Goal: Use online tool/utility: Utilize a website feature to perform a specific function

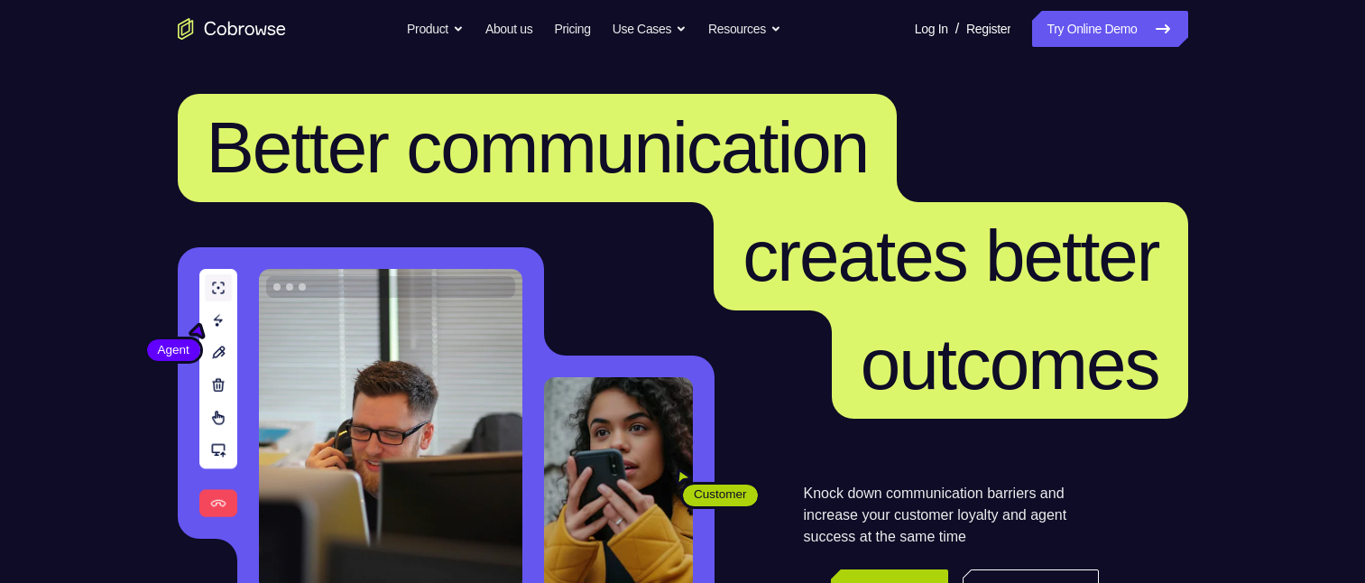
scroll to position [361, 0]
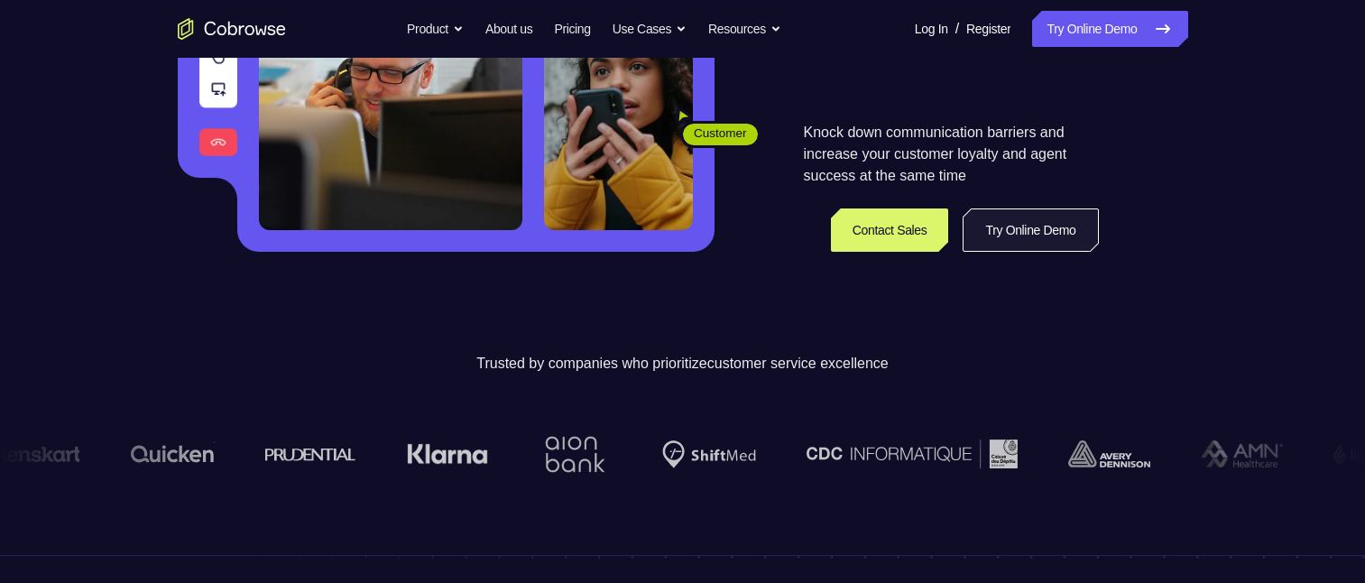
click at [974, 235] on link "Try Online Demo" at bounding box center [1029, 229] width 135 height 43
click at [973, 237] on link "Try Online Demo" at bounding box center [1029, 229] width 135 height 43
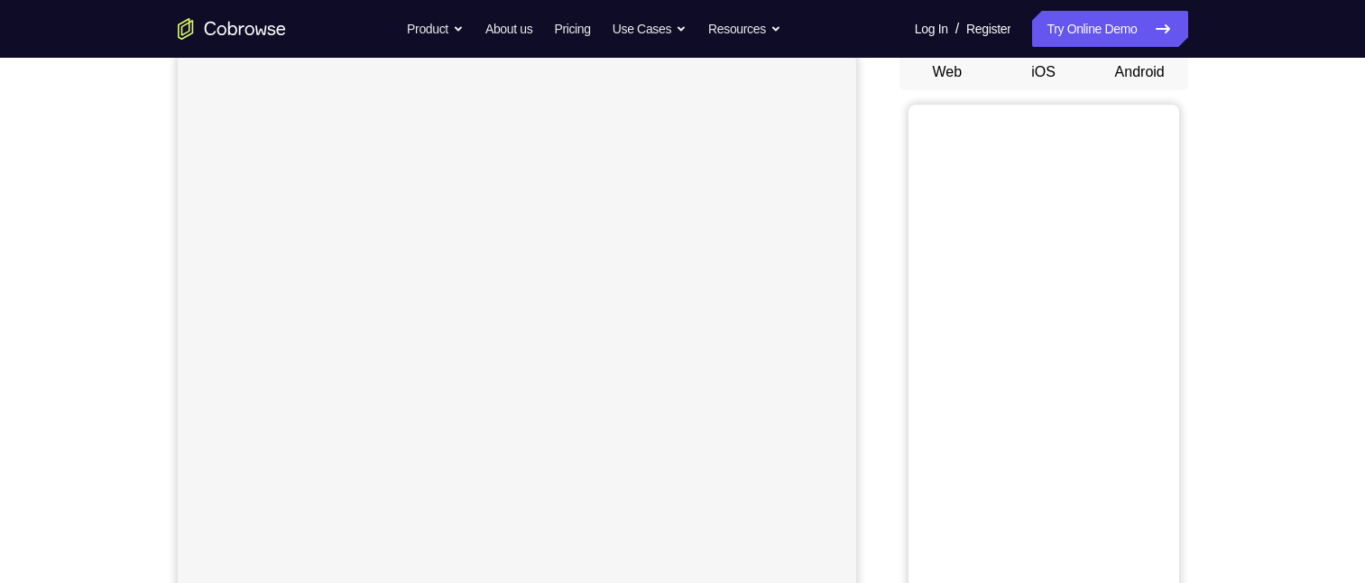
scroll to position [180, 0]
click at [1126, 78] on button "Android" at bounding box center [1139, 72] width 97 height 36
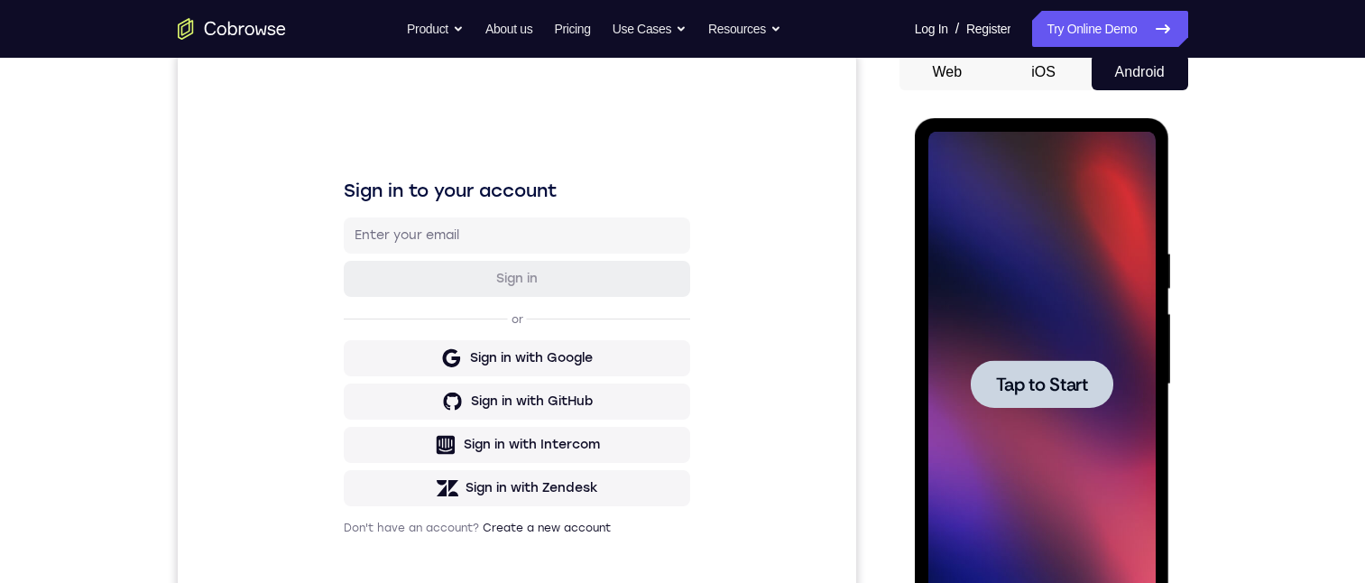
click at [1042, 382] on span "Tap to Start" at bounding box center [1042, 384] width 92 height 18
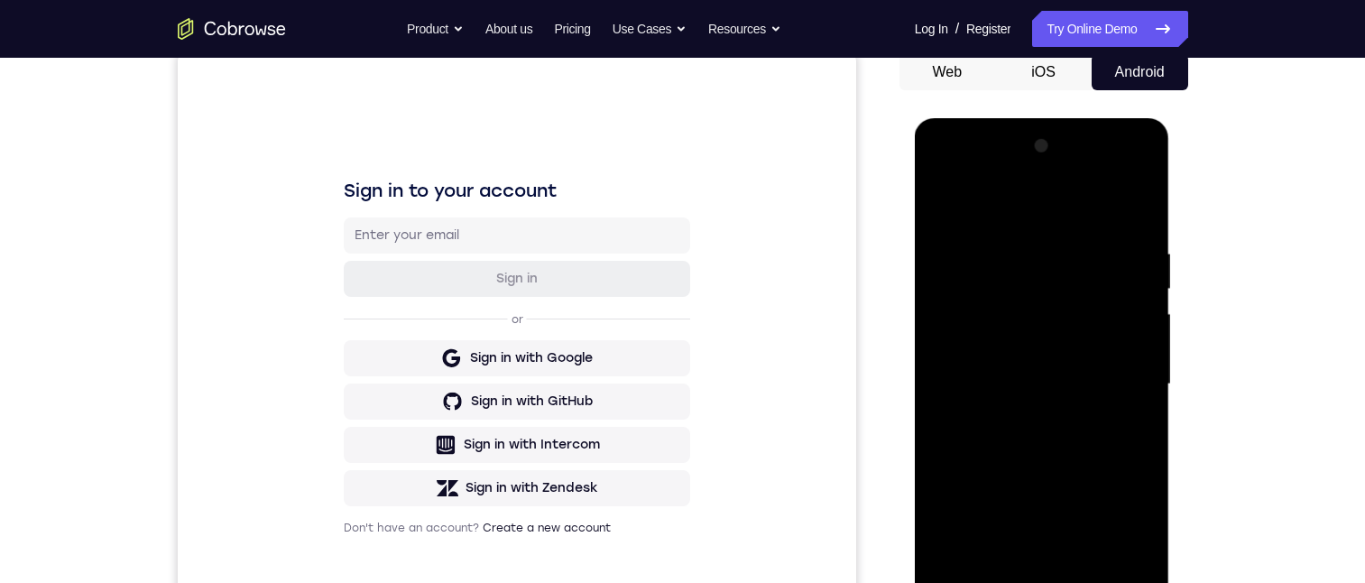
scroll to position [541, 0]
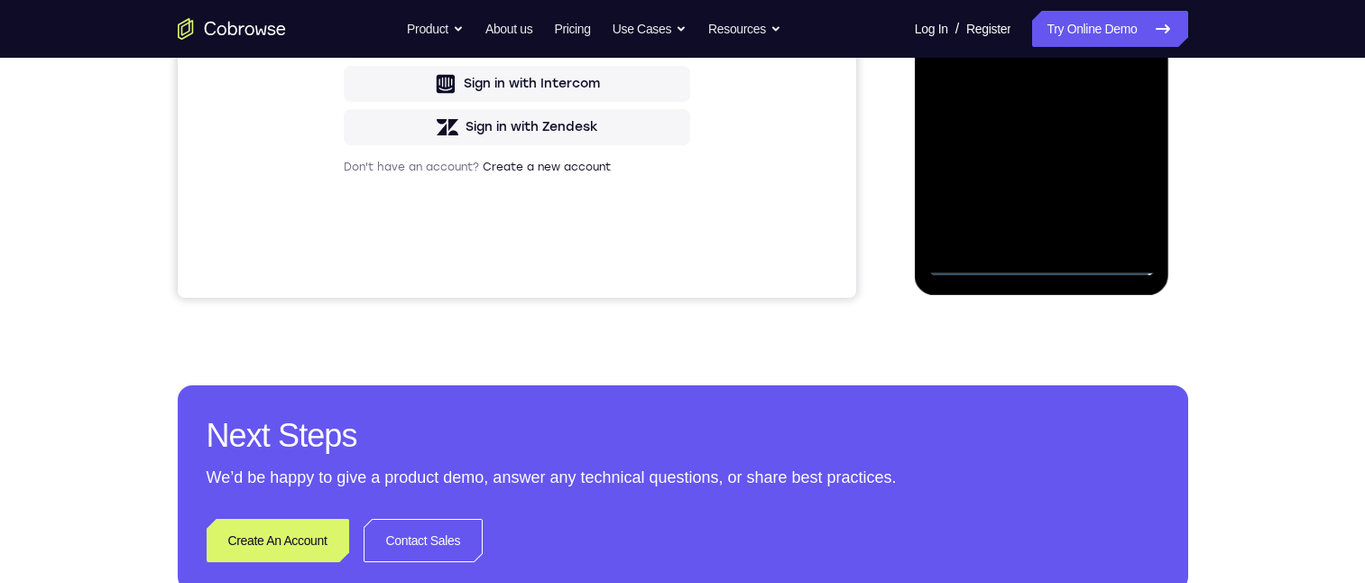
click at [1041, 266] on div at bounding box center [1041, 23] width 227 height 505
drag, startPoint x: 1120, startPoint y: 188, endPoint x: 1580, endPoint y: -56, distance: 520.5
click at [1120, 188] on div at bounding box center [1041, 23] width 227 height 505
click at [1007, 0] on div at bounding box center [1041, 23] width 227 height 505
click at [1111, 5] on div at bounding box center [1041, 23] width 227 height 505
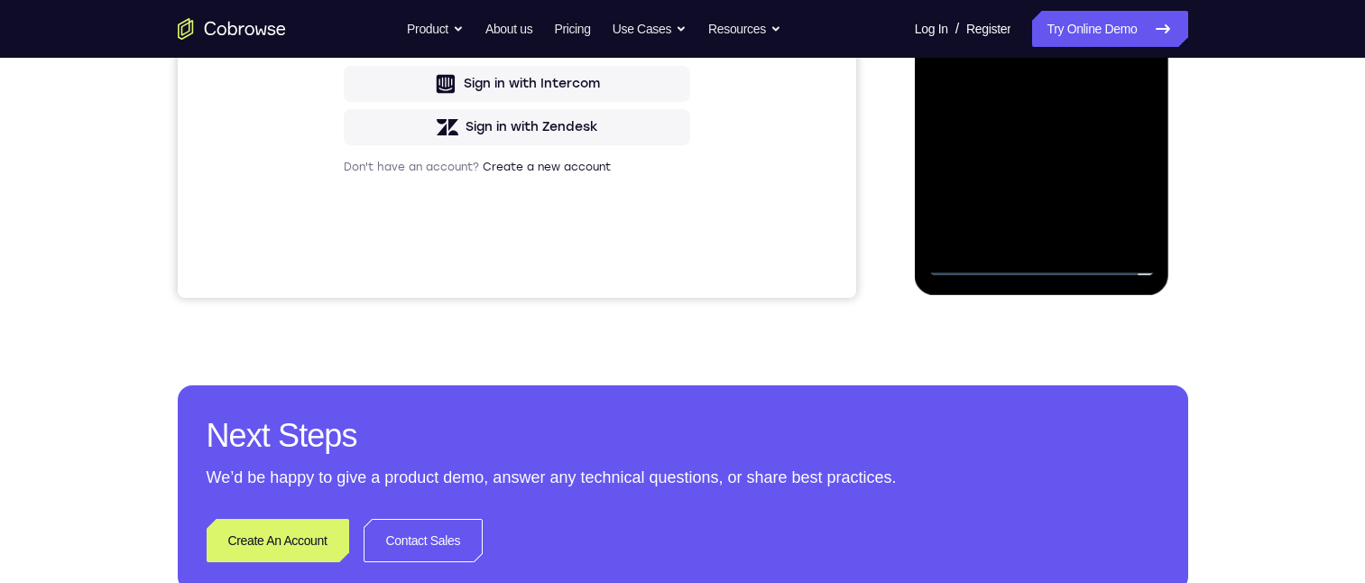
click at [1017, 51] on div at bounding box center [1041, 23] width 227 height 505
click at [1017, 9] on div at bounding box center [1041, 23] width 227 height 505
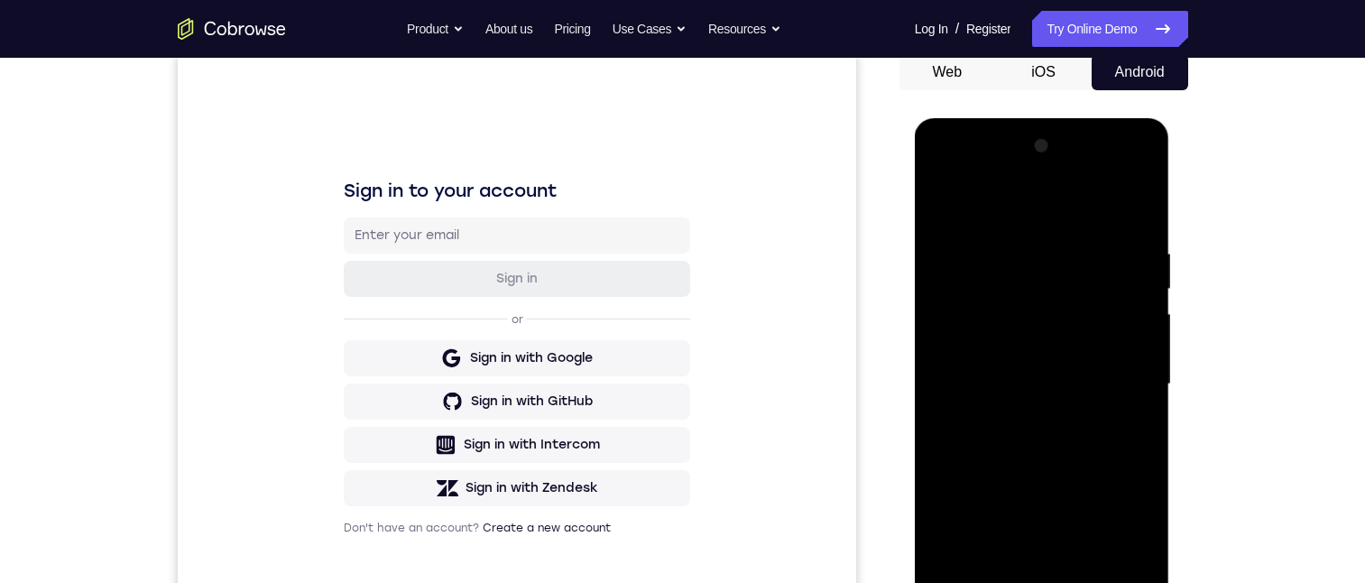
click at [981, 338] on div at bounding box center [1041, 384] width 227 height 505
click at [989, 394] on div at bounding box center [1041, 384] width 227 height 505
click at [989, 387] on div at bounding box center [1041, 384] width 227 height 505
click at [1081, 442] on div at bounding box center [1041, 384] width 227 height 505
click at [1082, 385] on div at bounding box center [1041, 384] width 227 height 505
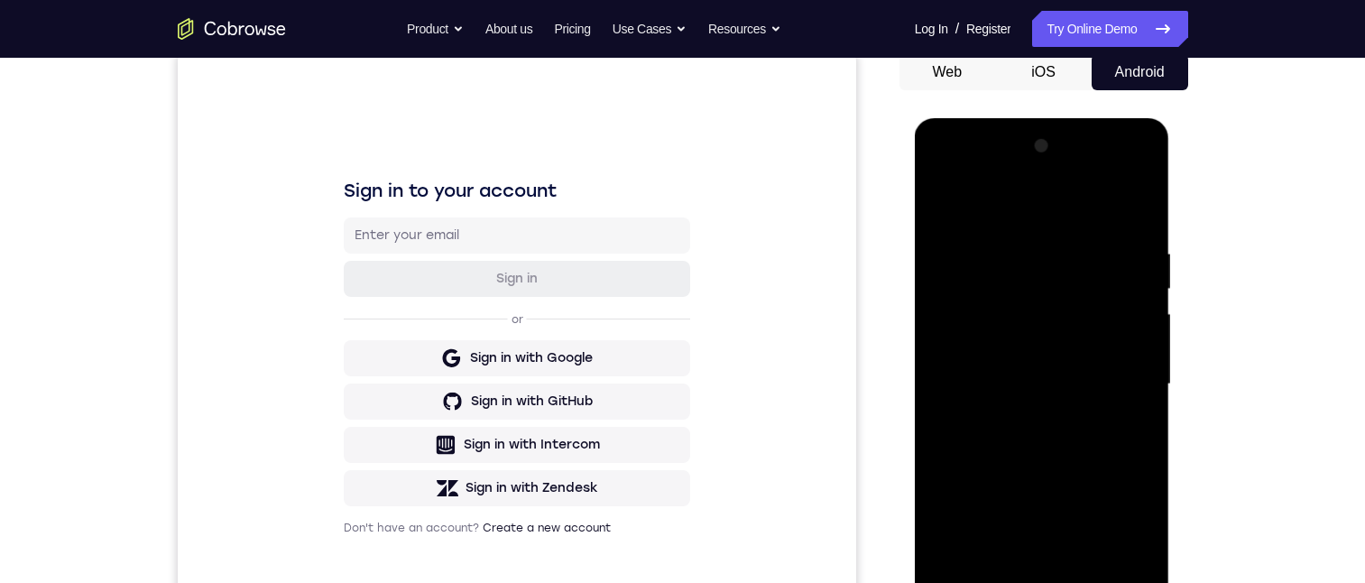
click at [1036, 428] on div at bounding box center [1041, 384] width 227 height 505
click at [1130, 410] on div at bounding box center [1041, 384] width 227 height 505
click at [1139, 347] on div at bounding box center [1041, 384] width 227 height 505
click at [1097, 376] on div at bounding box center [1041, 384] width 227 height 505
click at [1093, 446] on div at bounding box center [1041, 384] width 227 height 505
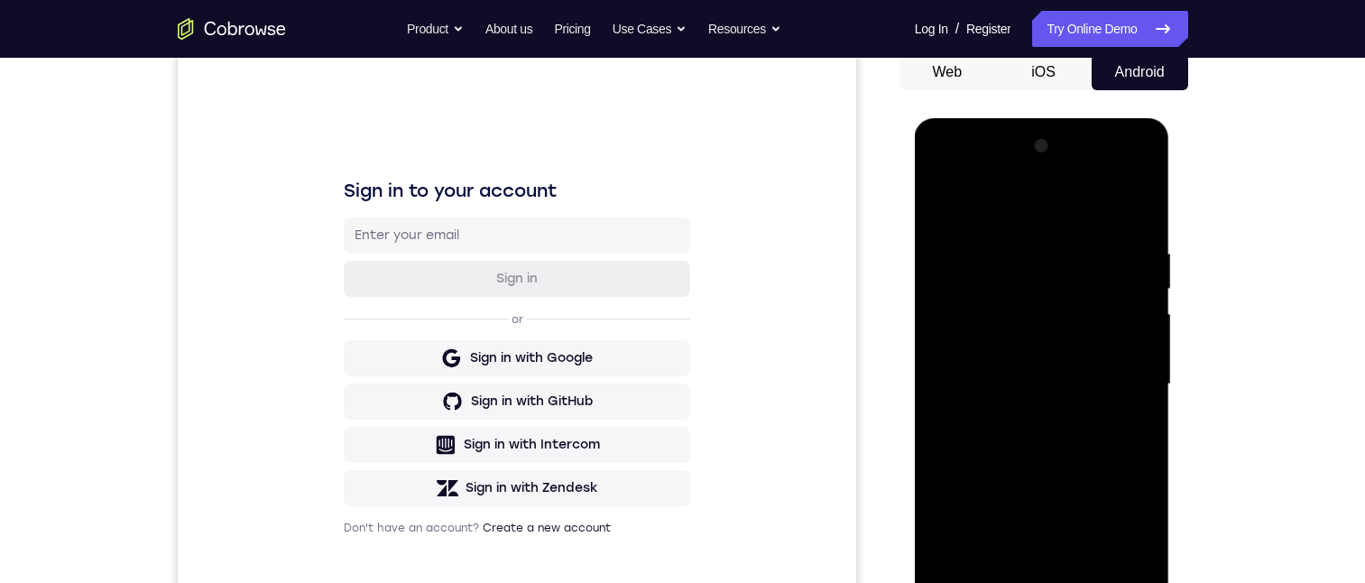
click at [1046, 431] on div at bounding box center [1041, 384] width 227 height 505
click at [1040, 462] on div at bounding box center [1041, 384] width 227 height 505
click at [1143, 460] on div at bounding box center [1041, 384] width 227 height 505
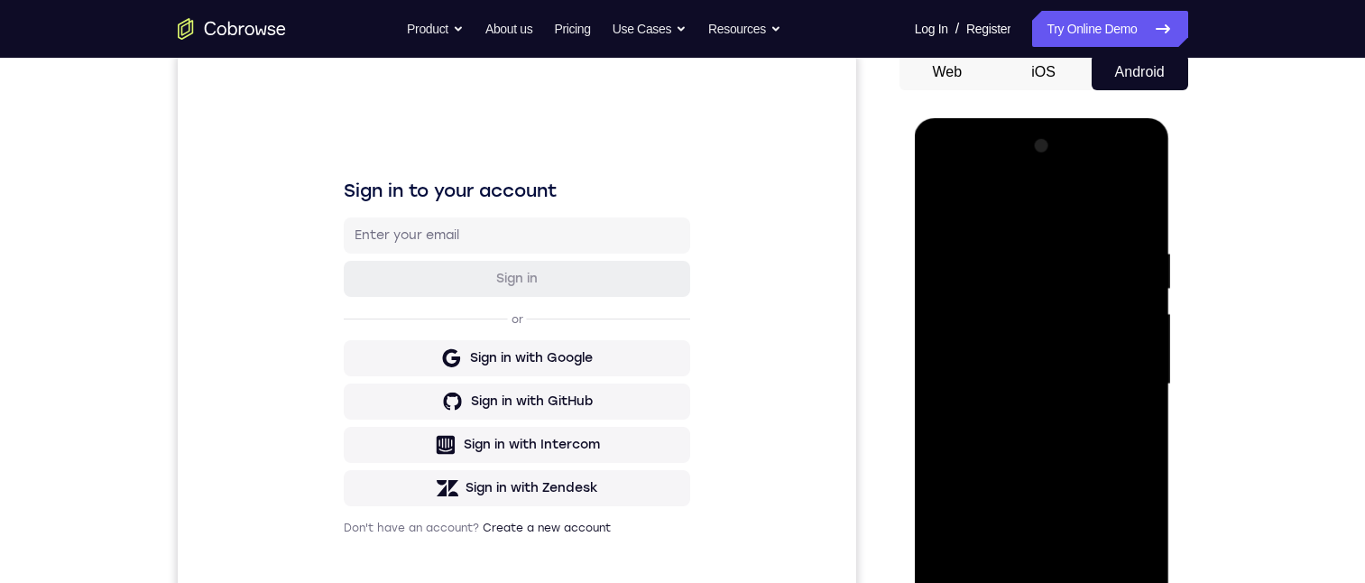
click at [1140, 463] on div at bounding box center [1041, 384] width 227 height 505
click at [1081, 582] on div at bounding box center [1041, 384] width 227 height 505
click at [1066, 482] on div at bounding box center [1041, 384] width 227 height 505
click at [953, 258] on div at bounding box center [1041, 384] width 227 height 505
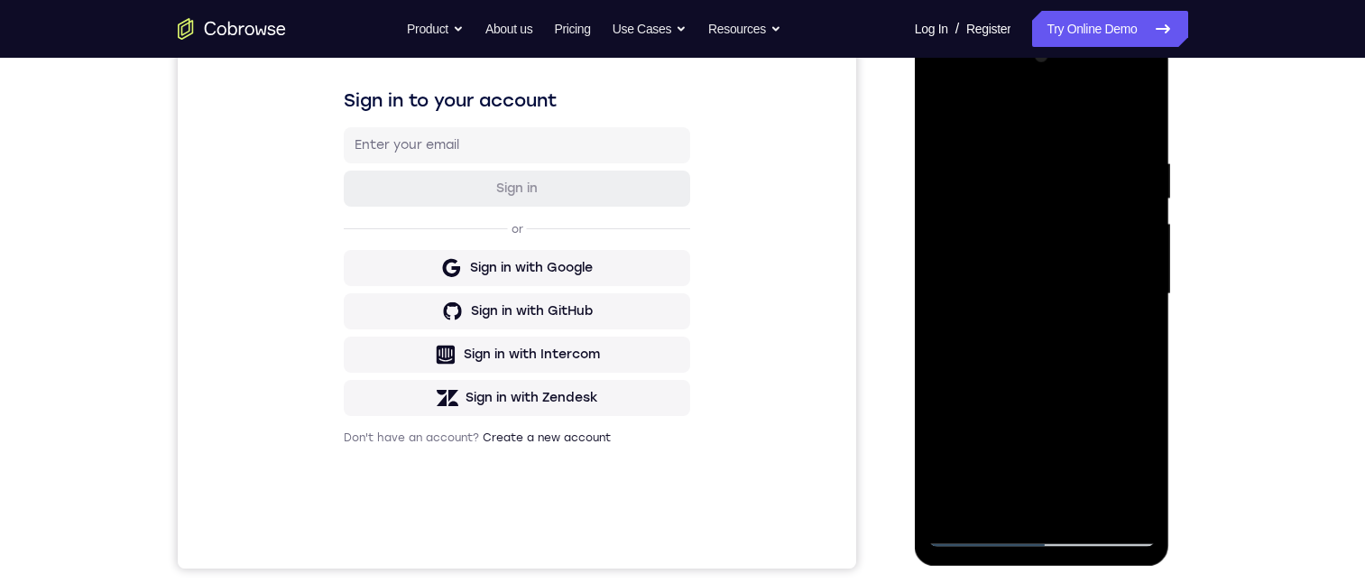
click at [1142, 472] on div at bounding box center [1041, 293] width 227 height 505
click at [991, 429] on div at bounding box center [1041, 293] width 227 height 505
click at [943, 431] on div at bounding box center [1041, 293] width 227 height 505
click at [1026, 508] on div at bounding box center [1041, 293] width 227 height 505
click at [1136, 441] on div at bounding box center [1041, 293] width 227 height 505
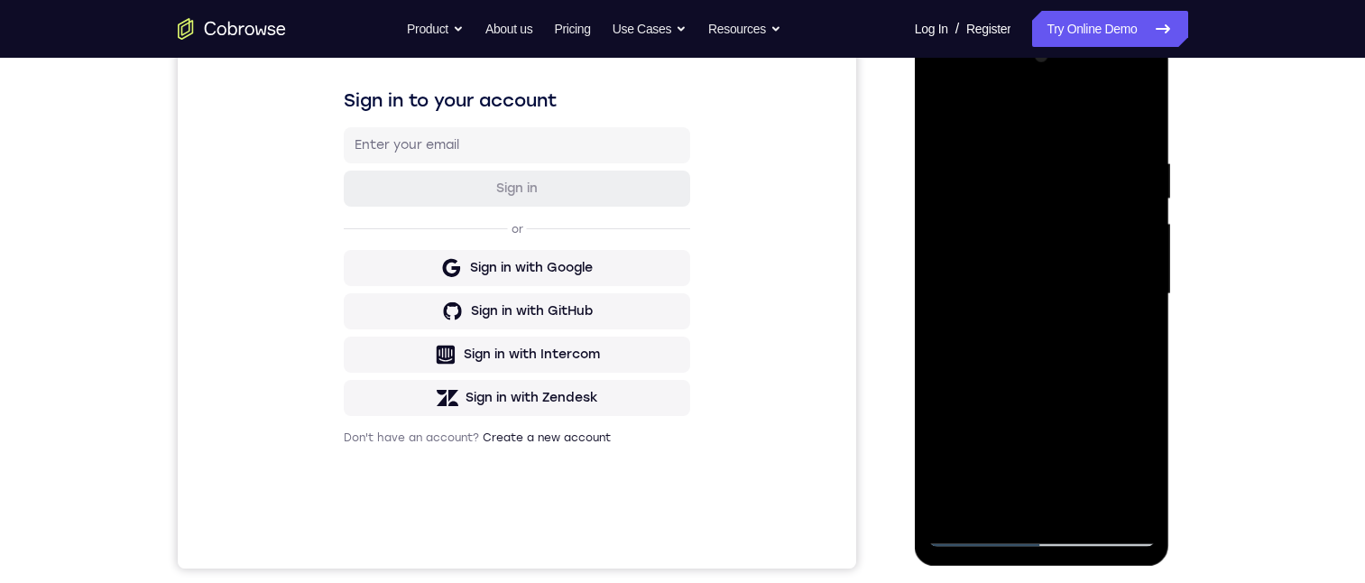
click at [1098, 400] on div at bounding box center [1041, 293] width 227 height 505
click at [1017, 432] on div at bounding box center [1041, 293] width 227 height 505
click at [985, 400] on div at bounding box center [1041, 293] width 227 height 505
click at [1131, 119] on div at bounding box center [1041, 293] width 227 height 505
click at [951, 111] on div at bounding box center [1041, 293] width 227 height 505
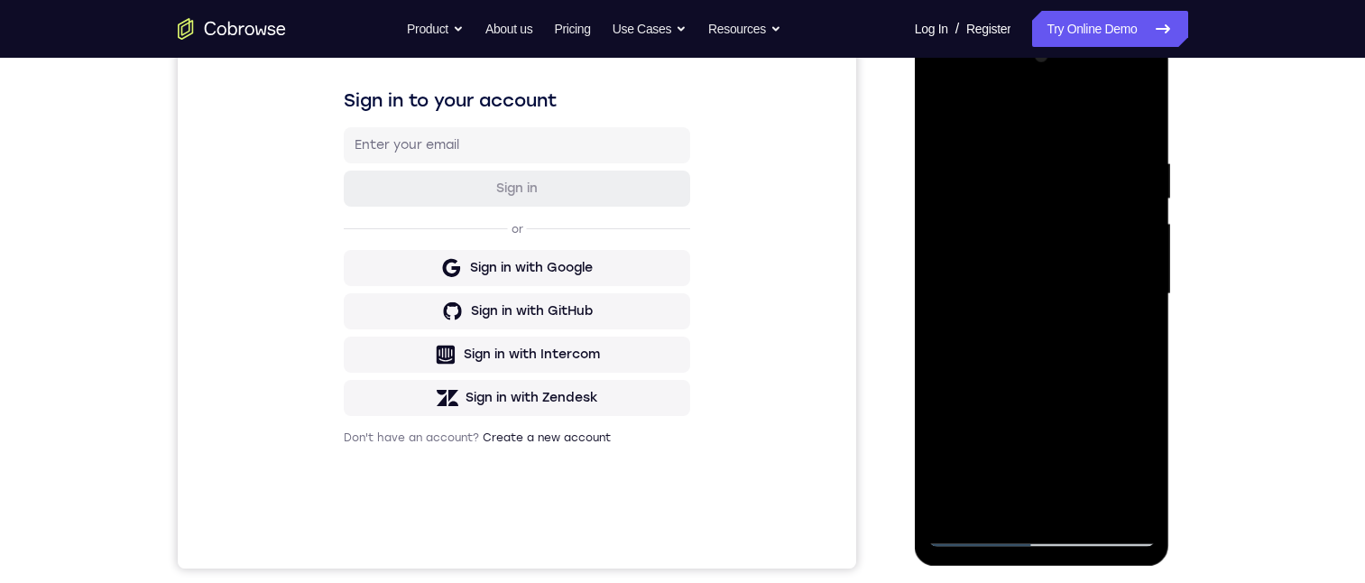
click at [1140, 115] on div at bounding box center [1041, 293] width 227 height 505
click at [1052, 406] on div at bounding box center [1041, 293] width 227 height 505
click at [942, 114] on div at bounding box center [1041, 293] width 227 height 505
click at [1108, 405] on div at bounding box center [1041, 293] width 227 height 505
click at [1127, 504] on div at bounding box center [1041, 293] width 227 height 505
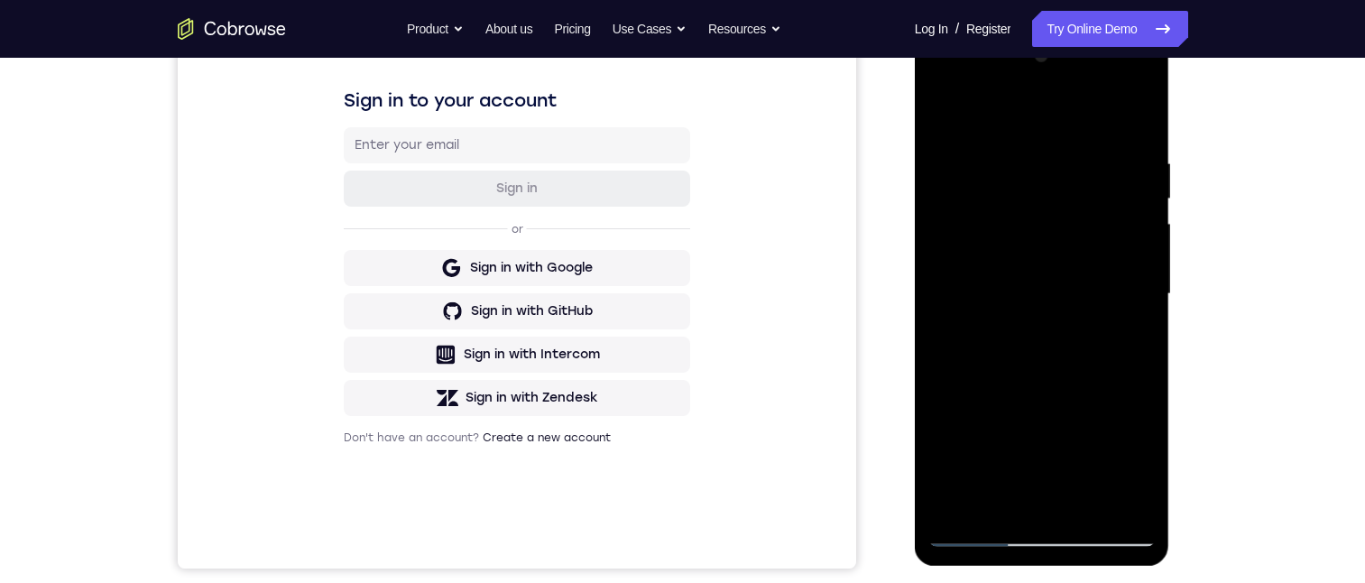
click at [997, 508] on div at bounding box center [1041, 293] width 227 height 505
click at [1006, 114] on div at bounding box center [1041, 293] width 227 height 505
click at [992, 142] on div at bounding box center [1041, 293] width 227 height 505
click at [945, 111] on div at bounding box center [1041, 293] width 227 height 505
click at [957, 348] on div at bounding box center [1041, 293] width 227 height 505
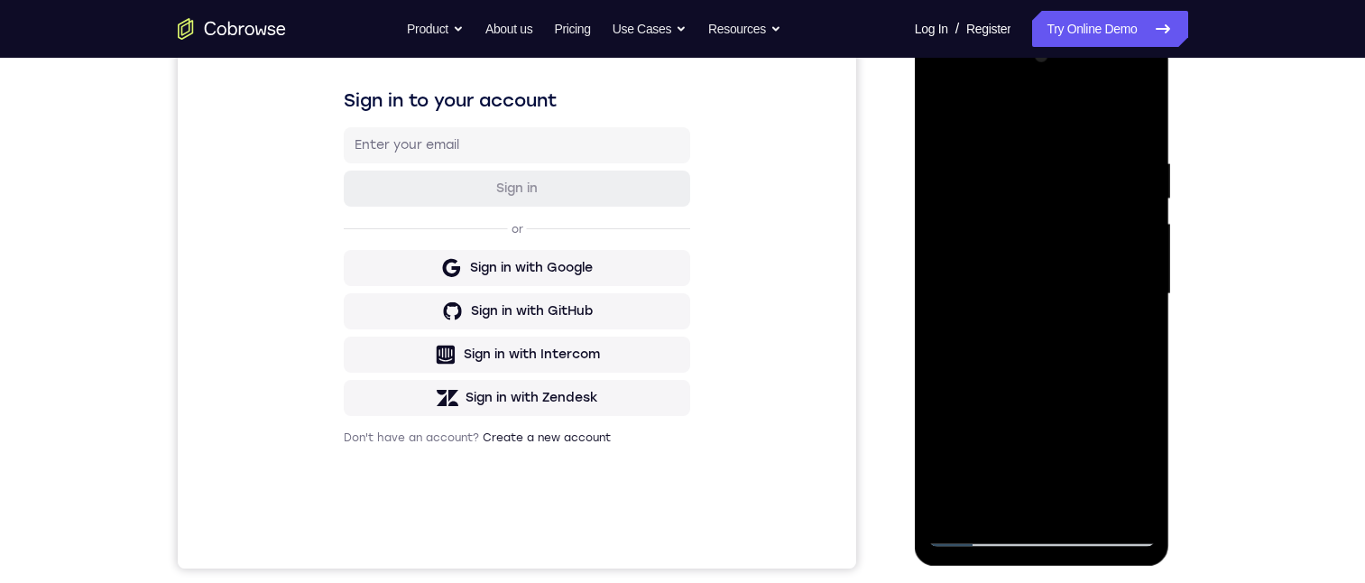
click at [1075, 153] on div at bounding box center [1041, 293] width 227 height 505
click at [1129, 122] on div at bounding box center [1041, 293] width 227 height 505
click at [1041, 507] on div at bounding box center [1041, 293] width 227 height 505
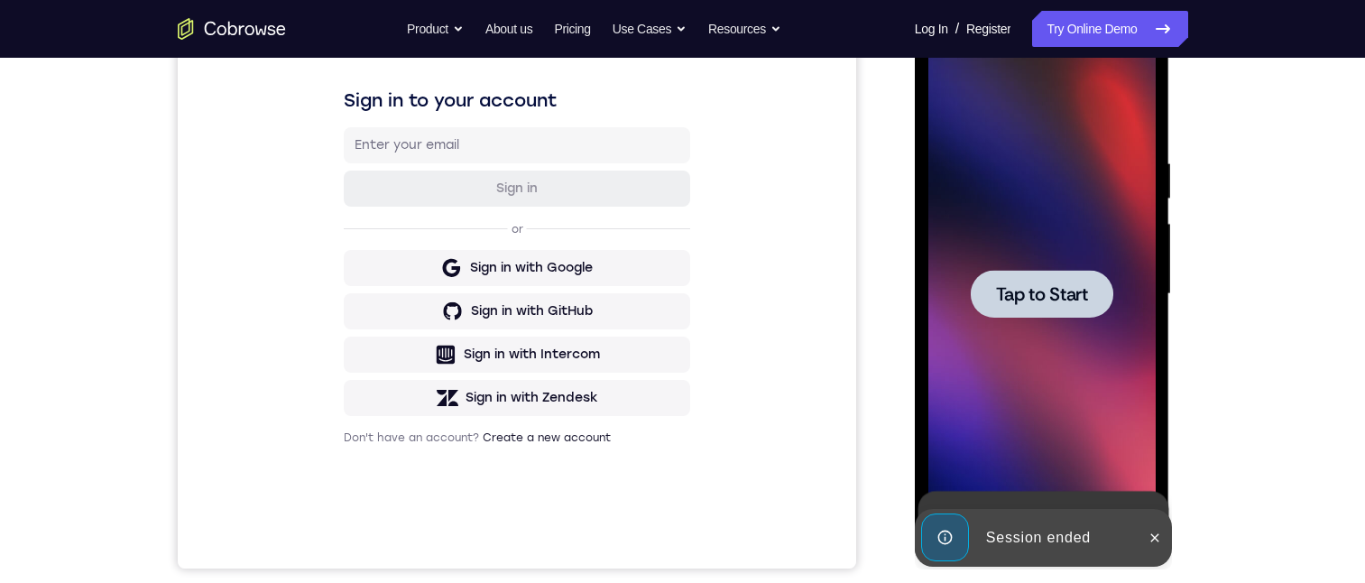
click at [1039, 299] on span "Tap to Start" at bounding box center [1042, 294] width 92 height 18
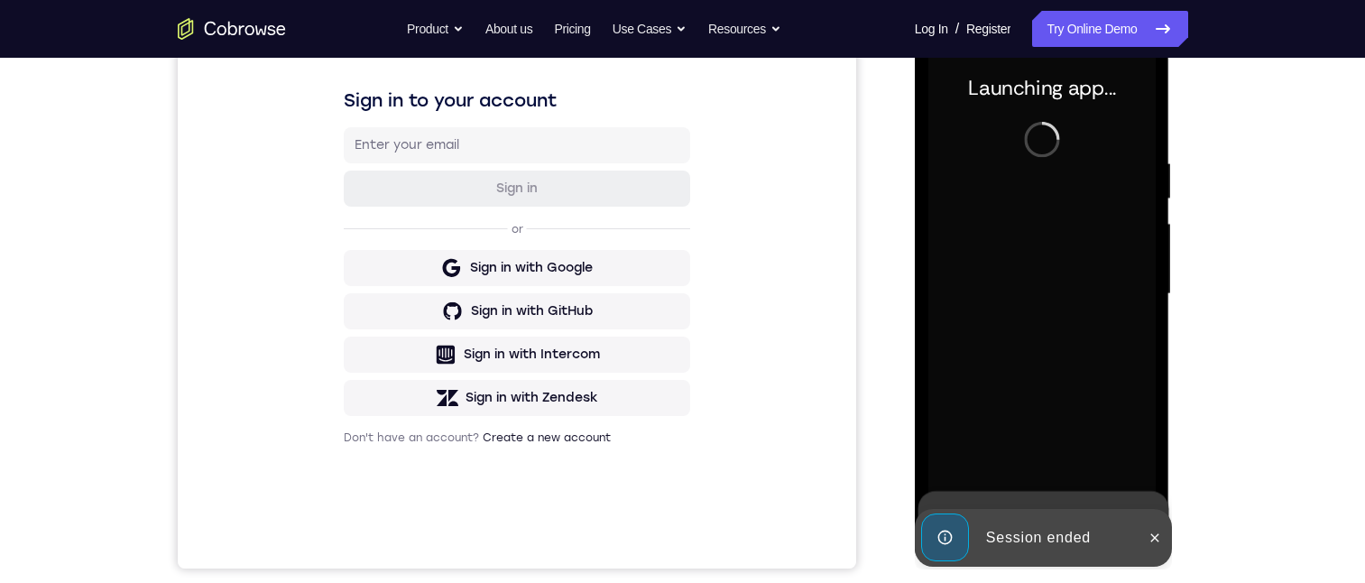
scroll to position [180, 0]
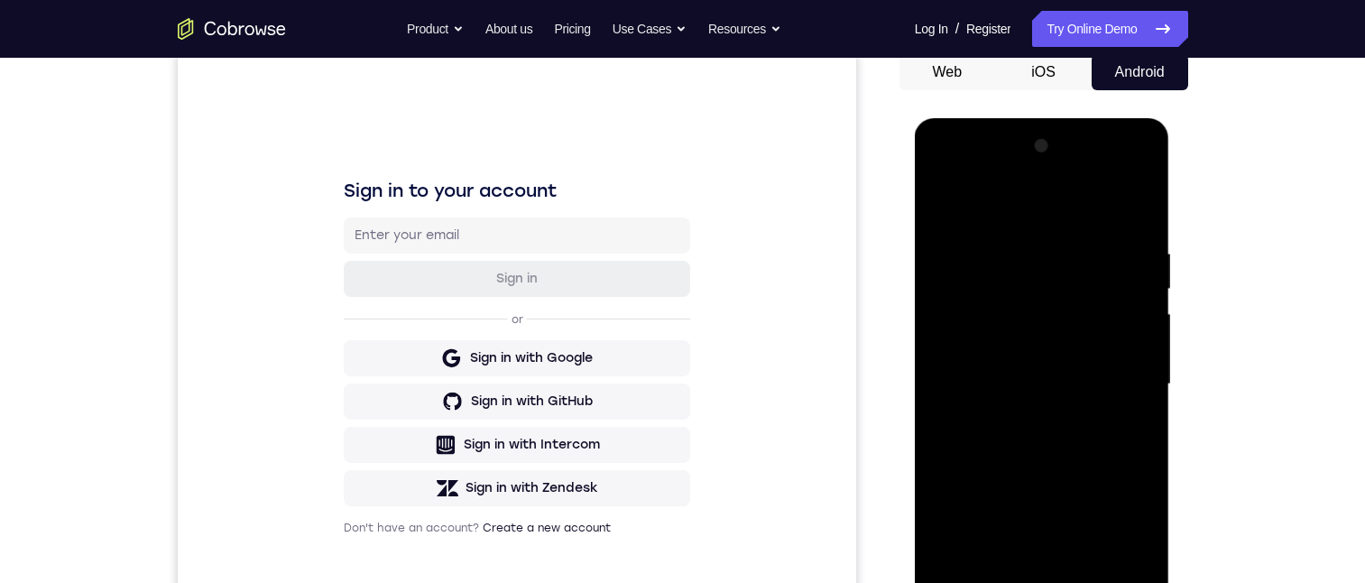
scroll to position [271, 0]
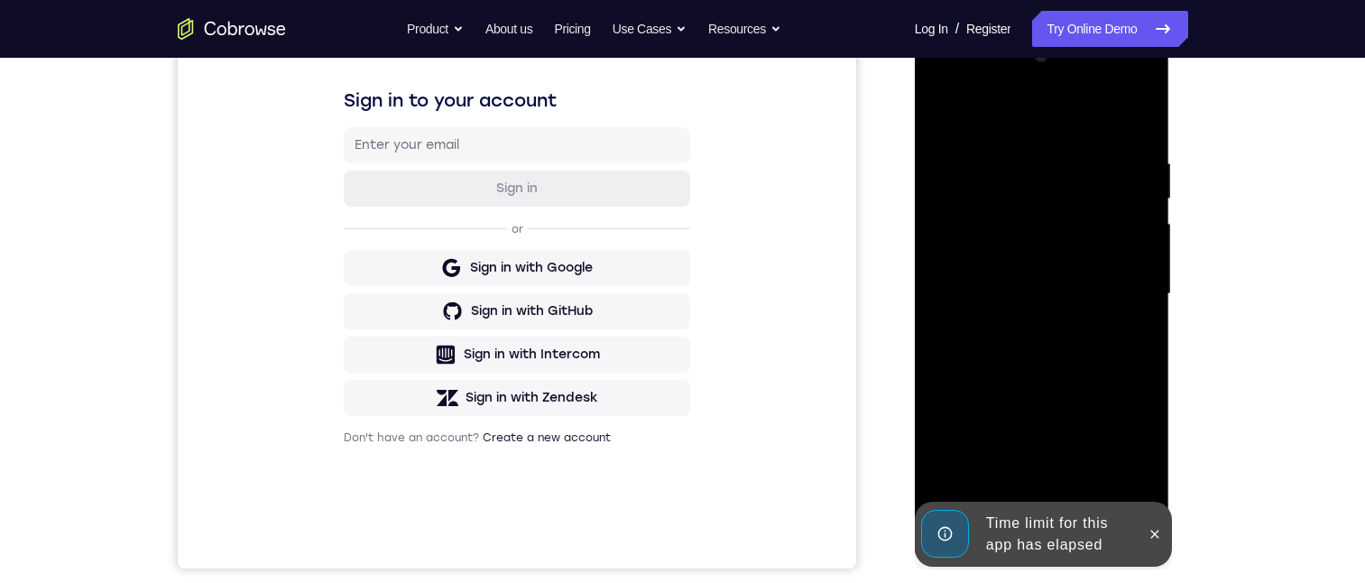
click at [1151, 537] on icon at bounding box center [1155, 533] width 8 height 8
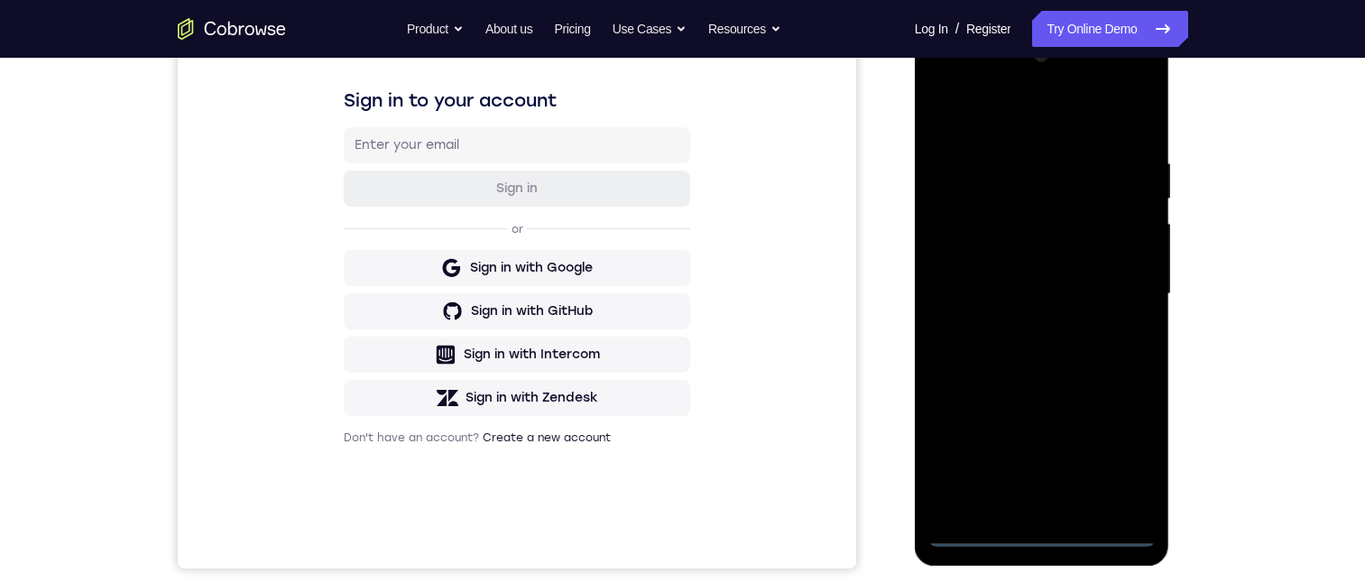
click at [1038, 535] on div at bounding box center [1041, 293] width 227 height 505
click at [1126, 469] on div at bounding box center [1041, 293] width 227 height 505
click at [1000, 129] on div at bounding box center [1041, 293] width 227 height 505
click at [999, 198] on div at bounding box center [1041, 293] width 227 height 505
click at [984, 229] on div at bounding box center [1041, 293] width 227 height 505
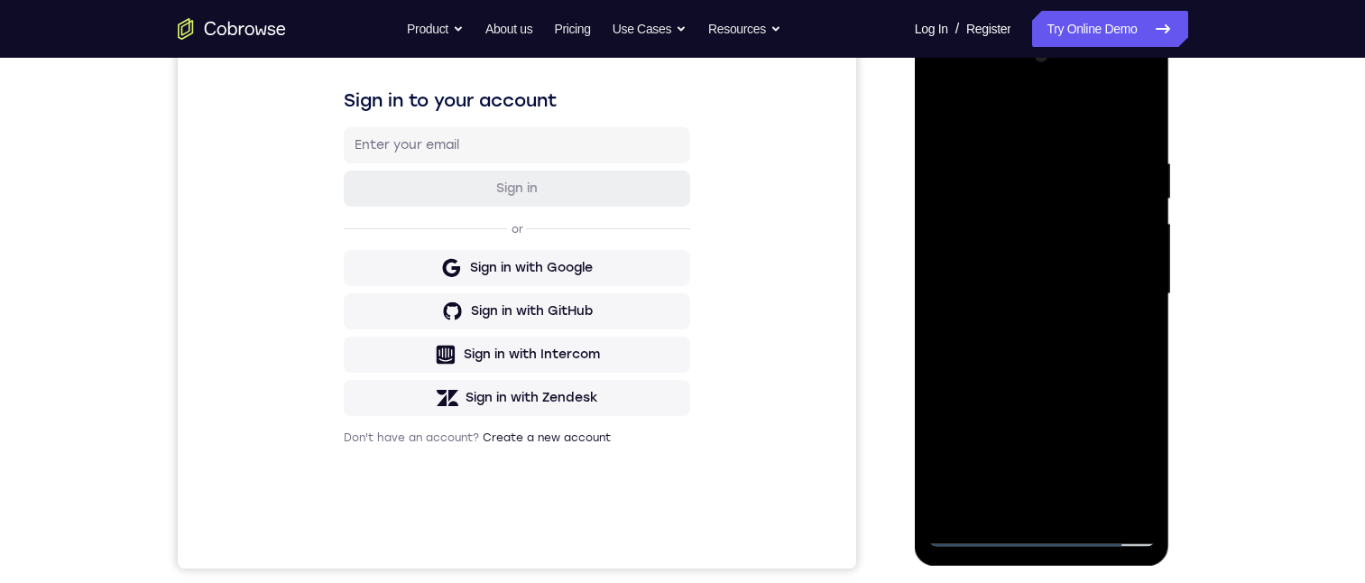
click at [1004, 202] on div at bounding box center [1041, 293] width 227 height 505
drag, startPoint x: 1053, startPoint y: 369, endPoint x: 1090, endPoint y: 238, distance: 135.7
click at [1086, 239] on div at bounding box center [1041, 293] width 227 height 505
drag, startPoint x: 1086, startPoint y: 318, endPoint x: 1122, endPoint y: 226, distance: 98.8
click at [1118, 228] on div at bounding box center [1041, 293] width 227 height 505
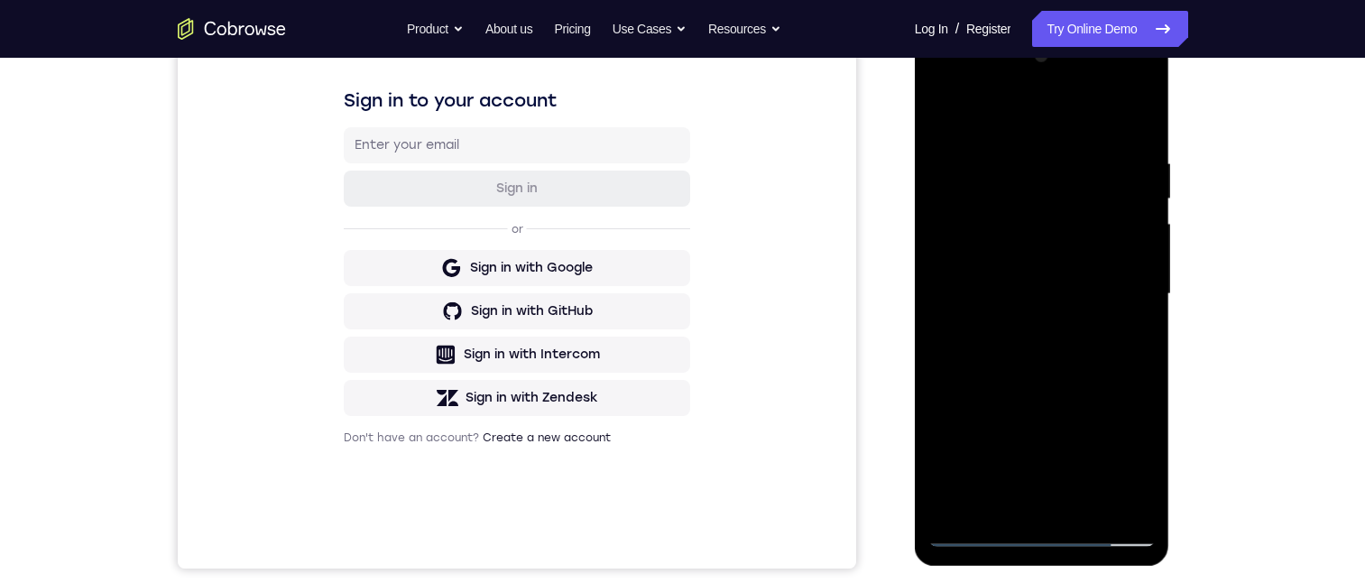
drag, startPoint x: 1061, startPoint y: 442, endPoint x: 1108, endPoint y: 248, distance: 199.5
click at [1108, 248] on div at bounding box center [1041, 293] width 227 height 505
drag, startPoint x: 1062, startPoint y: 324, endPoint x: 1081, endPoint y: 212, distance: 113.6
click at [1081, 212] on div at bounding box center [1041, 293] width 227 height 505
click at [1044, 113] on div at bounding box center [1041, 293] width 227 height 505
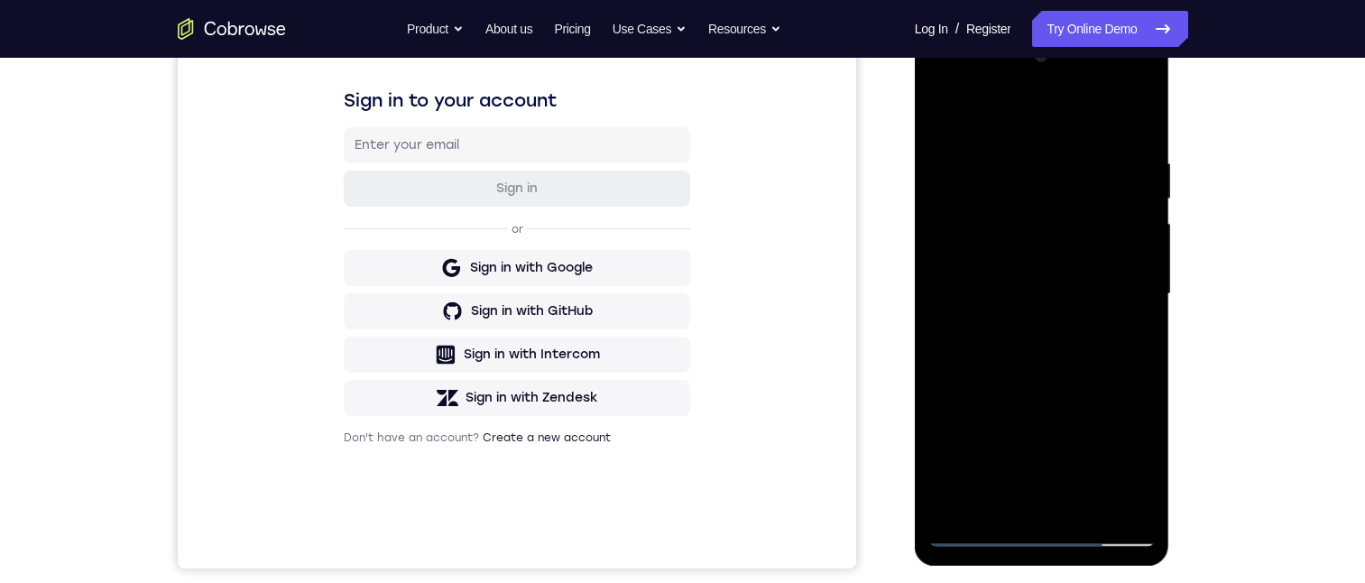
click at [1014, 107] on div at bounding box center [1041, 293] width 227 height 505
click at [1057, 368] on div at bounding box center [1041, 293] width 227 height 505
click at [1035, 212] on div at bounding box center [1041, 293] width 227 height 505
click at [1114, 249] on div at bounding box center [1041, 293] width 227 height 505
click at [1115, 310] on div at bounding box center [1041, 293] width 227 height 505
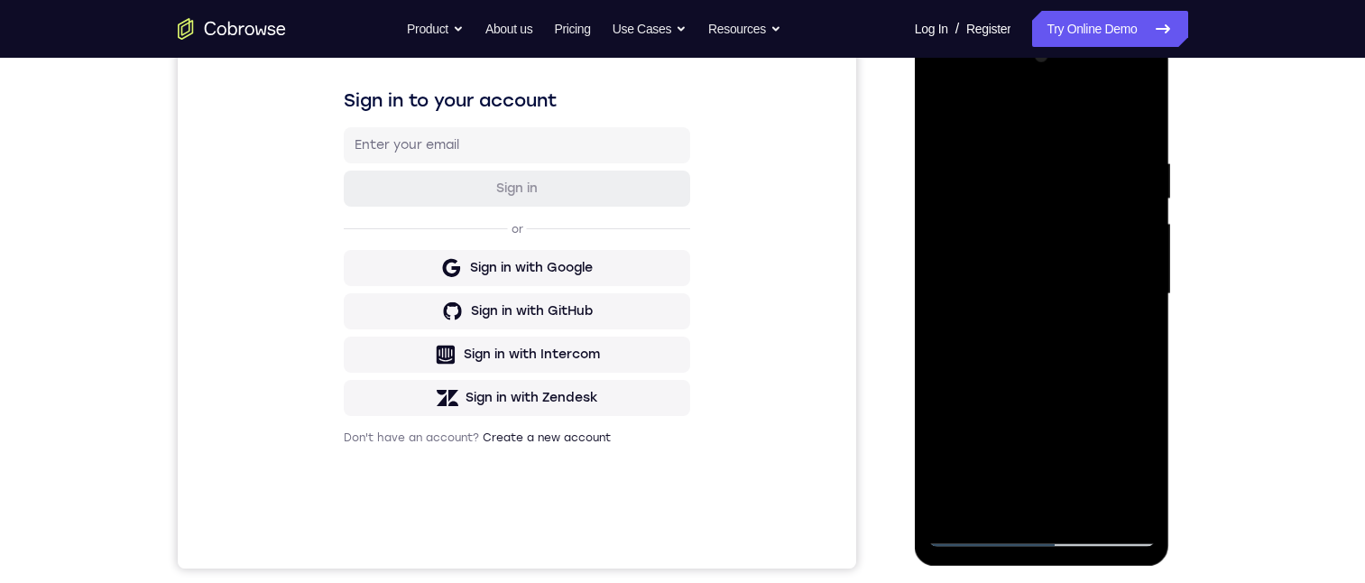
click at [935, 84] on div at bounding box center [1041, 293] width 227 height 505
click at [966, 290] on div at bounding box center [1041, 293] width 227 height 505
drag, startPoint x: 1051, startPoint y: 343, endPoint x: 1050, endPoint y: 306, distance: 37.0
click at [1050, 306] on div at bounding box center [1041, 293] width 227 height 505
drag, startPoint x: 1050, startPoint y: 306, endPoint x: 1050, endPoint y: 340, distance: 34.3
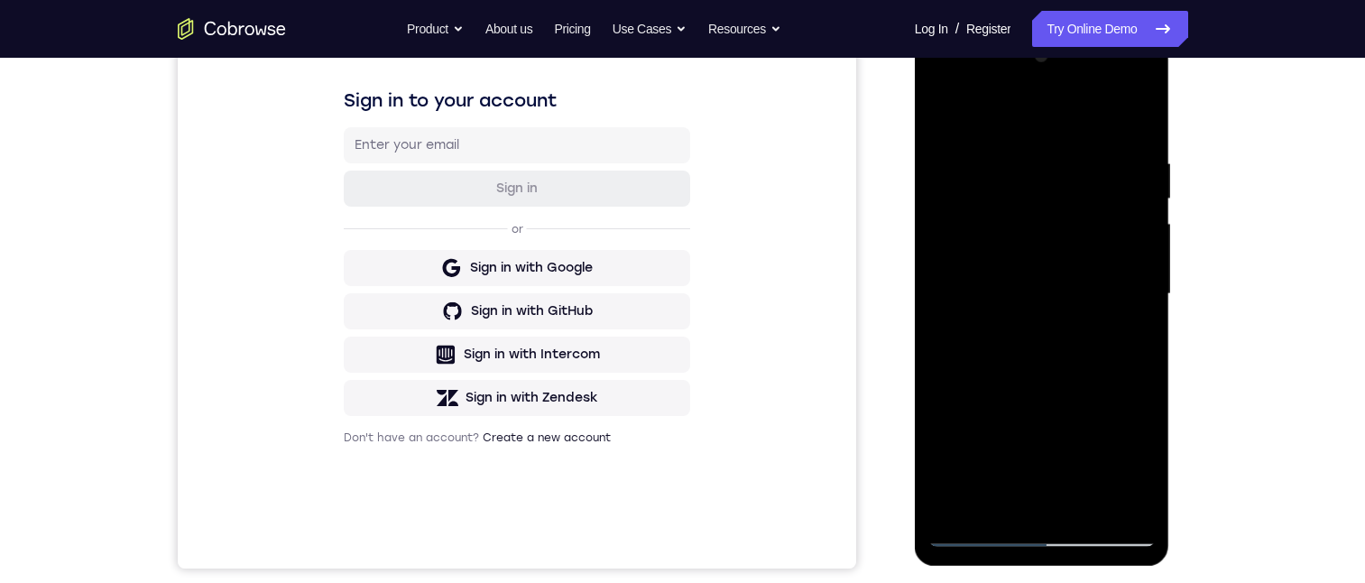
click at [1050, 340] on div at bounding box center [1041, 293] width 227 height 505
click at [1083, 136] on div at bounding box center [1041, 293] width 227 height 505
drag, startPoint x: 1097, startPoint y: 348, endPoint x: 1099, endPoint y: 248, distance: 100.1
click at [1099, 248] on div at bounding box center [1041, 293] width 227 height 505
drag, startPoint x: 1068, startPoint y: 398, endPoint x: 1072, endPoint y: 174, distance: 223.7
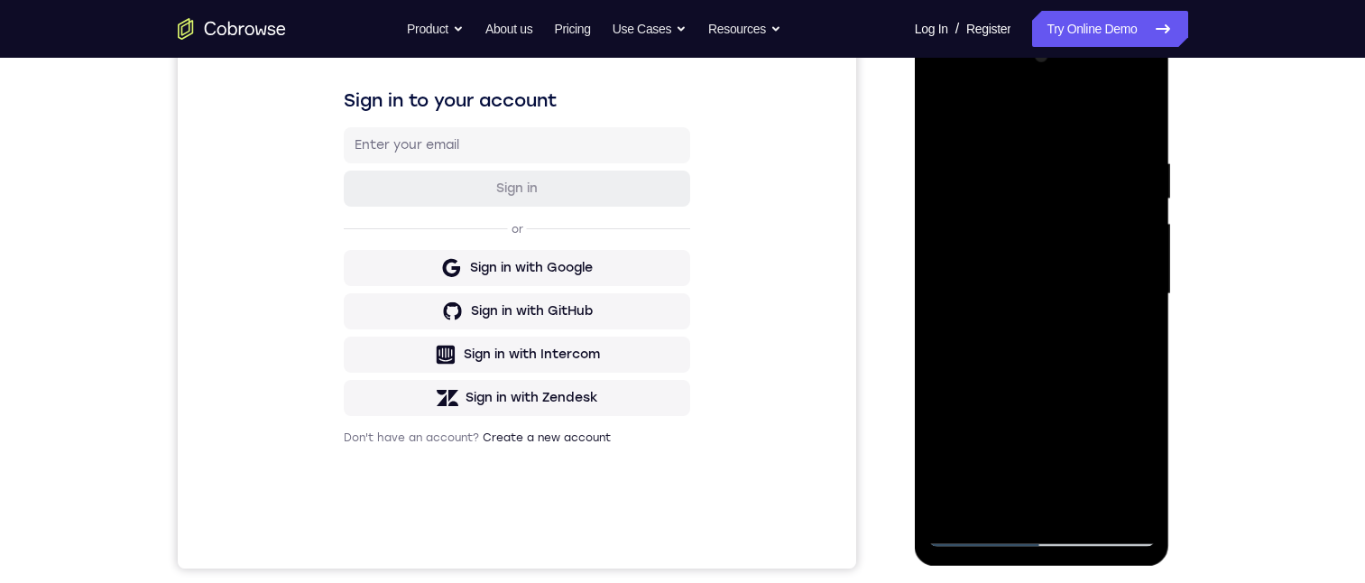
click at [1072, 174] on div at bounding box center [1041, 293] width 227 height 505
drag, startPoint x: 1074, startPoint y: 431, endPoint x: 1074, endPoint y: 231, distance: 200.2
click at [1074, 231] on div at bounding box center [1041, 293] width 227 height 505
drag, startPoint x: 1062, startPoint y: 299, endPoint x: 1058, endPoint y: 232, distance: 67.7
click at [1058, 232] on div at bounding box center [1041, 293] width 227 height 505
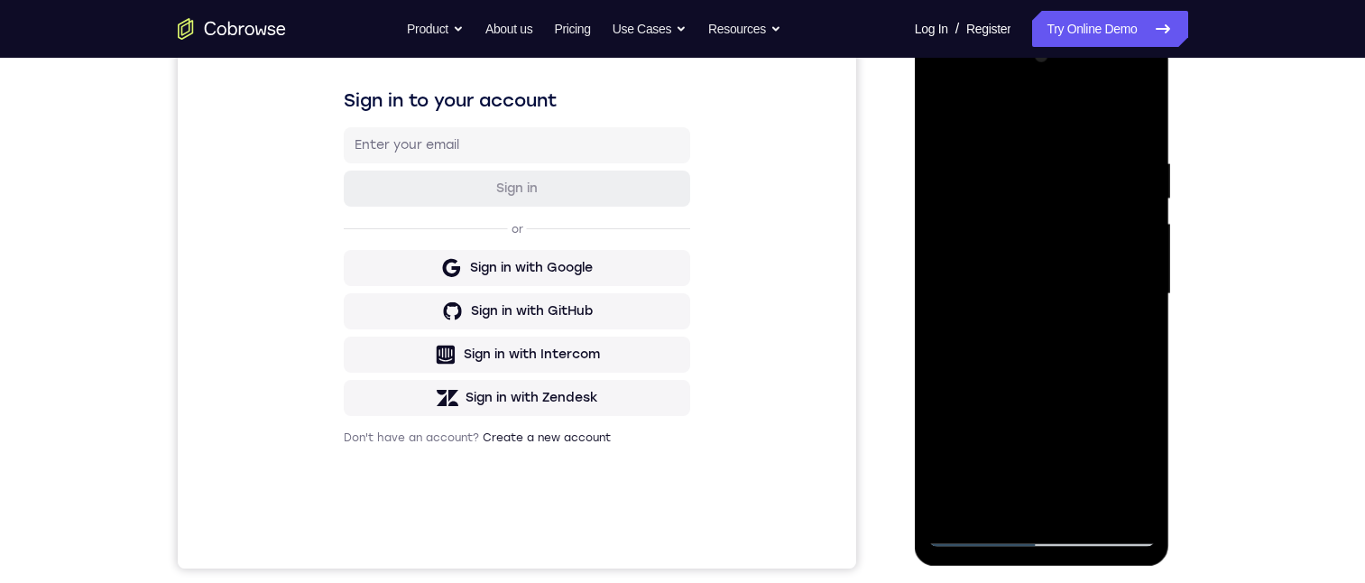
drag, startPoint x: 1045, startPoint y: 289, endPoint x: 1047, endPoint y: 171, distance: 117.3
click at [1047, 171] on div at bounding box center [1041, 293] width 227 height 505
drag, startPoint x: 1053, startPoint y: 389, endPoint x: 1068, endPoint y: 226, distance: 163.0
click at [1069, 197] on div at bounding box center [1041, 293] width 227 height 505
drag, startPoint x: 1073, startPoint y: 414, endPoint x: 1071, endPoint y: 212, distance: 202.1
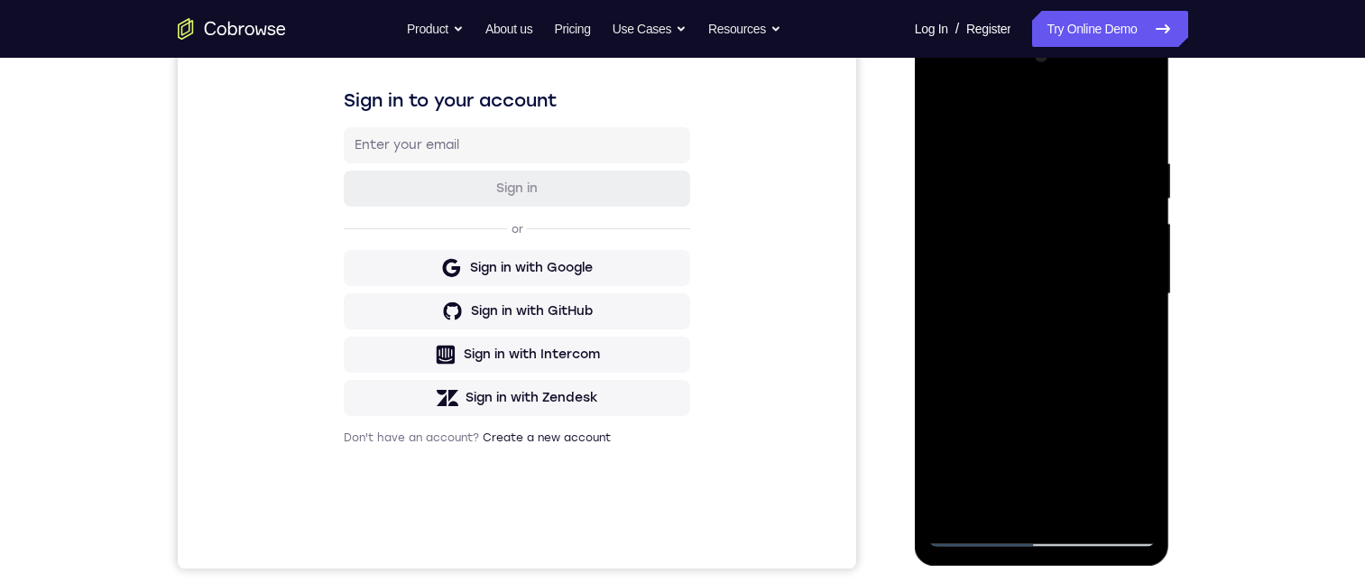
click at [1071, 205] on div at bounding box center [1041, 293] width 227 height 505
drag, startPoint x: 1079, startPoint y: 400, endPoint x: 1084, endPoint y: 356, distance: 43.6
click at [1084, 356] on div at bounding box center [1041, 293] width 227 height 505
drag, startPoint x: 1070, startPoint y: 422, endPoint x: 1066, endPoint y: 192, distance: 230.0
click at [1066, 192] on div at bounding box center [1041, 293] width 227 height 505
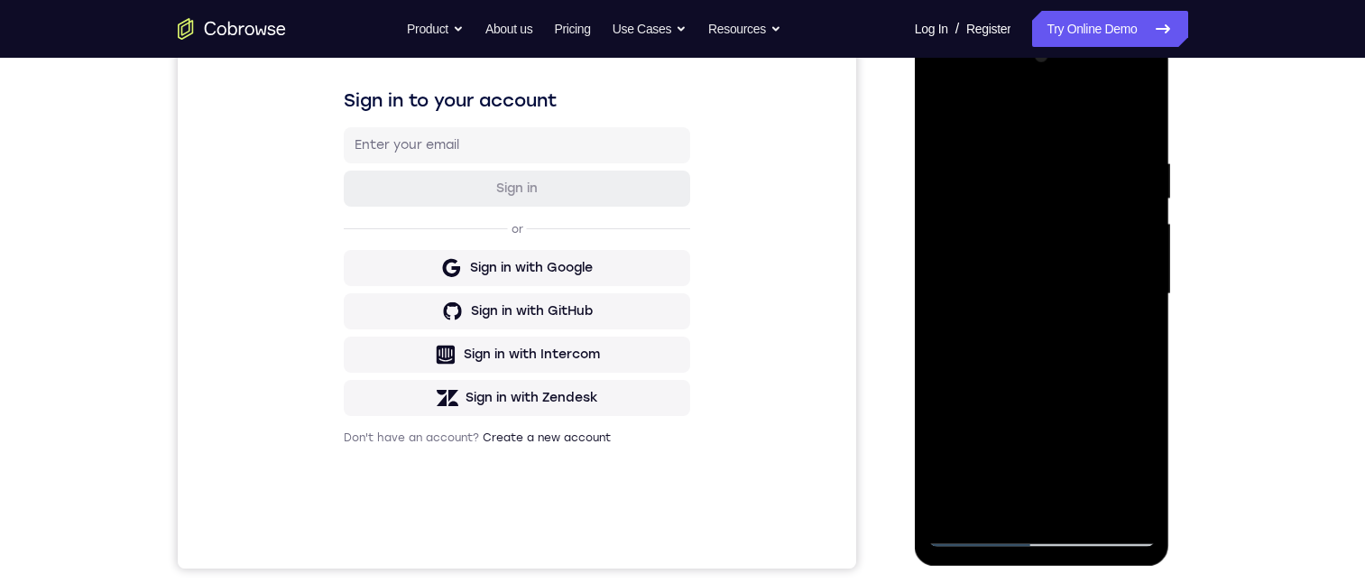
drag, startPoint x: 1057, startPoint y: 261, endPoint x: 1081, endPoint y: 188, distance: 77.0
click at [1081, 188] on div at bounding box center [1041, 293] width 227 height 505
drag, startPoint x: 1053, startPoint y: 373, endPoint x: 1077, endPoint y: 224, distance: 151.5
click at [1079, 220] on div at bounding box center [1041, 293] width 227 height 505
drag, startPoint x: 1086, startPoint y: 215, endPoint x: 1079, endPoint y: 231, distance: 17.8
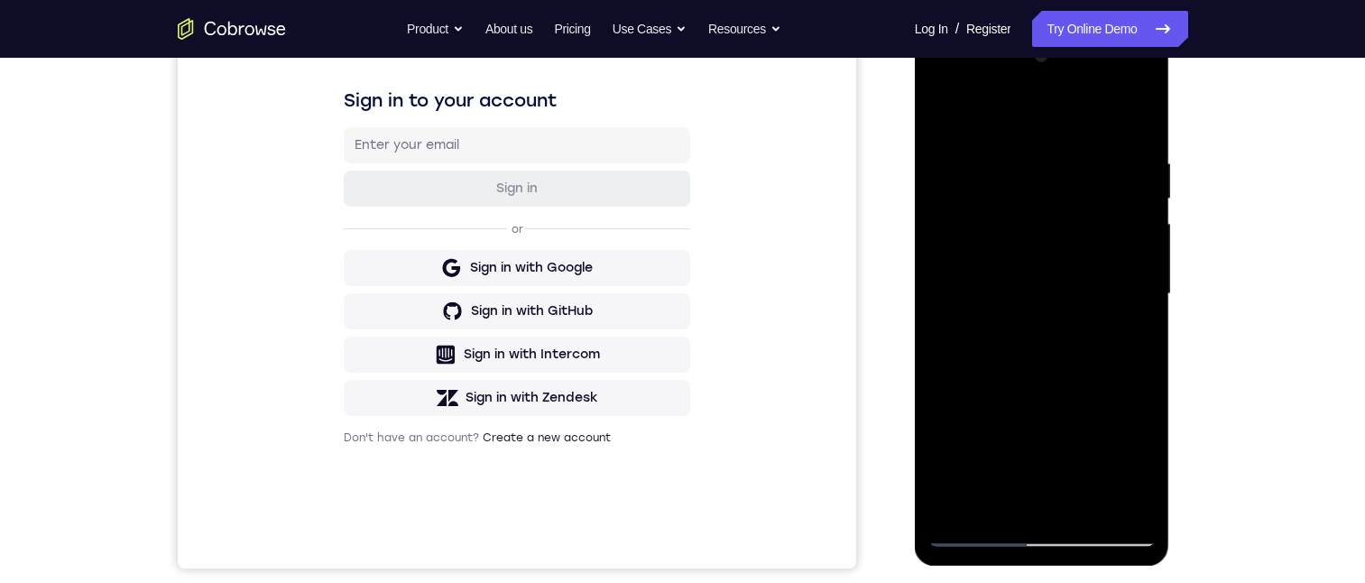
click at [1088, 209] on div at bounding box center [1041, 293] width 227 height 505
drag, startPoint x: 1056, startPoint y: 303, endPoint x: 1064, endPoint y: 270, distance: 34.3
click at [1064, 270] on div at bounding box center [1041, 293] width 227 height 505
click at [1043, 330] on div at bounding box center [1041, 293] width 227 height 505
click at [934, 83] on div at bounding box center [1041, 293] width 227 height 505
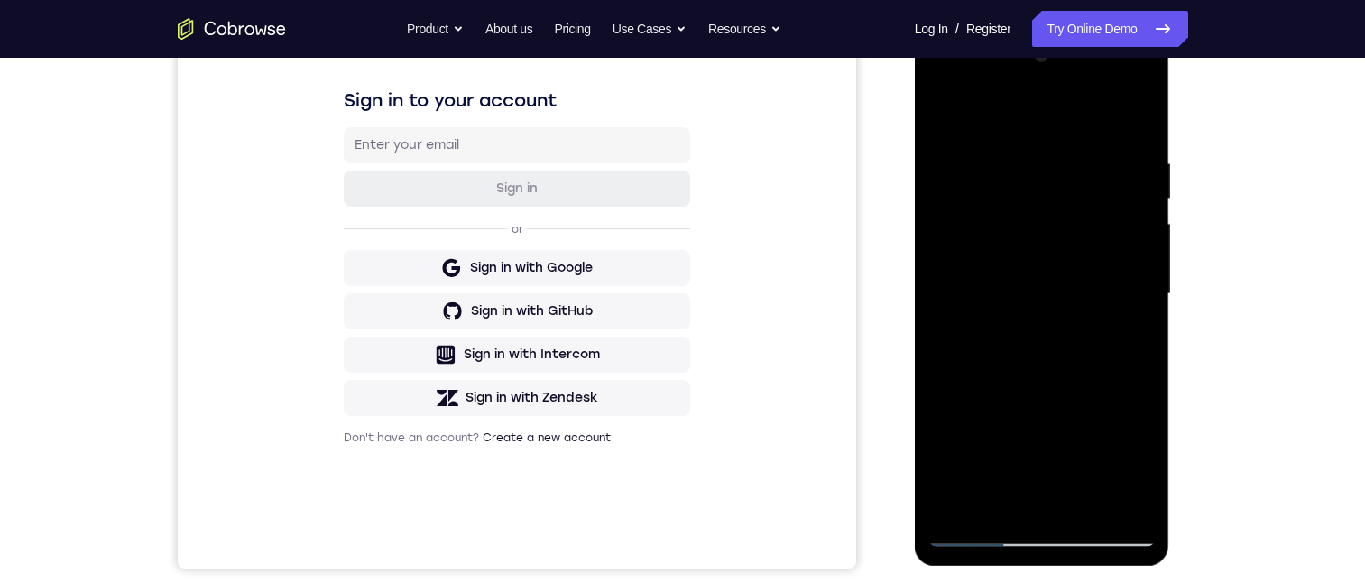
click at [998, 195] on div at bounding box center [1041, 293] width 227 height 505
drag, startPoint x: 1070, startPoint y: 426, endPoint x: 1080, endPoint y: 230, distance: 196.0
click at [1080, 235] on div at bounding box center [1041, 293] width 227 height 505
drag, startPoint x: 1094, startPoint y: 111, endPoint x: 1097, endPoint y: 252, distance: 140.7
click at [1097, 252] on div at bounding box center [1041, 293] width 227 height 505
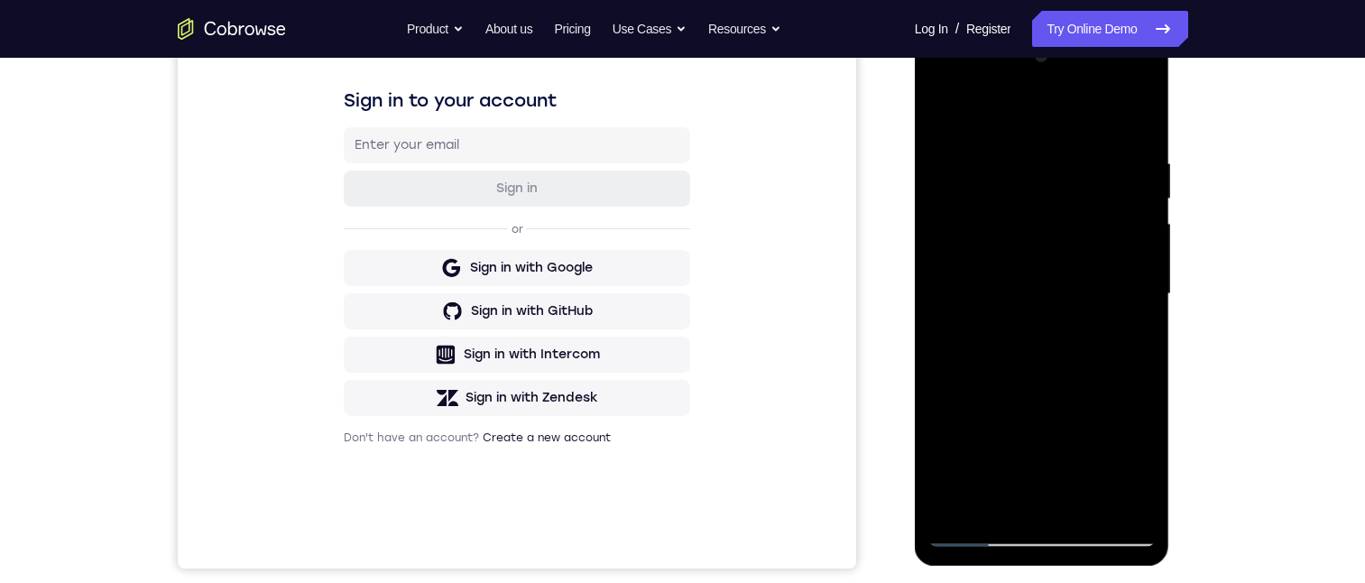
drag, startPoint x: 1092, startPoint y: 139, endPoint x: 1078, endPoint y: 271, distance: 133.4
click at [1078, 271] on div at bounding box center [1041, 293] width 227 height 505
click at [1104, 131] on div at bounding box center [1041, 293] width 227 height 505
click at [1107, 131] on div at bounding box center [1041, 293] width 227 height 505
click at [1029, 280] on div at bounding box center [1041, 293] width 227 height 505
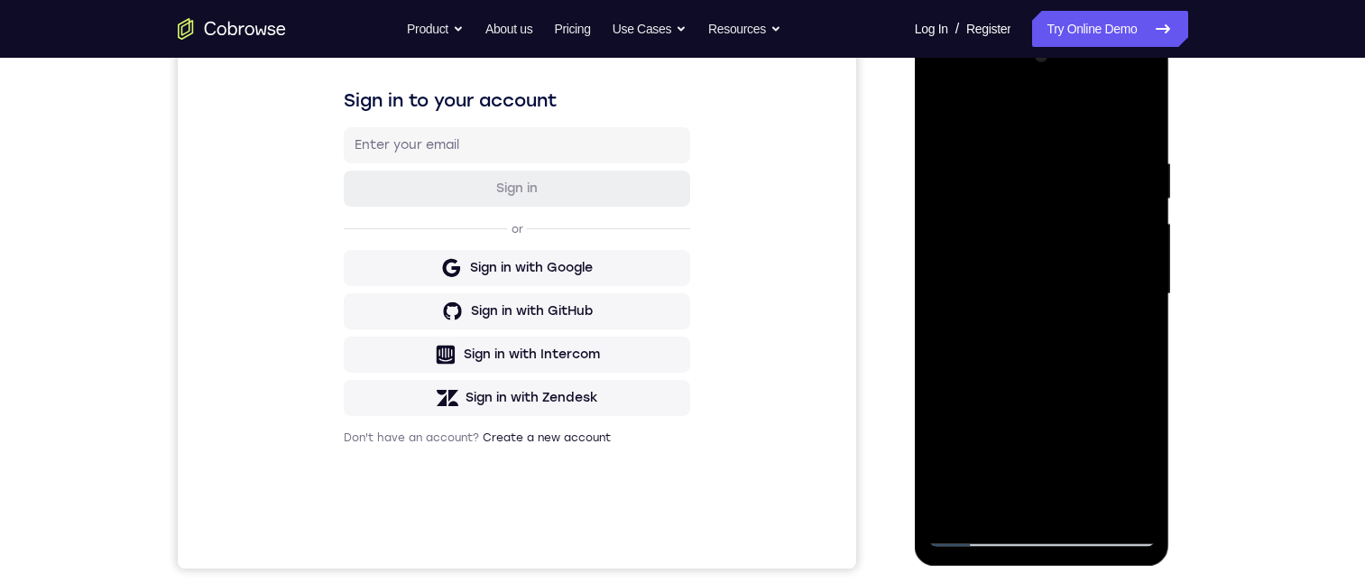
click at [1043, 262] on div at bounding box center [1041, 293] width 227 height 505
drag, startPoint x: 1068, startPoint y: 404, endPoint x: 1046, endPoint y: 230, distance: 175.4
click at [1046, 230] on div at bounding box center [1041, 293] width 227 height 505
click at [1036, 423] on div at bounding box center [1041, 293] width 227 height 505
drag, startPoint x: 1057, startPoint y: 356, endPoint x: 1080, endPoint y: 245, distance: 113.2
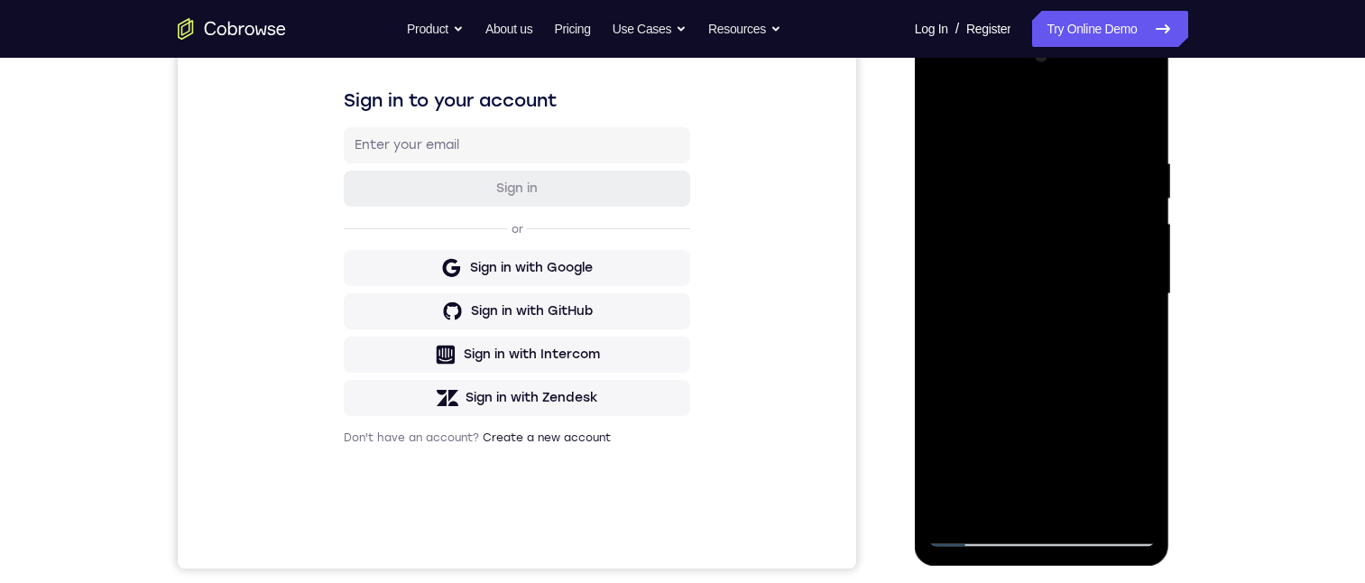
click at [1080, 245] on div at bounding box center [1041, 293] width 227 height 505
drag, startPoint x: 1088, startPoint y: 400, endPoint x: 1096, endPoint y: 303, distance: 96.8
click at [1096, 303] on div at bounding box center [1041, 293] width 227 height 505
drag, startPoint x: 1079, startPoint y: 276, endPoint x: 1074, endPoint y: 371, distance: 94.8
click at [1074, 371] on div at bounding box center [1041, 293] width 227 height 505
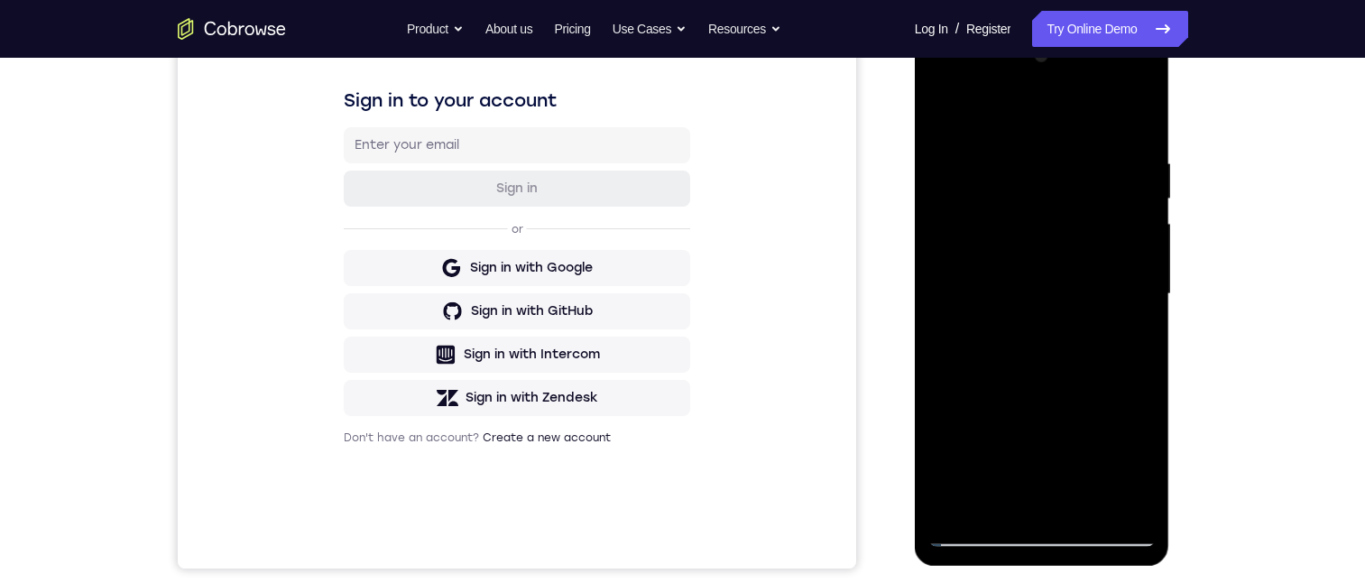
click at [957, 146] on div at bounding box center [1041, 293] width 227 height 505
click at [1043, 309] on div at bounding box center [1041, 293] width 227 height 505
click at [993, 148] on div at bounding box center [1041, 293] width 227 height 505
click at [1035, 142] on div at bounding box center [1041, 293] width 227 height 505
click at [1080, 147] on div at bounding box center [1041, 293] width 227 height 505
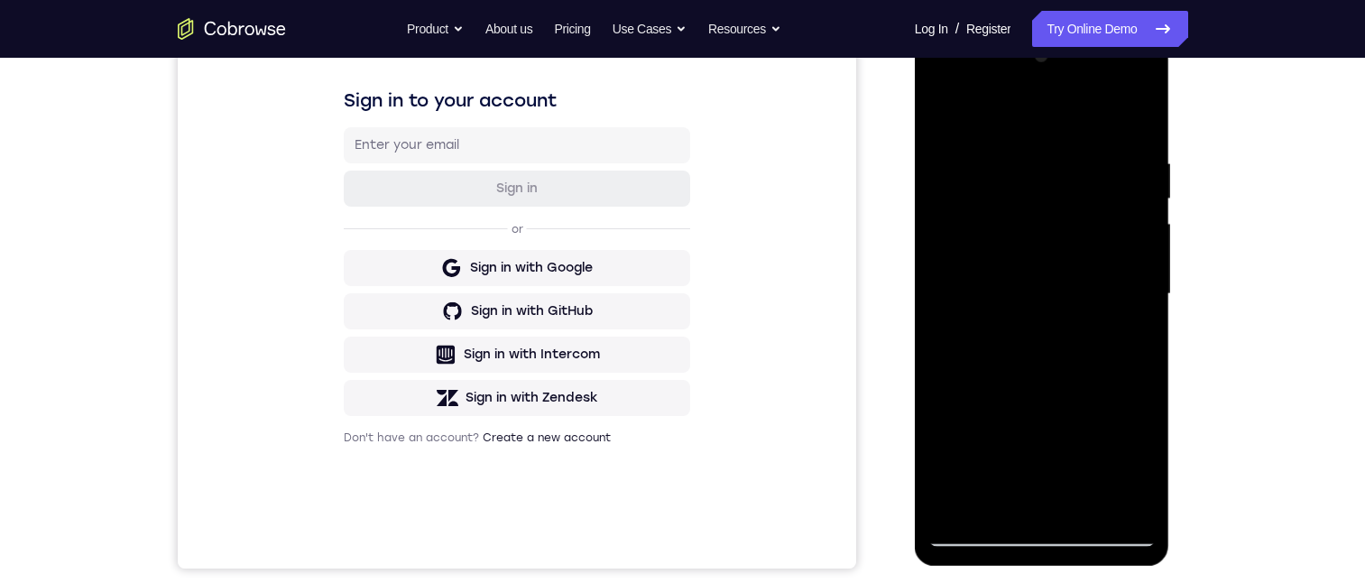
click at [1120, 148] on div at bounding box center [1041, 293] width 227 height 505
click at [1036, 310] on div at bounding box center [1041, 293] width 227 height 505
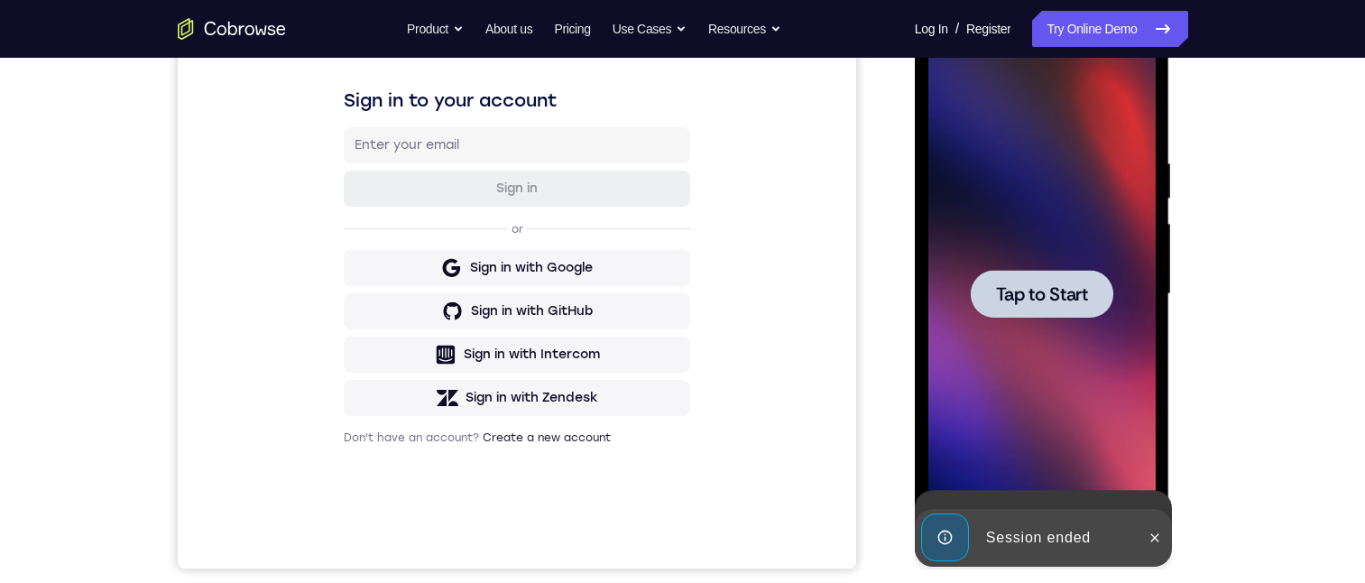
click at [1034, 298] on span "Tap to Start" at bounding box center [1042, 294] width 92 height 18
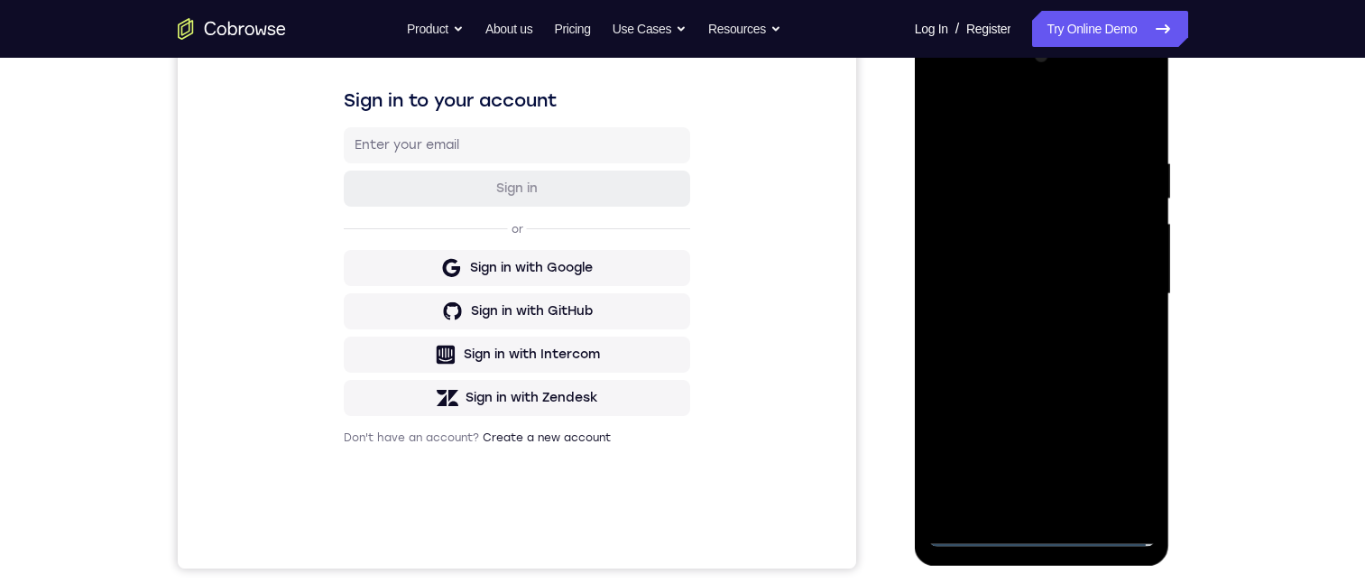
click at [1039, 537] on div at bounding box center [1041, 293] width 227 height 505
click at [1040, 503] on div at bounding box center [1041, 293] width 227 height 505
click at [1140, 499] on div at bounding box center [1041, 293] width 227 height 505
click at [1126, 460] on div at bounding box center [1041, 293] width 227 height 505
click at [998, 116] on div at bounding box center [1041, 293] width 227 height 505
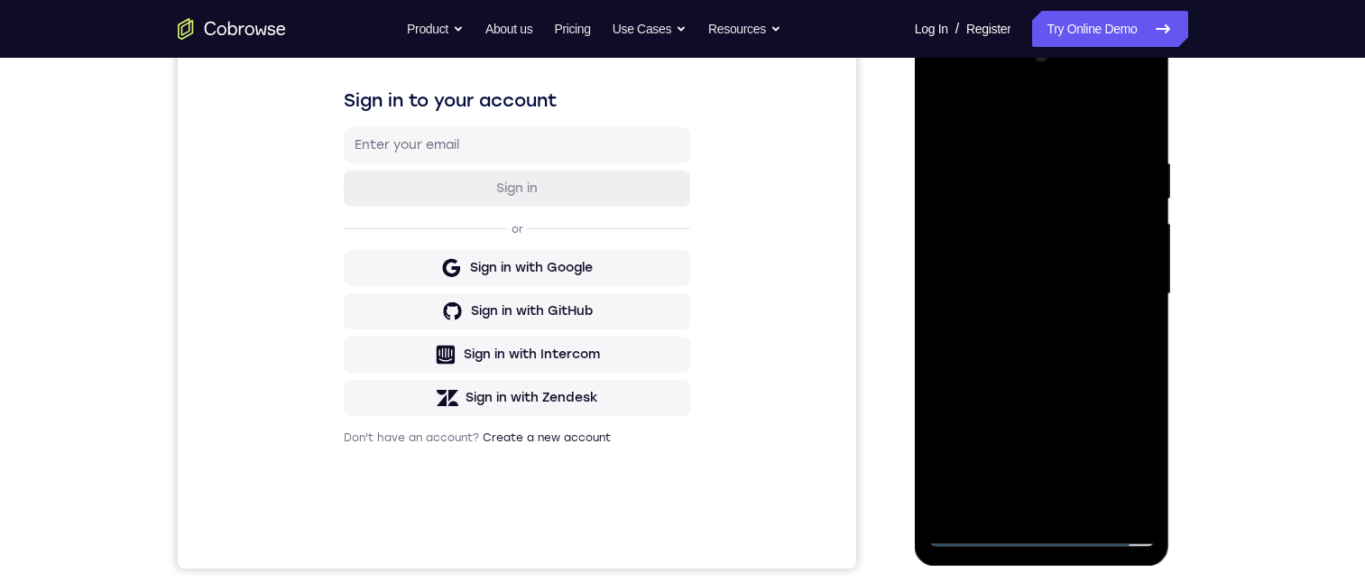
click at [1007, 200] on div at bounding box center [1041, 293] width 227 height 505
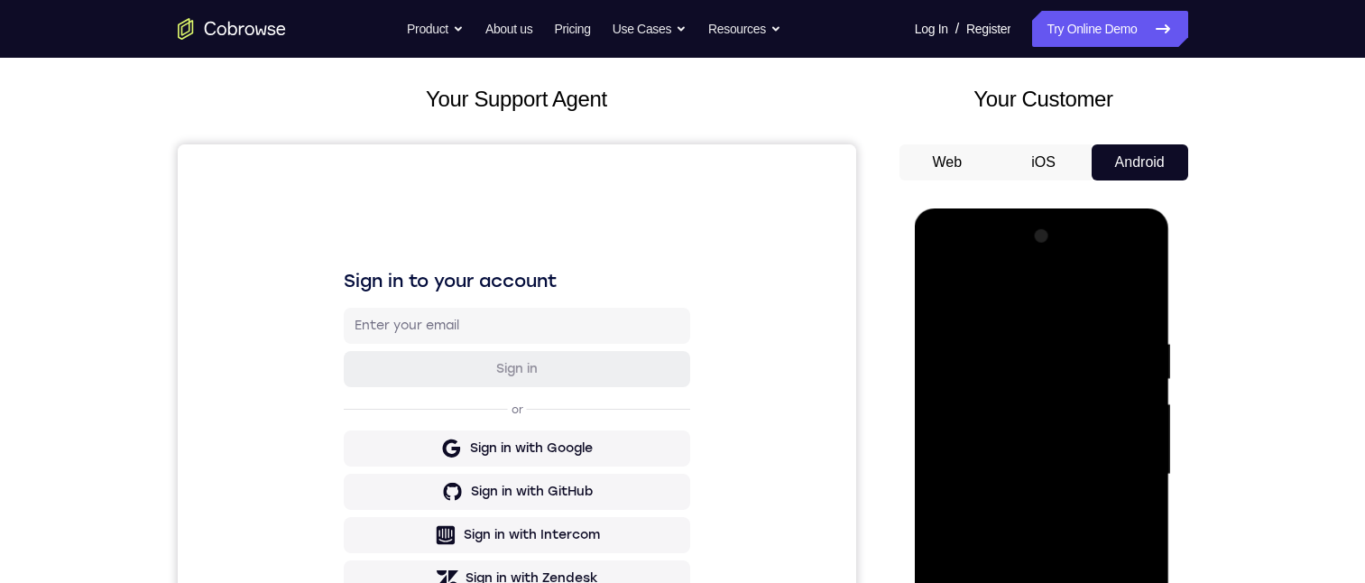
click at [1014, 537] on div at bounding box center [1041, 474] width 227 height 505
click at [1062, 484] on div at bounding box center [1041, 474] width 227 height 505
drag, startPoint x: 1060, startPoint y: 536, endPoint x: 1066, endPoint y: 445, distance: 91.3
click at [1066, 445] on div at bounding box center [1041, 474] width 227 height 505
drag, startPoint x: 1062, startPoint y: 533, endPoint x: 1068, endPoint y: 497, distance: 36.6
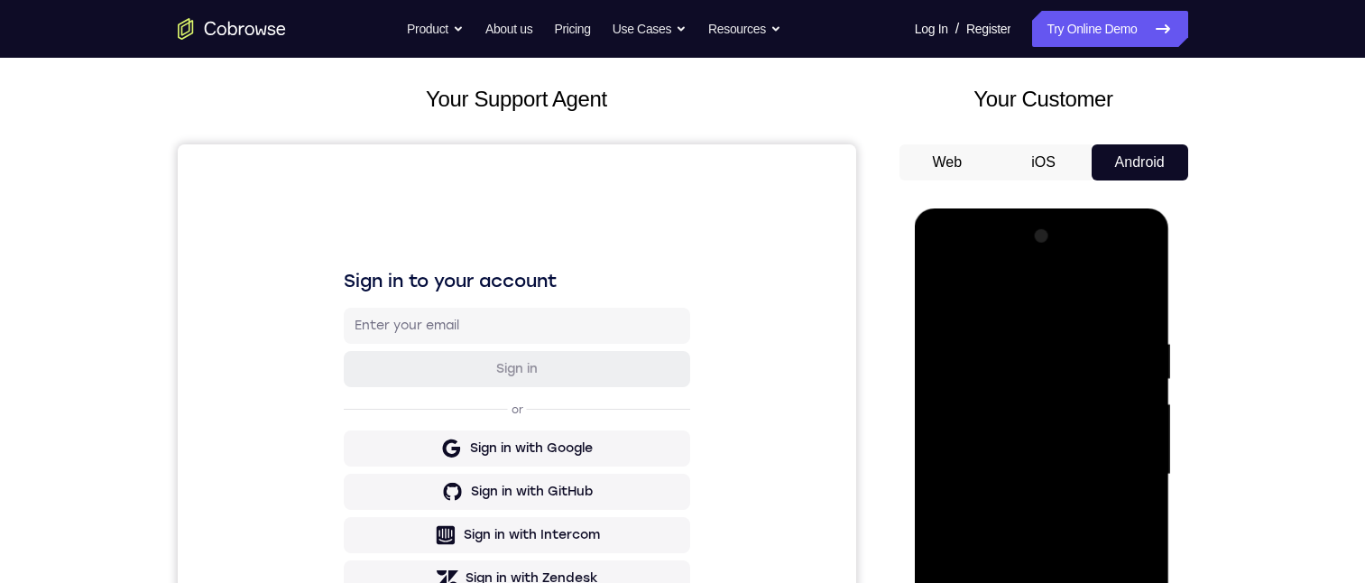
click at [1068, 493] on div at bounding box center [1041, 474] width 227 height 505
drag, startPoint x: 1028, startPoint y: 505, endPoint x: 1044, endPoint y: 403, distance: 103.2
click at [1055, 399] on div at bounding box center [1041, 474] width 227 height 505
drag, startPoint x: 1004, startPoint y: 495, endPoint x: 1052, endPoint y: 342, distance: 160.6
click at [1052, 343] on div at bounding box center [1041, 474] width 227 height 505
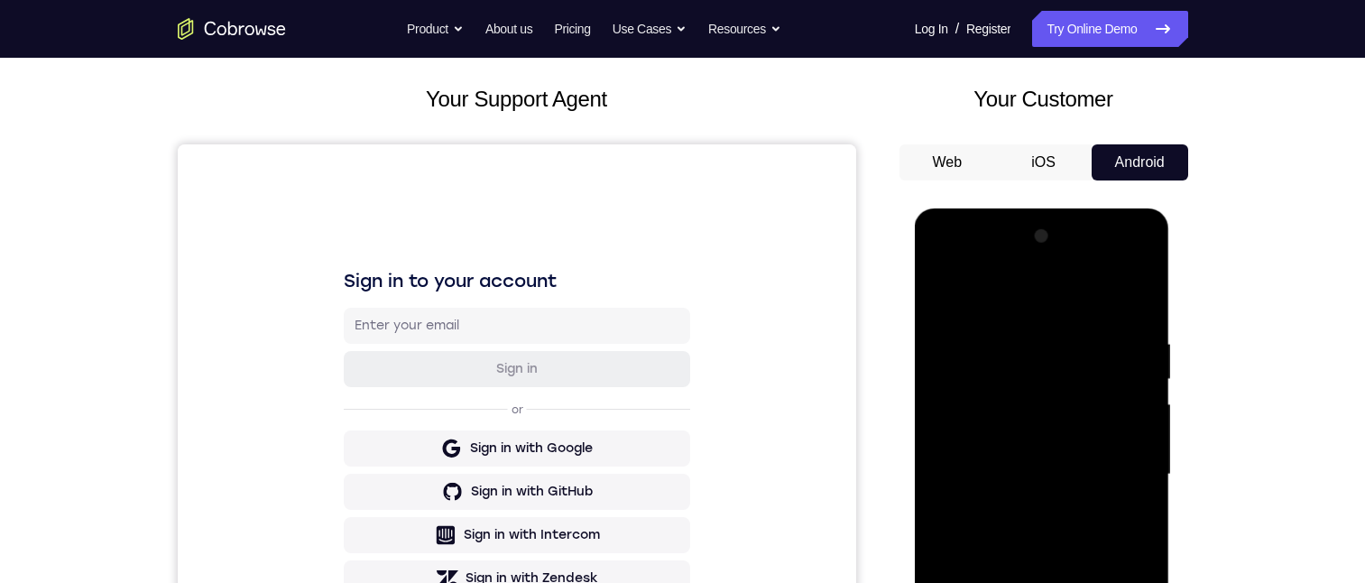
drag, startPoint x: 1003, startPoint y: 523, endPoint x: 1007, endPoint y: 501, distance: 22.8
click at [1025, 454] on div at bounding box center [1041, 474] width 227 height 505
drag, startPoint x: 1015, startPoint y: 583, endPoint x: 1038, endPoint y: 495, distance: 90.6
click at [1038, 495] on div at bounding box center [1041, 474] width 227 height 505
drag, startPoint x: 1034, startPoint y: 541, endPoint x: 1058, endPoint y: 470, distance: 75.3
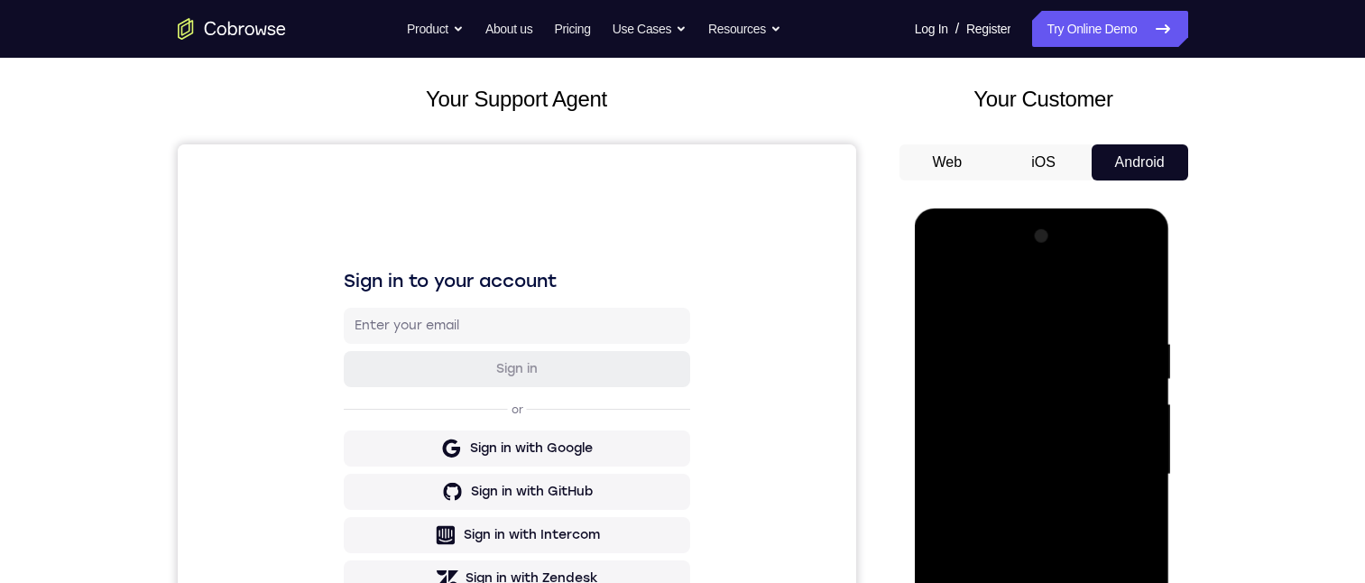
click at [1058, 470] on div at bounding box center [1041, 474] width 227 height 505
drag, startPoint x: 1023, startPoint y: 554, endPoint x: 1051, endPoint y: 395, distance: 161.2
click at [1051, 395] on div at bounding box center [1041, 474] width 227 height 505
click at [1039, 582] on div at bounding box center [1041, 474] width 227 height 505
click at [1035, 522] on div at bounding box center [1041, 474] width 227 height 505
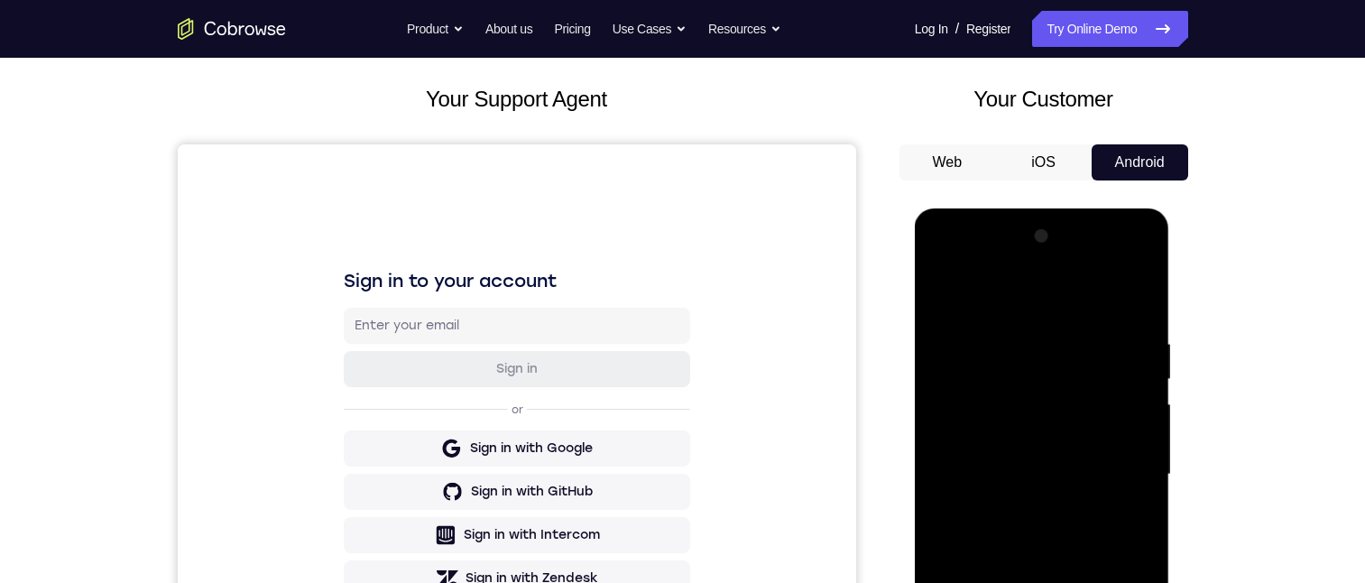
drag, startPoint x: 1059, startPoint y: 418, endPoint x: 1053, endPoint y: 569, distance: 151.6
click at [1053, 569] on div at bounding box center [1041, 474] width 227 height 505
drag, startPoint x: 1028, startPoint y: 442, endPoint x: 1037, endPoint y: 585, distance: 143.7
click at [1037, 582] on div at bounding box center [1041, 474] width 227 height 505
drag, startPoint x: 998, startPoint y: 360, endPoint x: 996, endPoint y: 529, distance: 169.6
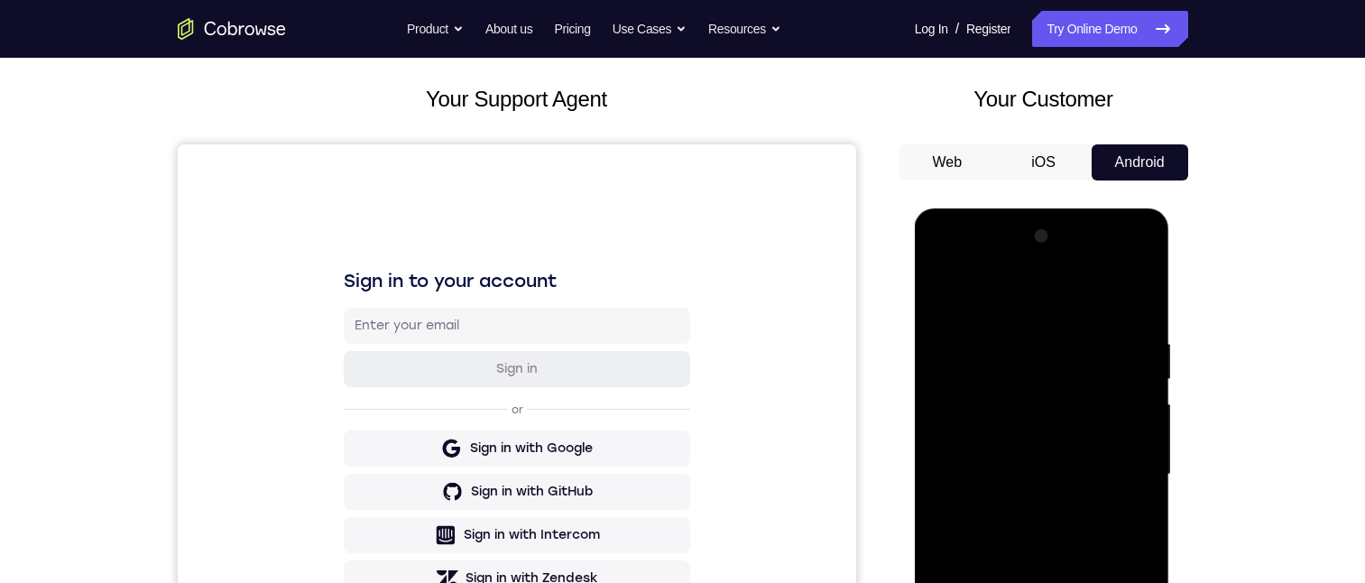
click at [996, 529] on div at bounding box center [1041, 474] width 227 height 505
drag, startPoint x: 1016, startPoint y: 411, endPoint x: 999, endPoint y: 548, distance: 138.1
click at [999, 548] on div at bounding box center [1041, 474] width 227 height 505
drag, startPoint x: 1026, startPoint y: 425, endPoint x: 1012, endPoint y: 547, distance: 123.5
click at [1012, 548] on div at bounding box center [1041, 474] width 227 height 505
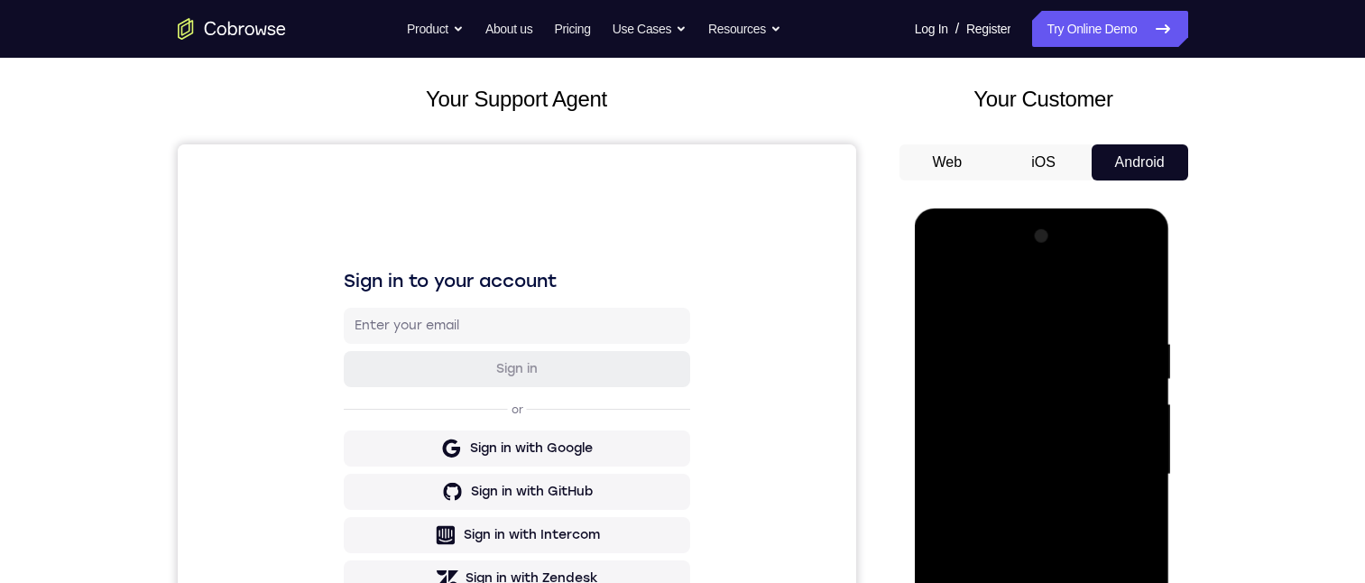
drag, startPoint x: 1031, startPoint y: 409, endPoint x: 1033, endPoint y: 474, distance: 64.1
click at [1033, 474] on div at bounding box center [1041, 474] width 227 height 505
click at [1078, 505] on div at bounding box center [1041, 474] width 227 height 505
drag, startPoint x: 1041, startPoint y: 575, endPoint x: 1061, endPoint y: 501, distance: 76.6
click at [1061, 501] on div at bounding box center [1041, 474] width 227 height 505
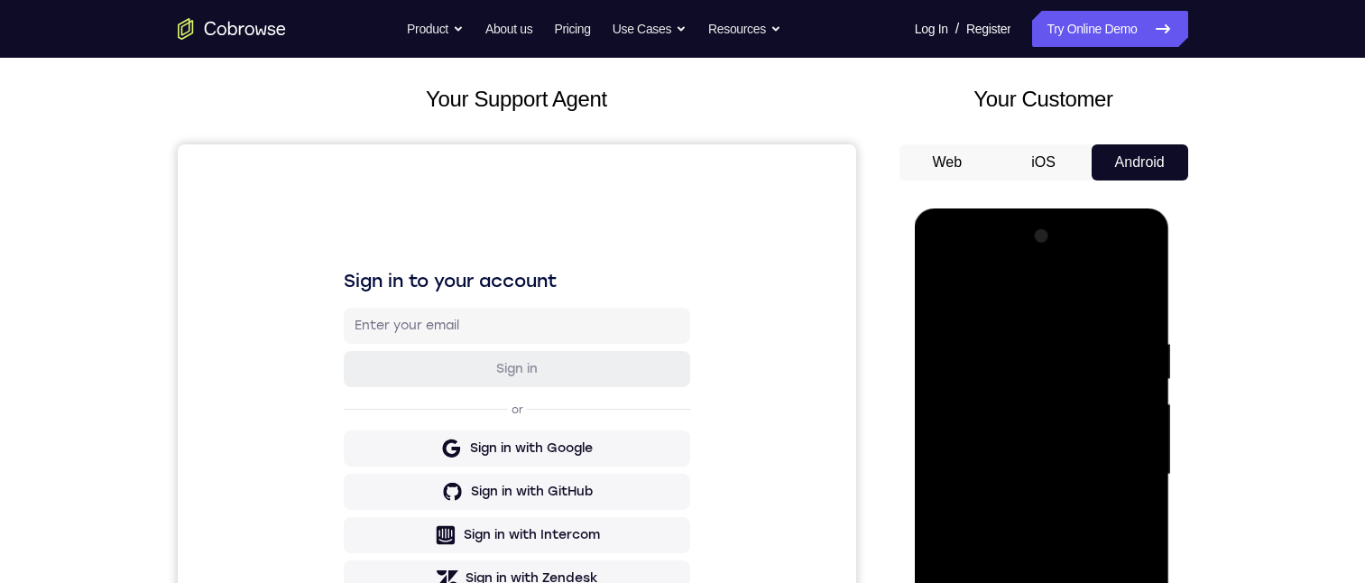
drag, startPoint x: 1074, startPoint y: 542, endPoint x: 1082, endPoint y: 491, distance: 52.0
click at [1082, 491] on div at bounding box center [1041, 474] width 227 height 505
click at [943, 266] on div at bounding box center [1041, 474] width 227 height 505
click at [992, 377] on div at bounding box center [1041, 474] width 227 height 505
click at [1024, 400] on div at bounding box center [1041, 474] width 227 height 505
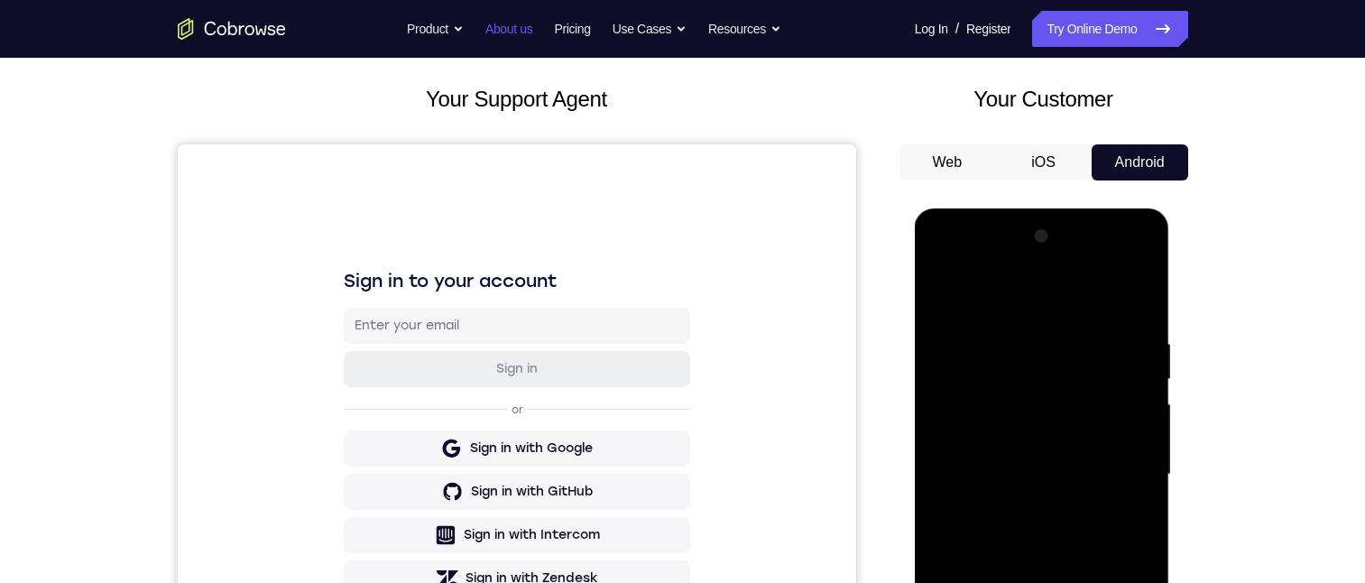
scroll to position [180, 0]
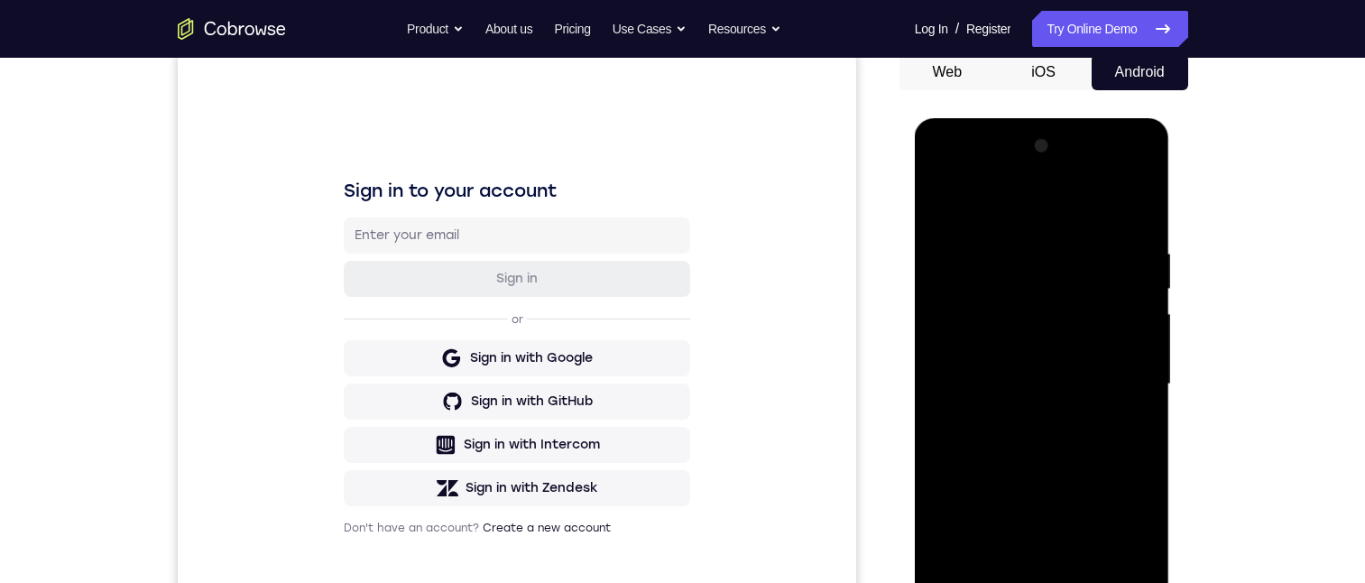
click at [989, 320] on div at bounding box center [1041, 384] width 227 height 505
drag, startPoint x: 1063, startPoint y: 474, endPoint x: 1096, endPoint y: 267, distance: 209.2
click at [1097, 266] on div at bounding box center [1041, 384] width 227 height 505
drag, startPoint x: 1069, startPoint y: 474, endPoint x: 1076, endPoint y: 247, distance: 227.4
click at [1076, 247] on div at bounding box center [1041, 384] width 227 height 505
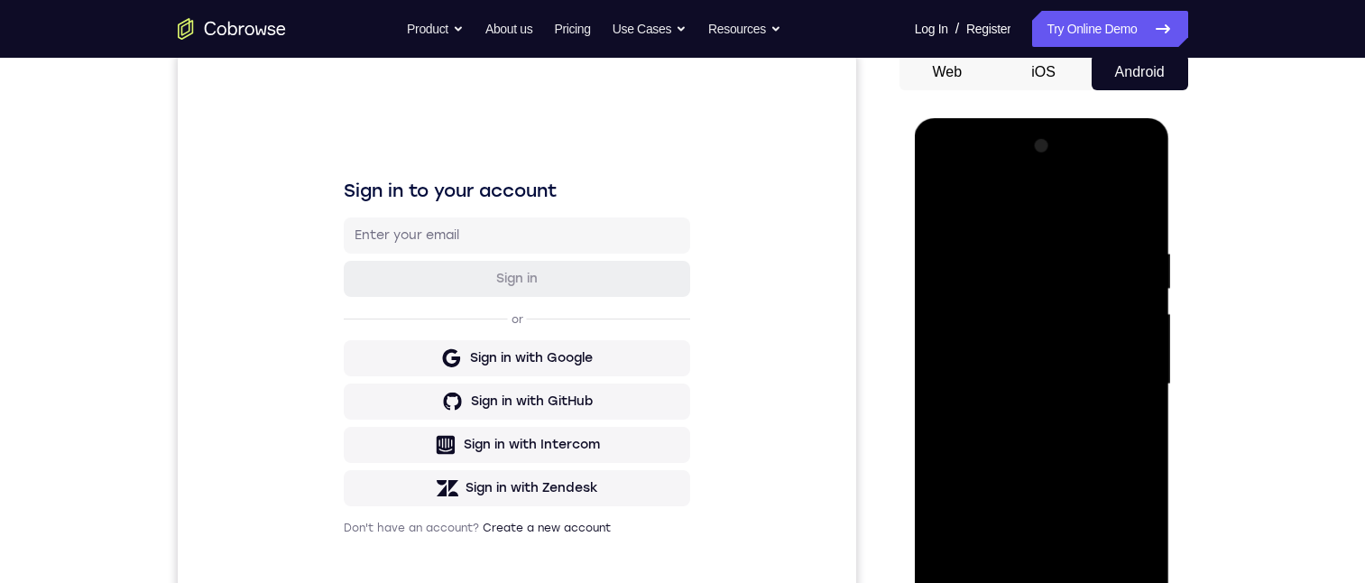
drag, startPoint x: 1070, startPoint y: 527, endPoint x: 1079, endPoint y: 376, distance: 150.9
click at [1079, 376] on div at bounding box center [1041, 384] width 227 height 505
drag, startPoint x: 1076, startPoint y: 470, endPoint x: 1076, endPoint y: 300, distance: 169.6
click at [1078, 298] on div at bounding box center [1041, 384] width 227 height 505
click at [1067, 352] on div at bounding box center [1041, 384] width 227 height 505
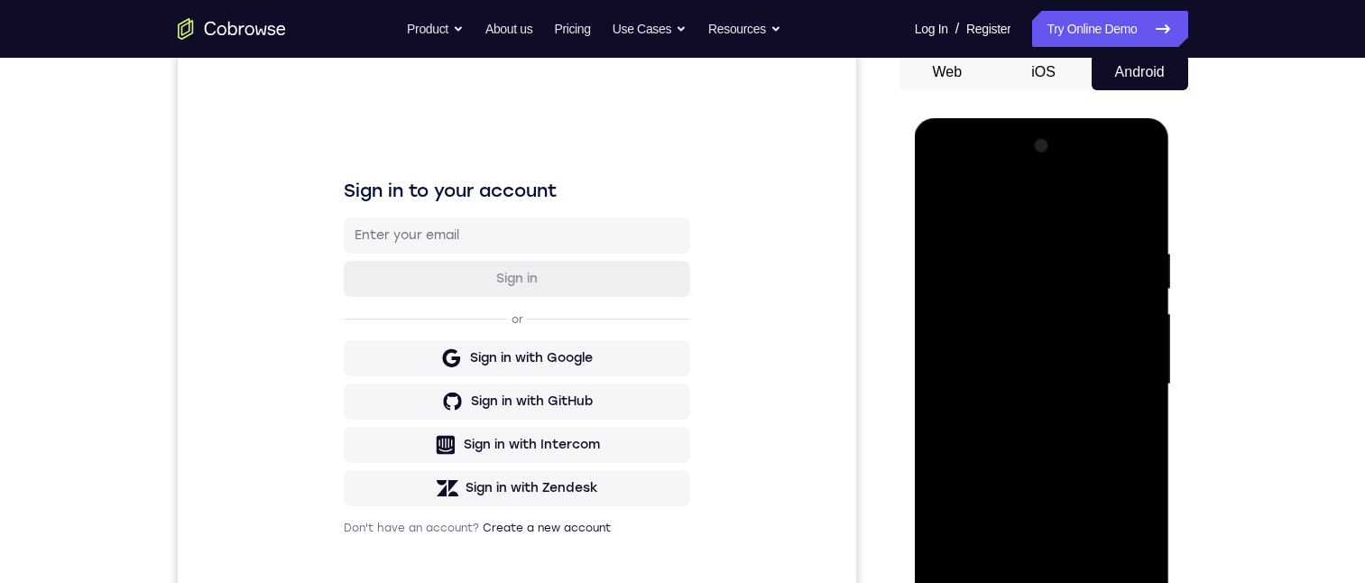
click at [1061, 374] on div at bounding box center [1041, 384] width 227 height 505
click at [1046, 409] on div at bounding box center [1041, 384] width 227 height 505
click at [968, 582] on div at bounding box center [1041, 384] width 227 height 505
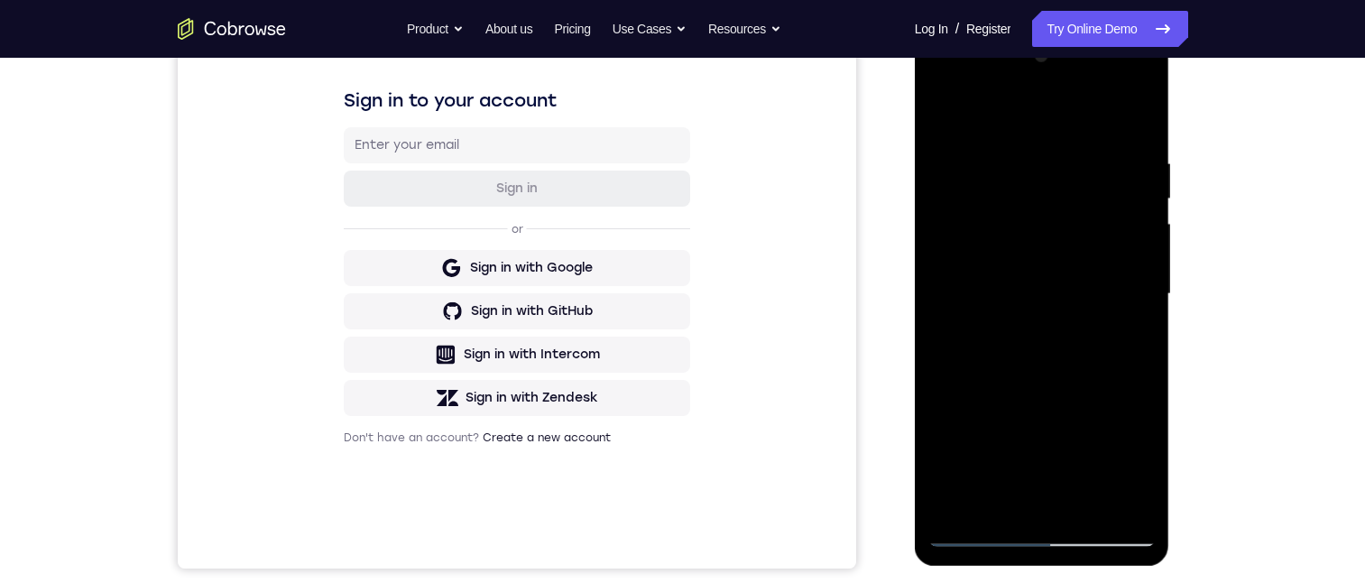
click at [976, 534] on div at bounding box center [1041, 293] width 227 height 505
drag, startPoint x: 1050, startPoint y: 275, endPoint x: 1058, endPoint y: 450, distance: 175.2
click at [1058, 450] on div at bounding box center [1041, 293] width 227 height 505
drag, startPoint x: 1035, startPoint y: 247, endPoint x: 1064, endPoint y: 441, distance: 196.2
click at [1064, 441] on div at bounding box center [1041, 293] width 227 height 505
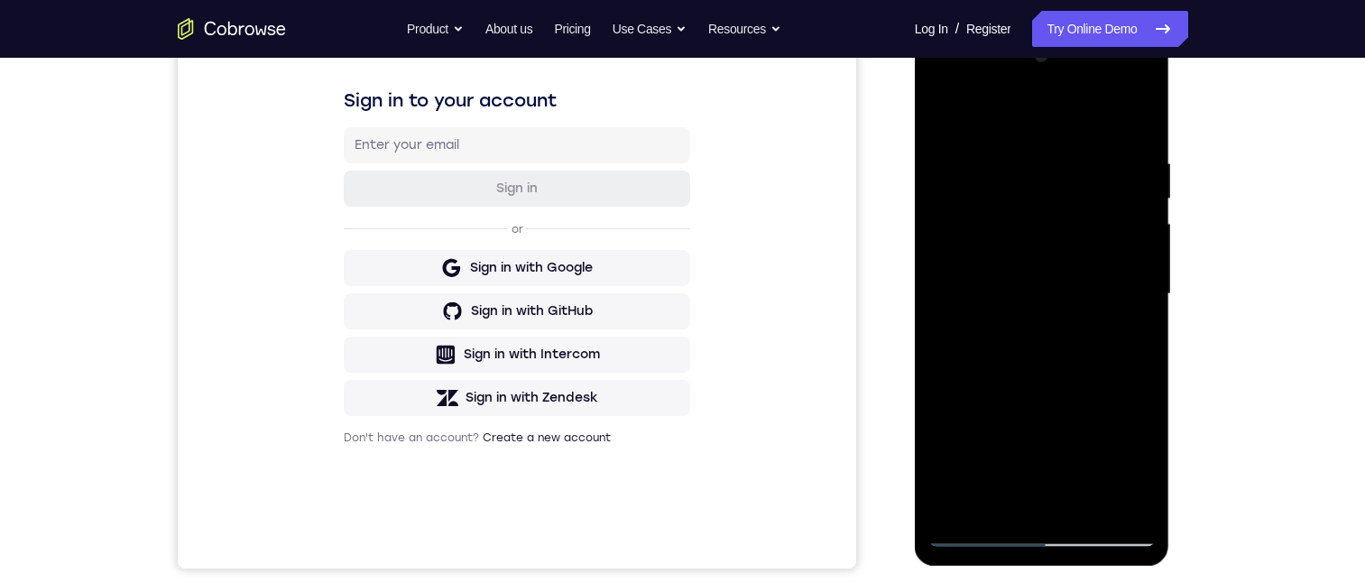
drag, startPoint x: 1054, startPoint y: 292, endPoint x: 1053, endPoint y: 428, distance: 136.2
click at [1053, 428] on div at bounding box center [1041, 293] width 227 height 505
drag, startPoint x: 1043, startPoint y: 320, endPoint x: 1013, endPoint y: 284, distance: 46.8
click at [1043, 373] on div at bounding box center [1041, 293] width 227 height 505
click at [1017, 262] on div at bounding box center [1041, 293] width 227 height 505
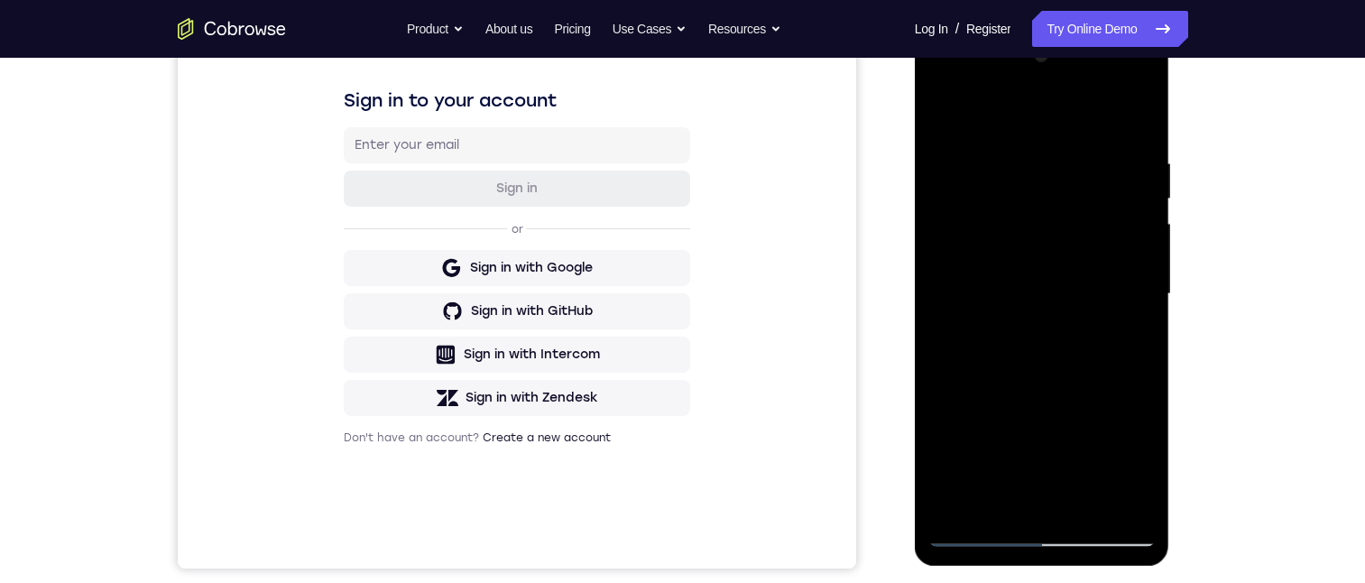
click at [1050, 481] on div at bounding box center [1041, 293] width 227 height 505
click at [1041, 316] on div at bounding box center [1041, 293] width 227 height 505
click at [1164, 415] on div at bounding box center [1042, 297] width 255 height 538
click at [1001, 294] on div at bounding box center [1041, 293] width 227 height 505
click at [938, 80] on div at bounding box center [1041, 293] width 227 height 505
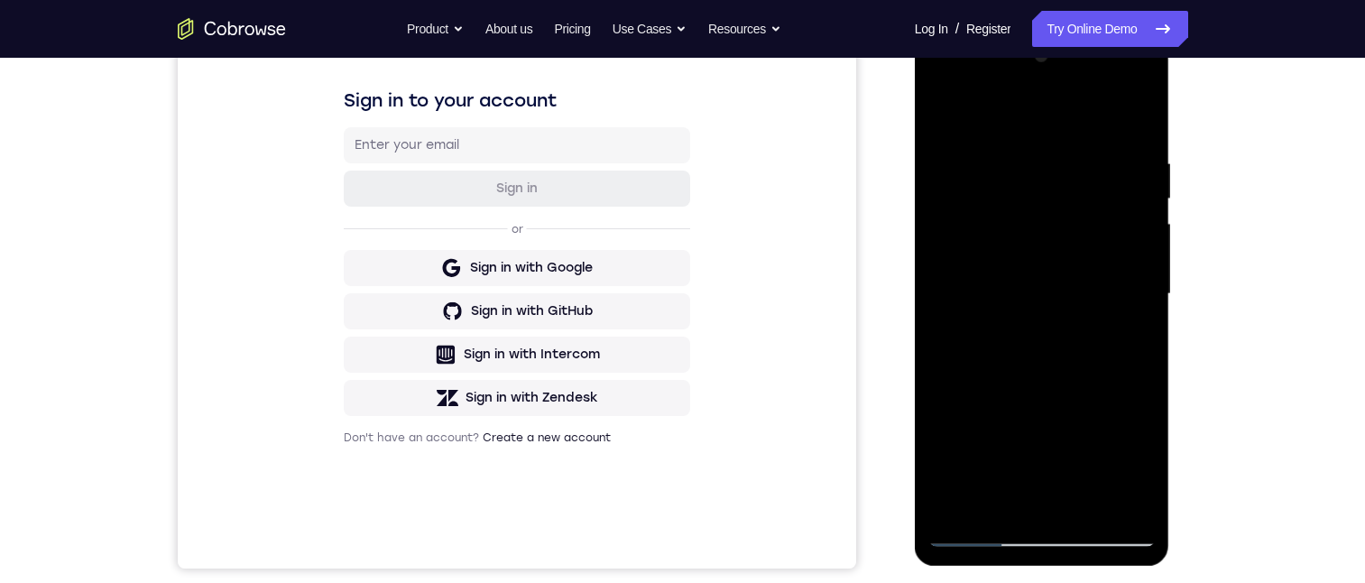
click at [1017, 207] on div at bounding box center [1041, 293] width 227 height 505
click at [1014, 194] on div at bounding box center [1041, 293] width 227 height 505
drag, startPoint x: 1040, startPoint y: 306, endPoint x: 1027, endPoint y: 269, distance: 39.1
click at [1027, 269] on div at bounding box center [1041, 293] width 227 height 505
click at [1015, 115] on div at bounding box center [1041, 293] width 227 height 505
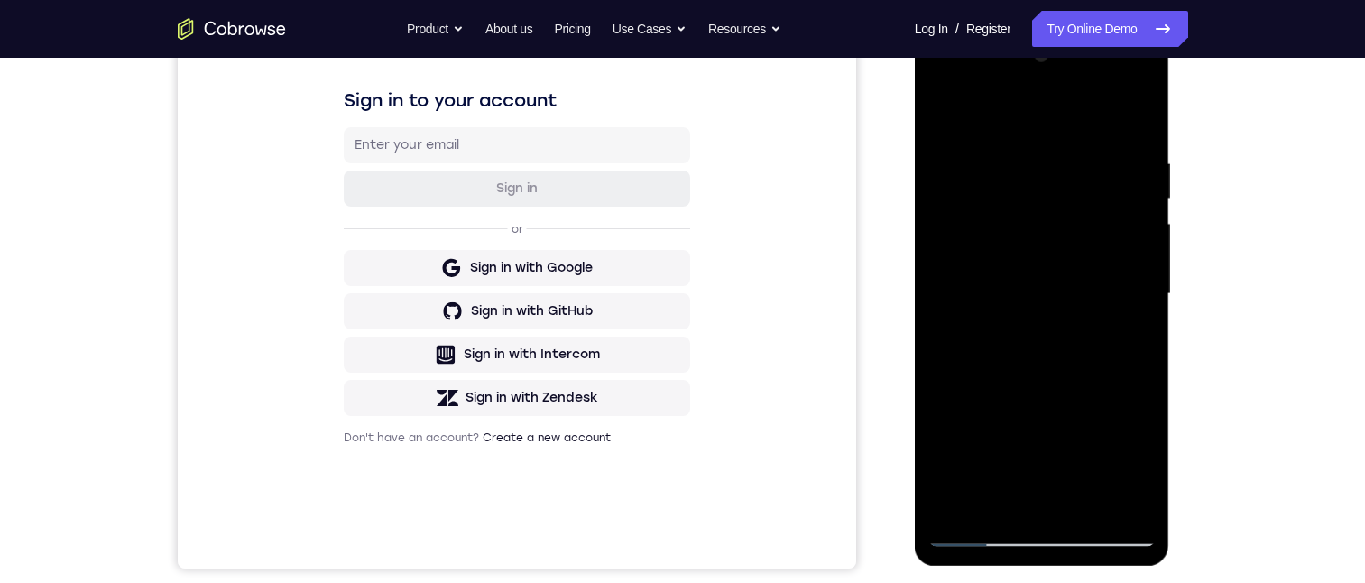
drag, startPoint x: 1020, startPoint y: 266, endPoint x: 1040, endPoint y: 133, distance: 135.0
click at [1039, 133] on div at bounding box center [1041, 293] width 227 height 505
drag, startPoint x: 1052, startPoint y: 283, endPoint x: 1053, endPoint y: 152, distance: 130.8
click at [1053, 151] on div at bounding box center [1041, 293] width 227 height 505
drag, startPoint x: 1028, startPoint y: 270, endPoint x: 1053, endPoint y: 117, distance: 154.5
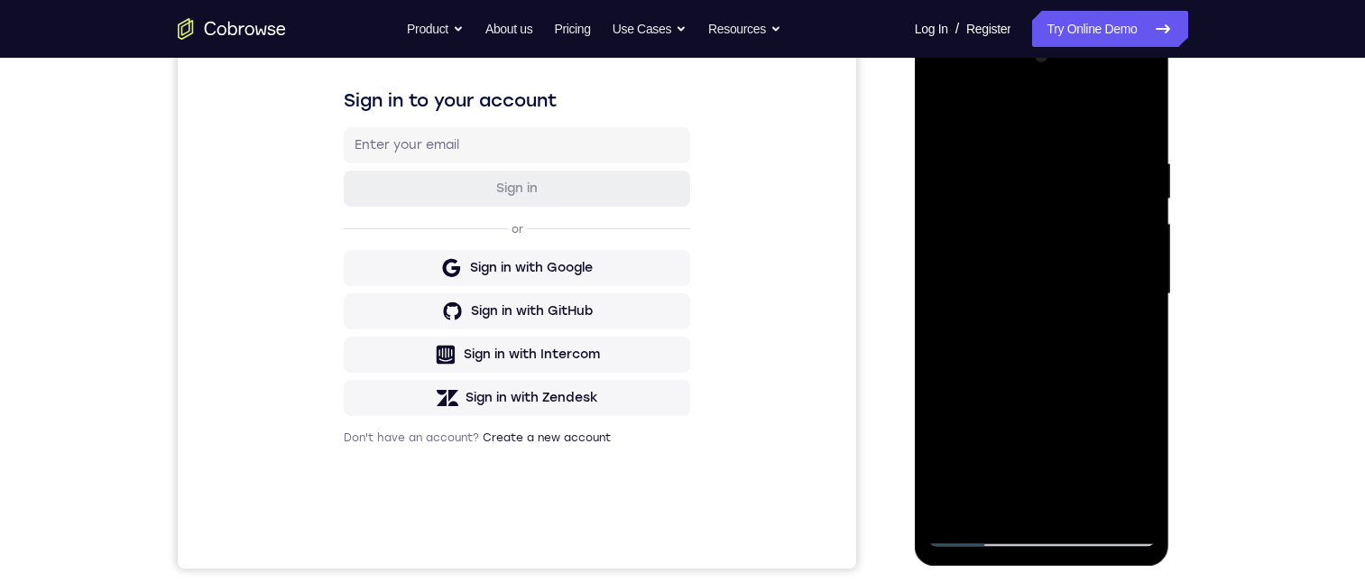
click at [1054, 120] on div at bounding box center [1041, 293] width 227 height 505
drag, startPoint x: 1033, startPoint y: 334, endPoint x: 1069, endPoint y: 118, distance: 218.6
click at [1068, 119] on div at bounding box center [1041, 293] width 227 height 505
drag, startPoint x: 1050, startPoint y: 301, endPoint x: 1077, endPoint y: 155, distance: 148.6
click at [1077, 155] on div at bounding box center [1041, 293] width 227 height 505
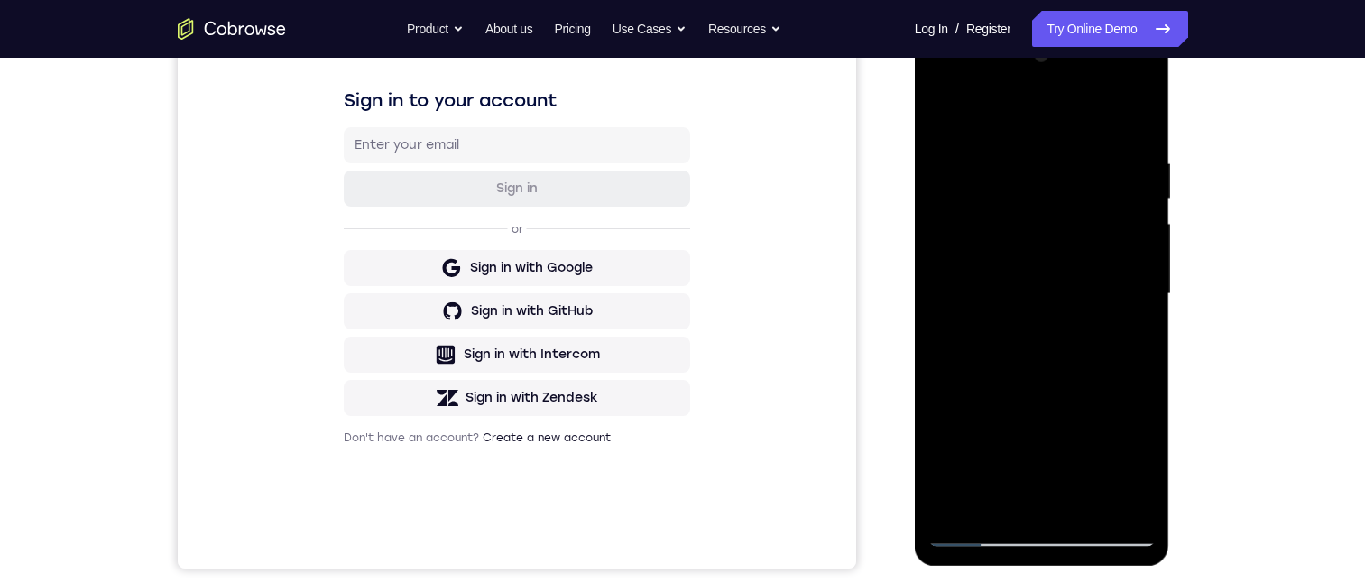
drag, startPoint x: 1049, startPoint y: 329, endPoint x: 1075, endPoint y: 190, distance: 141.3
click at [1075, 190] on div at bounding box center [1041, 293] width 227 height 505
drag, startPoint x: 1033, startPoint y: 300, endPoint x: 1024, endPoint y: 161, distance: 139.2
click at [1024, 161] on div at bounding box center [1041, 293] width 227 height 505
click at [1035, 249] on div at bounding box center [1041, 293] width 227 height 505
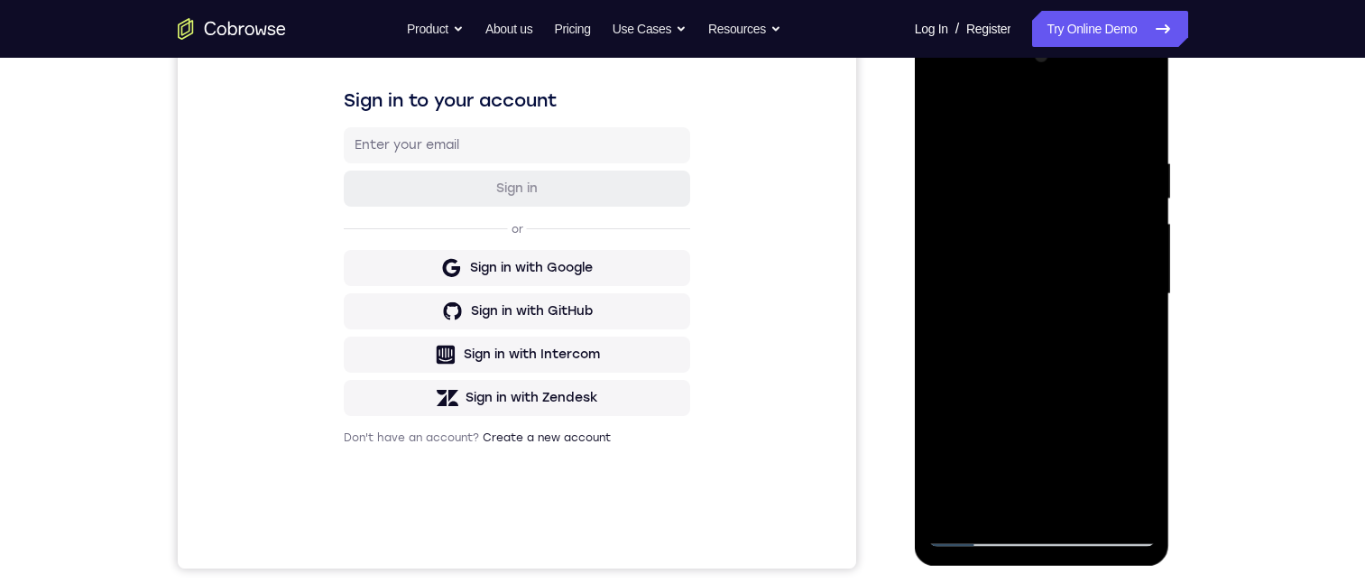
drag, startPoint x: 1037, startPoint y: 338, endPoint x: 1044, endPoint y: 170, distance: 168.8
click at [1043, 170] on div at bounding box center [1041, 293] width 227 height 505
drag, startPoint x: 1050, startPoint y: 204, endPoint x: 1064, endPoint y: 283, distance: 80.7
click at [1062, 282] on div at bounding box center [1041, 293] width 227 height 505
drag, startPoint x: 1066, startPoint y: 450, endPoint x: 1067, endPoint y: 296, distance: 154.2
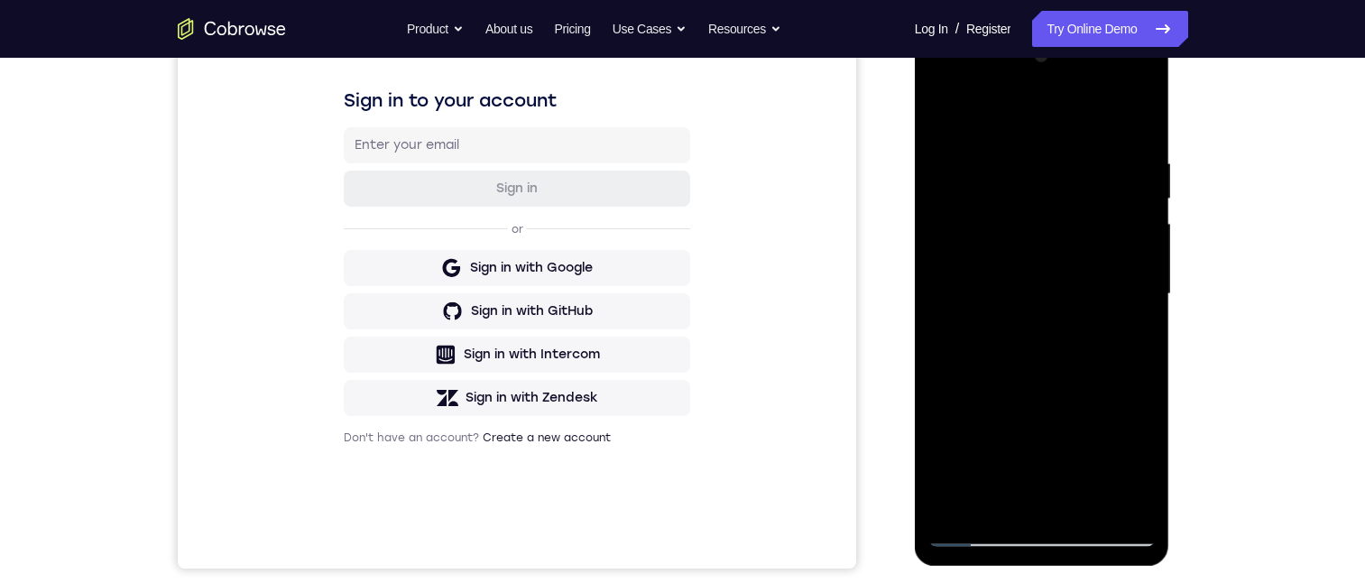
click at [1067, 294] on div at bounding box center [1041, 293] width 227 height 505
click at [1141, 403] on div at bounding box center [1041, 293] width 227 height 505
drag, startPoint x: 1075, startPoint y: 416, endPoint x: 1068, endPoint y: 216, distance: 200.4
click at [1068, 216] on div at bounding box center [1041, 293] width 227 height 505
drag, startPoint x: 1057, startPoint y: 378, endPoint x: 1074, endPoint y: 236, distance: 142.6
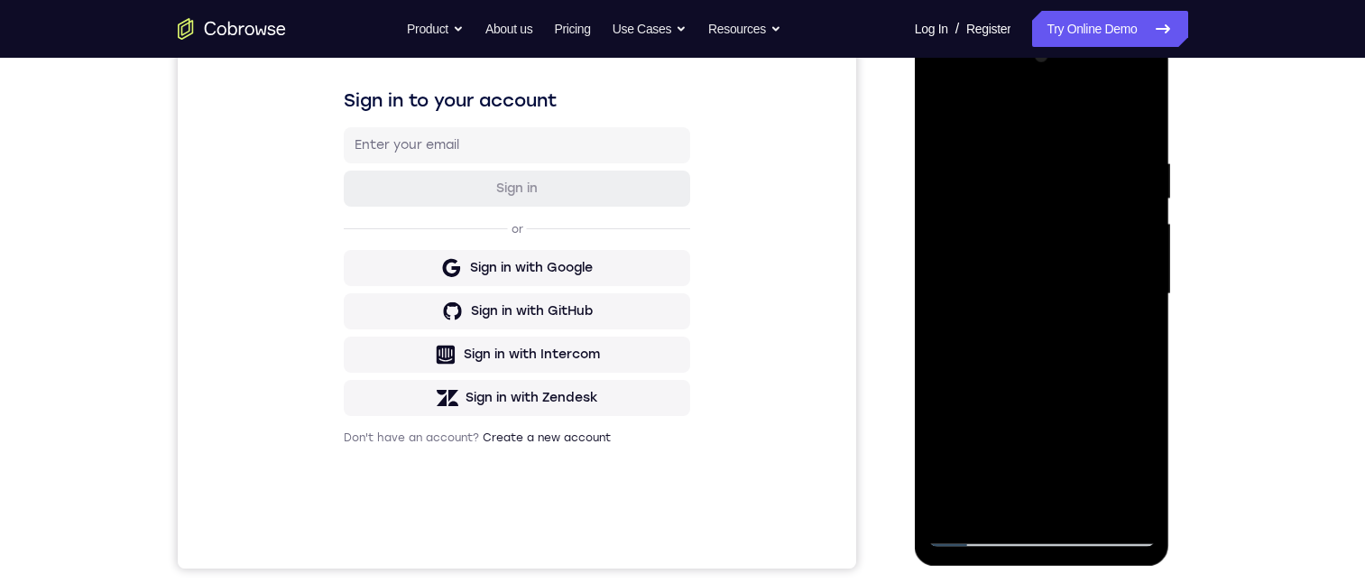
click at [1074, 236] on div at bounding box center [1041, 293] width 227 height 505
drag, startPoint x: 1064, startPoint y: 266, endPoint x: 1046, endPoint y: 412, distance: 147.2
click at [1074, 492] on div at bounding box center [1041, 293] width 227 height 505
drag, startPoint x: 1043, startPoint y: 295, endPoint x: 1037, endPoint y: 474, distance: 178.7
click at [1039, 471] on div at bounding box center [1041, 293] width 227 height 505
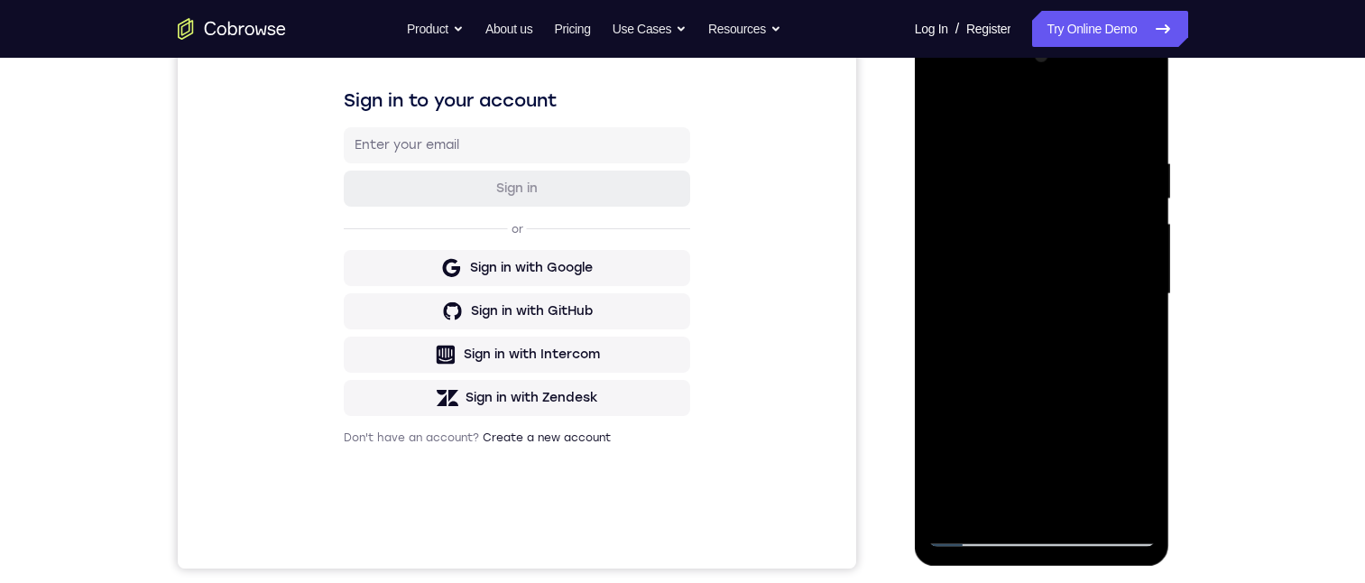
drag, startPoint x: 1016, startPoint y: 179, endPoint x: 1034, endPoint y: 385, distance: 206.4
click at [1034, 385] on div at bounding box center [1041, 293] width 227 height 505
click at [1120, 111] on div at bounding box center [1041, 293] width 227 height 505
click at [998, 161] on div at bounding box center [1041, 293] width 227 height 505
click at [1132, 113] on div at bounding box center [1041, 293] width 227 height 505
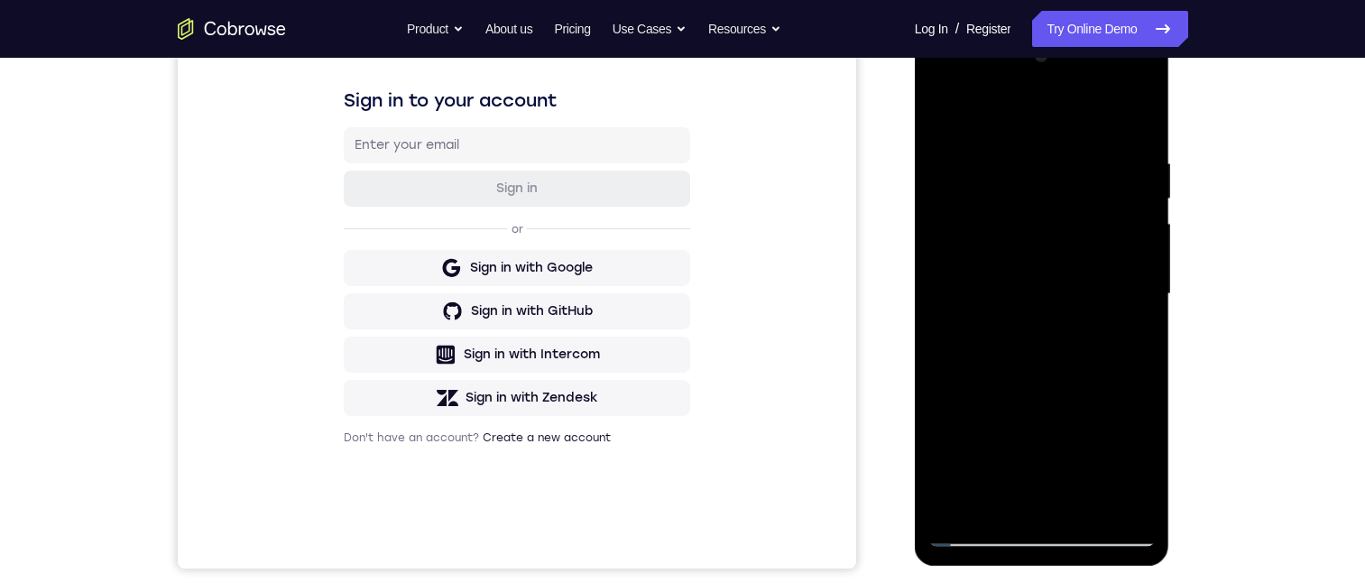
scroll to position [451, 0]
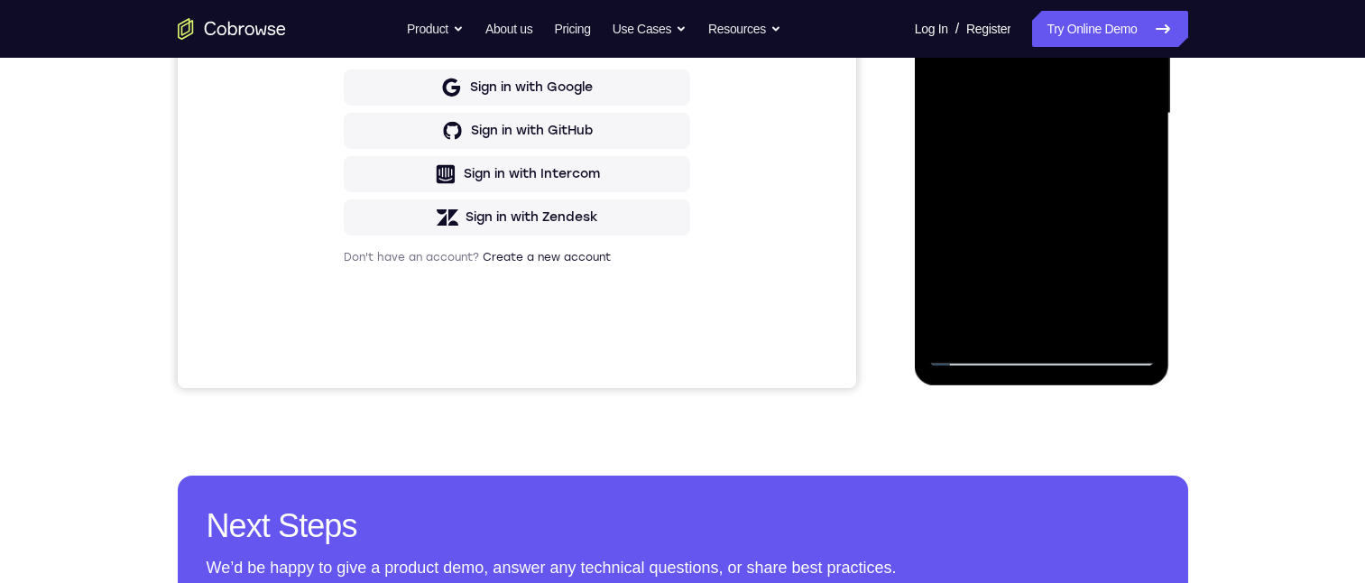
drag, startPoint x: 1060, startPoint y: 232, endPoint x: 1068, endPoint y: 106, distance: 125.6
click at [1068, 106] on div at bounding box center [1041, 113] width 227 height 505
click at [1138, 219] on div at bounding box center [1041, 113] width 227 height 505
click at [1136, 223] on div at bounding box center [1041, 113] width 227 height 505
drag, startPoint x: 1099, startPoint y: 234, endPoint x: 1101, endPoint y: 106, distance: 128.1
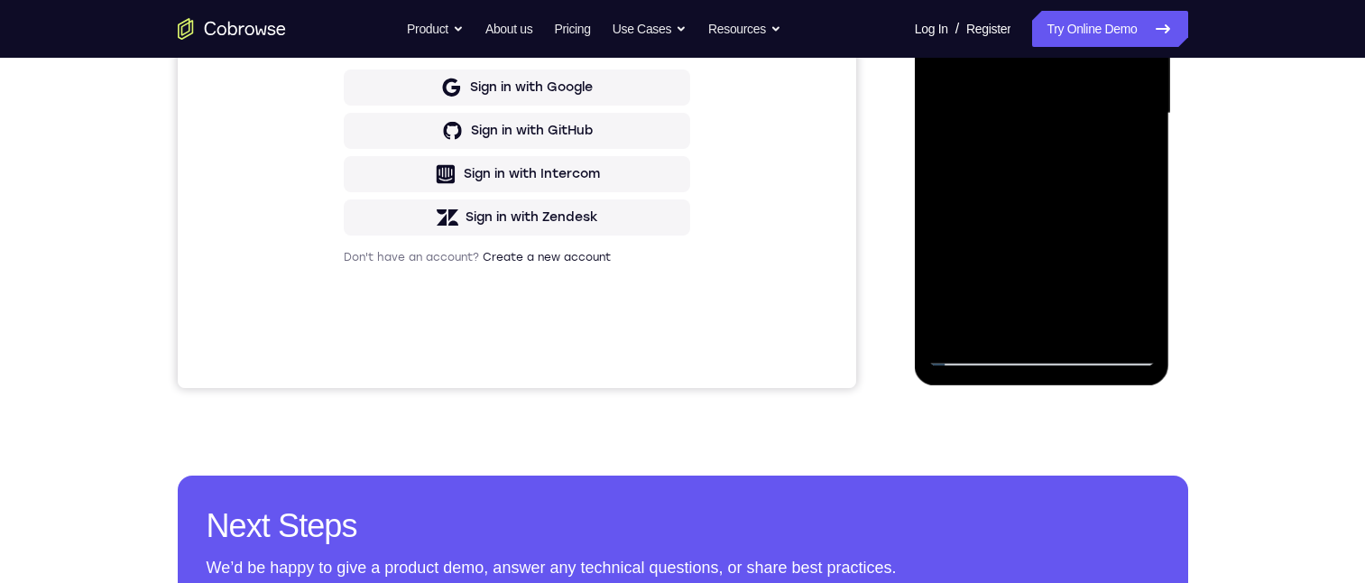
click at [1101, 106] on div at bounding box center [1041, 113] width 227 height 505
drag, startPoint x: 1059, startPoint y: 237, endPoint x: 1060, endPoint y: 182, distance: 55.0
click at [1060, 182] on div at bounding box center [1041, 113] width 227 height 505
click at [1045, 170] on div at bounding box center [1041, 113] width 227 height 505
drag, startPoint x: 1051, startPoint y: 236, endPoint x: 1056, endPoint y: 128, distance: 108.4
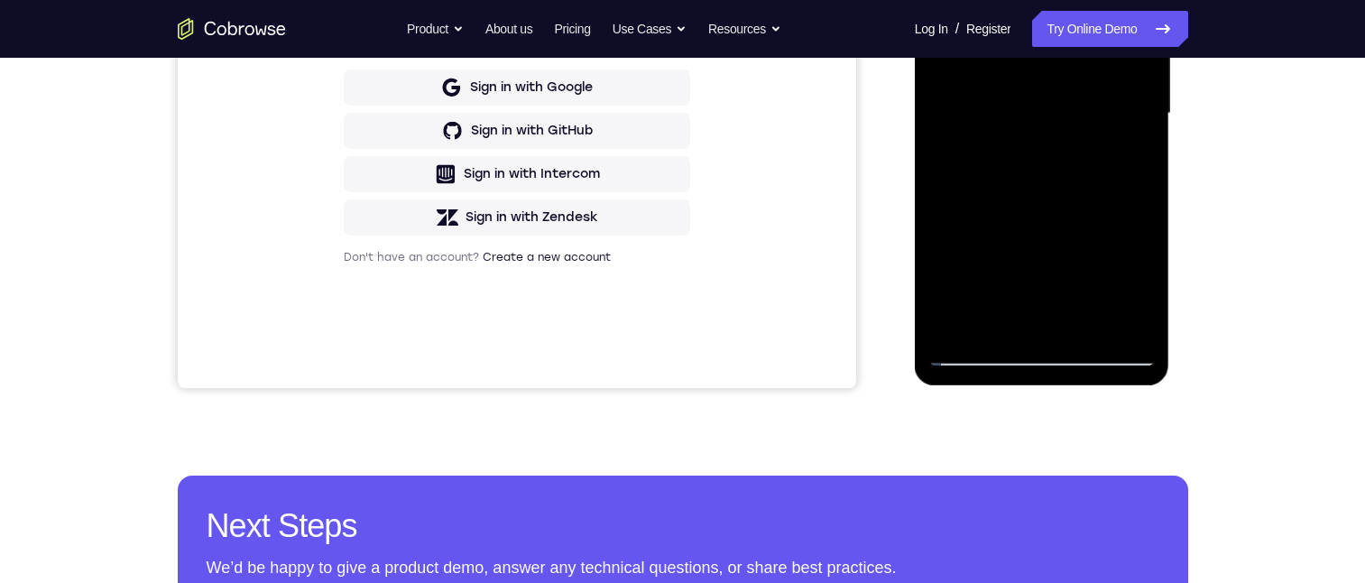
click at [1056, 128] on div at bounding box center [1041, 113] width 227 height 505
drag, startPoint x: 1059, startPoint y: 166, endPoint x: 1060, endPoint y: 111, distance: 55.0
click at [1061, 109] on div at bounding box center [1041, 113] width 227 height 505
drag, startPoint x: 1075, startPoint y: 257, endPoint x: 1084, endPoint y: 133, distance: 124.8
click at [1086, 131] on div at bounding box center [1041, 113] width 227 height 505
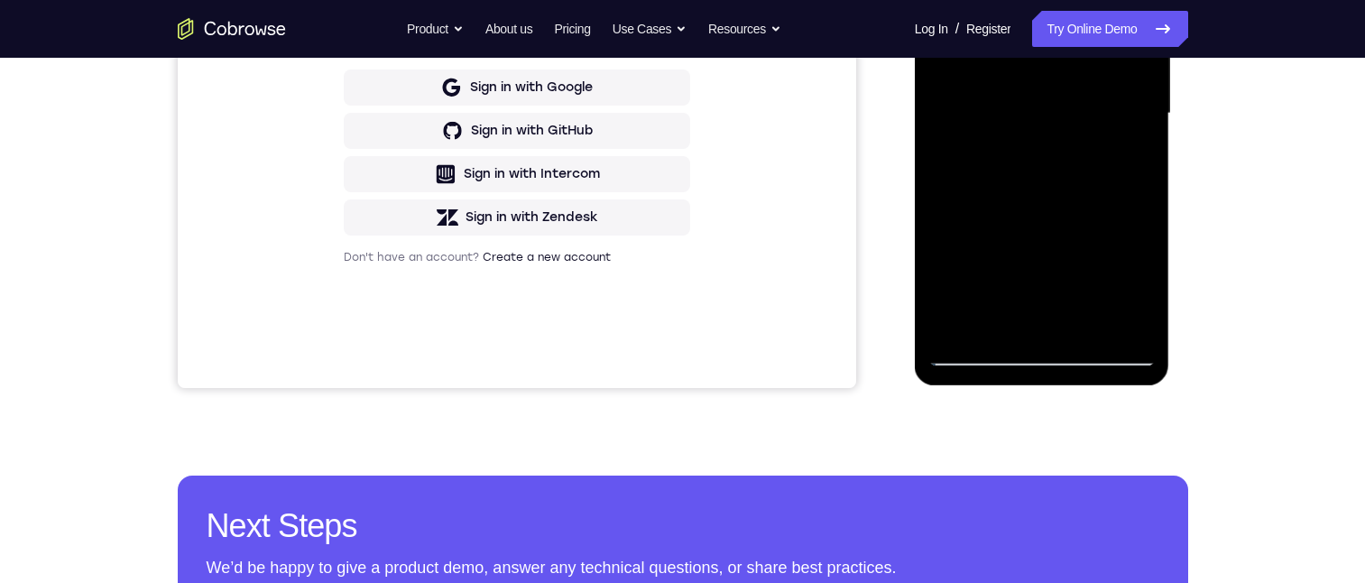
drag, startPoint x: 1076, startPoint y: 281, endPoint x: 1102, endPoint y: 154, distance: 129.8
click at [1100, 157] on div at bounding box center [1041, 113] width 227 height 505
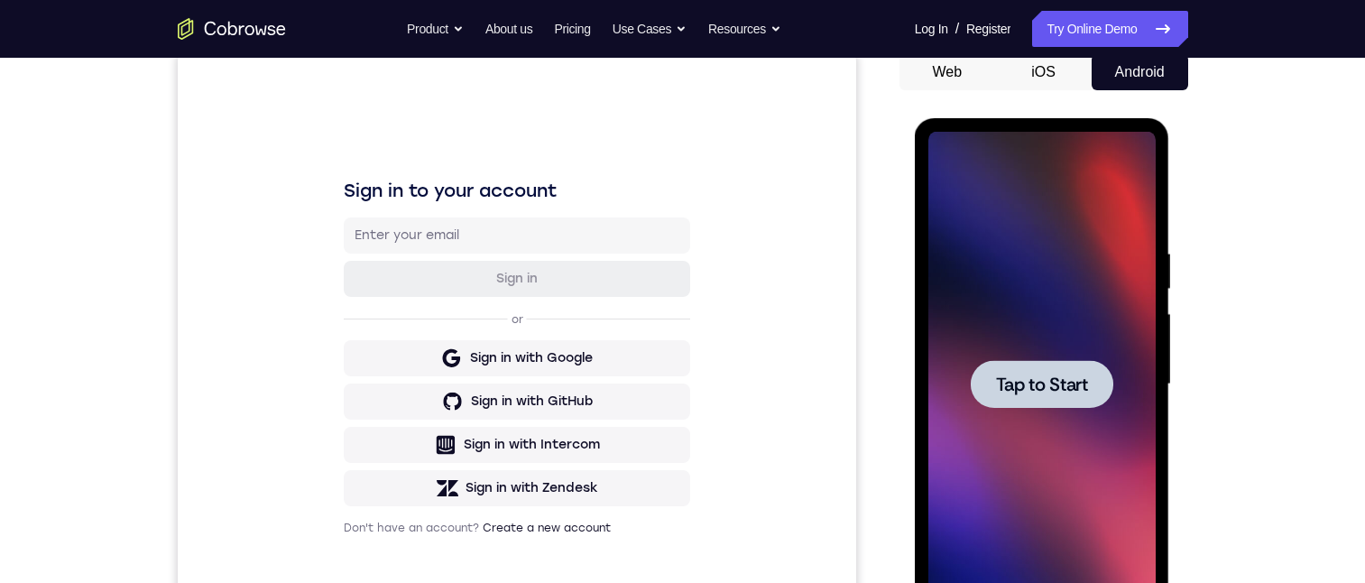
click at [1026, 414] on div at bounding box center [1041, 384] width 227 height 505
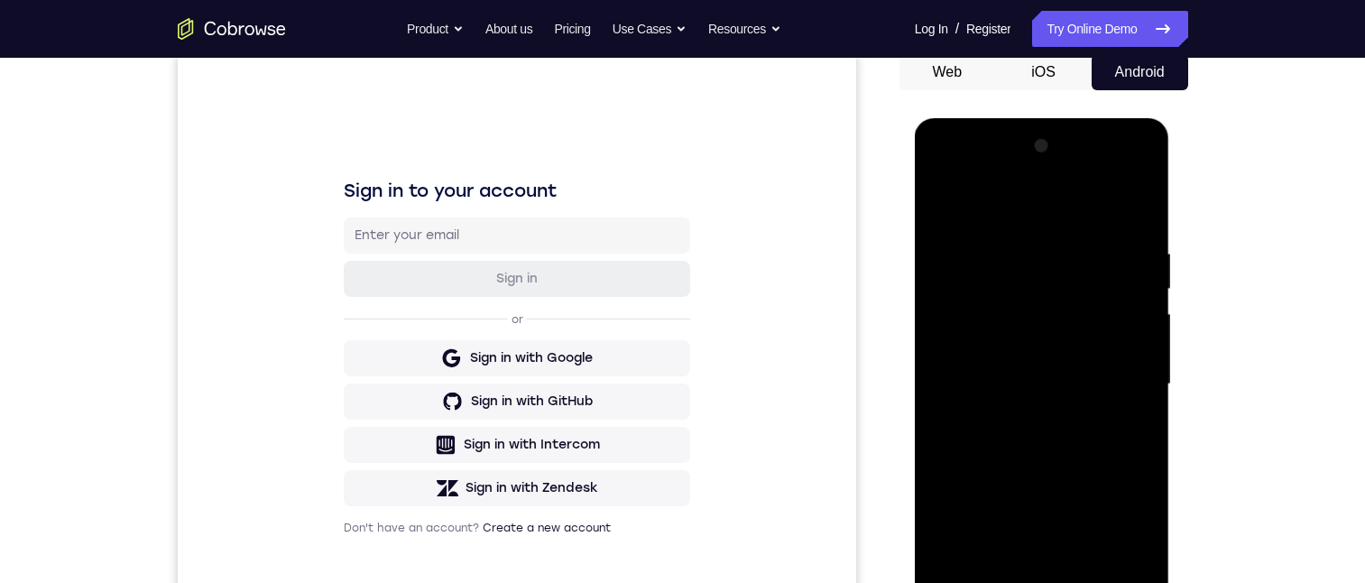
click at [1044, 582] on div at bounding box center [1041, 384] width 227 height 505
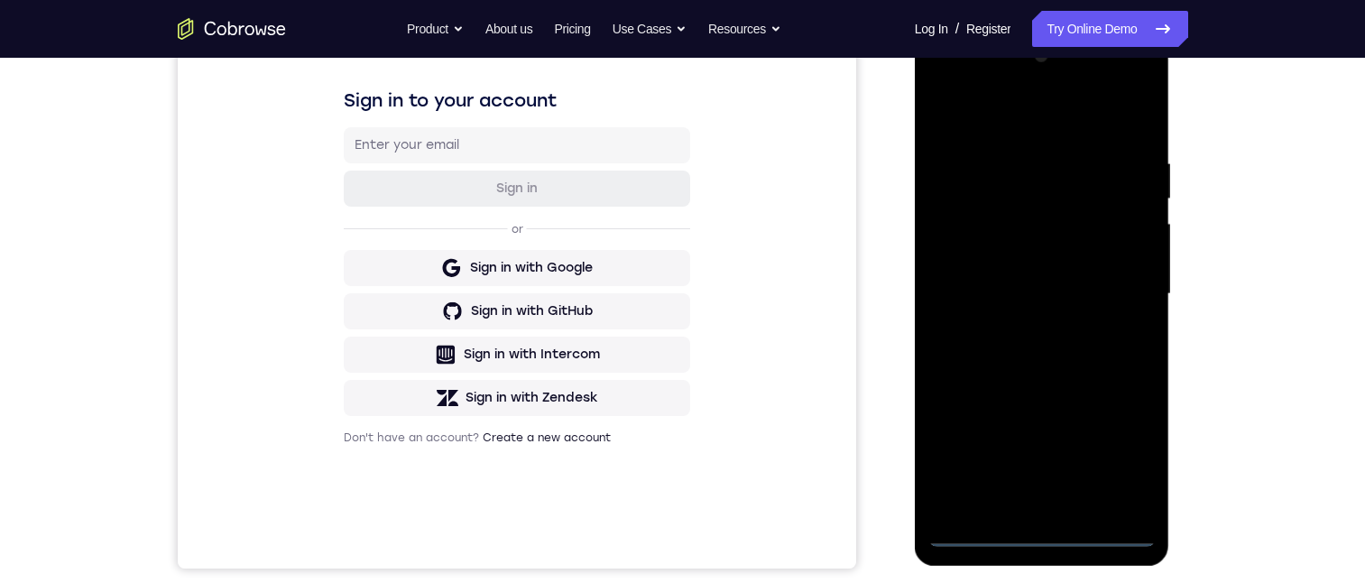
click at [1117, 468] on div at bounding box center [1041, 293] width 227 height 505
click at [1017, 116] on div at bounding box center [1041, 293] width 227 height 505
click at [1007, 198] on div at bounding box center [1041, 293] width 227 height 505
drag, startPoint x: 1027, startPoint y: 421, endPoint x: 1068, endPoint y: 241, distance: 184.9
click at [1068, 241] on div at bounding box center [1041, 293] width 227 height 505
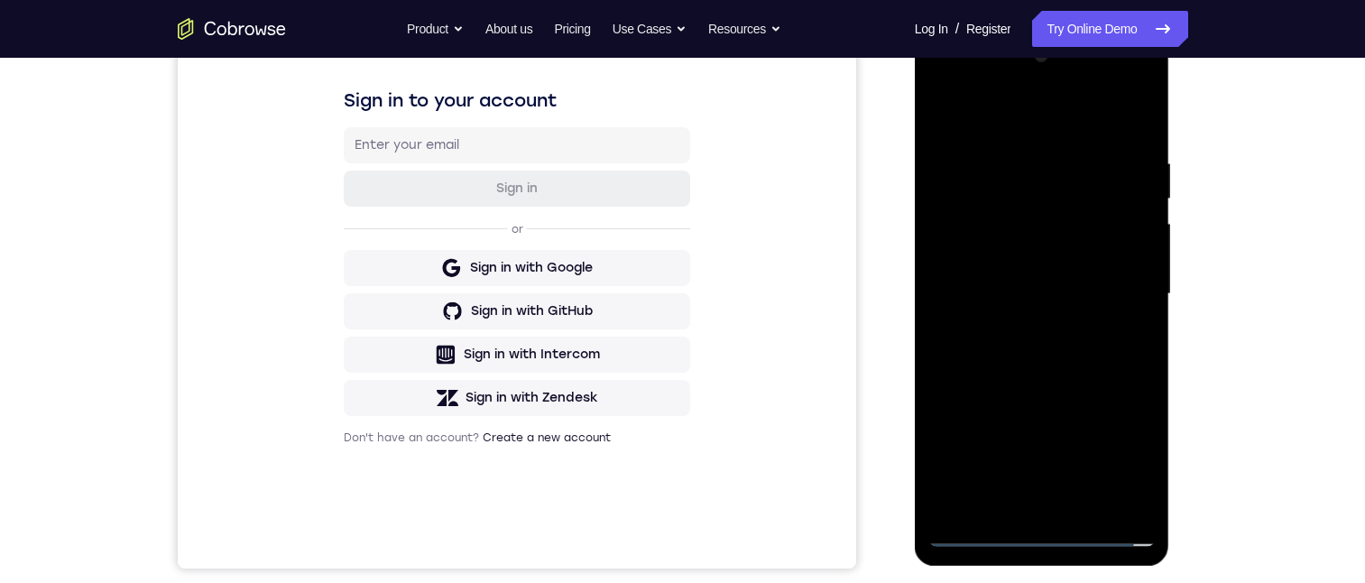
click at [1056, 404] on div at bounding box center [1041, 293] width 227 height 505
drag, startPoint x: 1039, startPoint y: 391, endPoint x: 1052, endPoint y: 296, distance: 96.4
click at [1052, 296] on div at bounding box center [1041, 293] width 227 height 505
click at [1000, 428] on div at bounding box center [1041, 293] width 227 height 505
click at [953, 268] on div at bounding box center [1041, 293] width 227 height 505
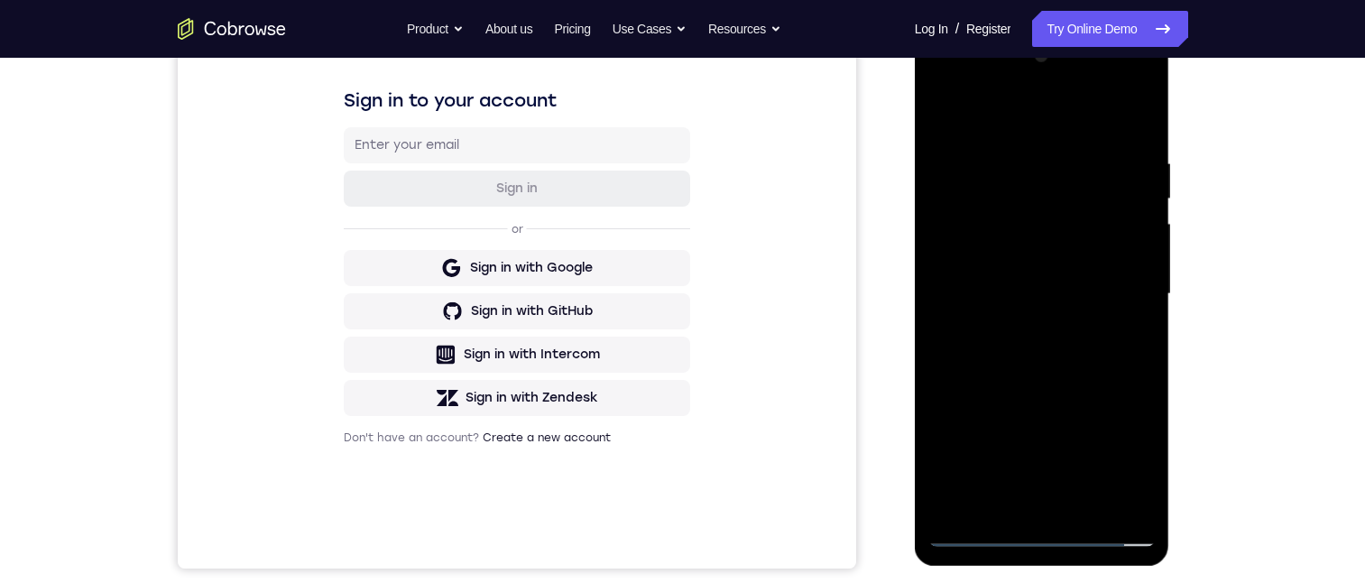
drag, startPoint x: 1032, startPoint y: 347, endPoint x: 1040, endPoint y: 273, distance: 74.4
click at [1040, 273] on div at bounding box center [1041, 293] width 227 height 505
click at [1053, 187] on div at bounding box center [1041, 293] width 227 height 505
click at [1055, 198] on div at bounding box center [1041, 293] width 227 height 505
drag, startPoint x: 1040, startPoint y: 417, endPoint x: 1049, endPoint y: 343, distance: 74.5
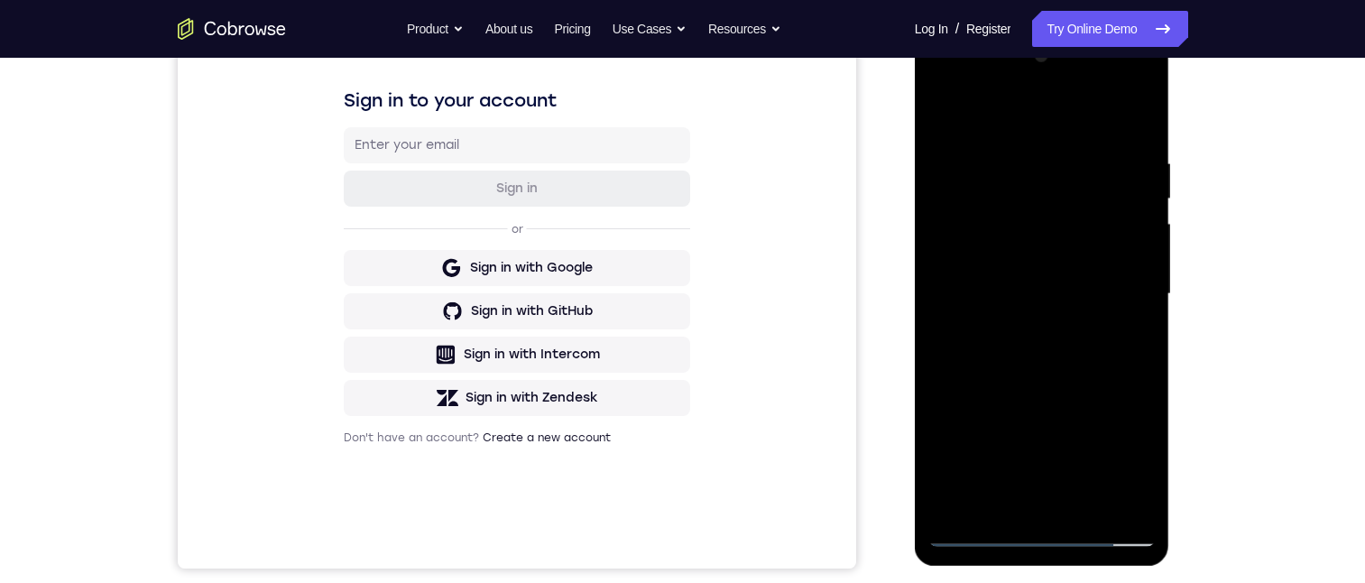
click at [1049, 343] on div at bounding box center [1041, 293] width 227 height 505
drag, startPoint x: 1049, startPoint y: 403, endPoint x: 1085, endPoint y: 313, distance: 97.1
click at [1087, 304] on div at bounding box center [1041, 293] width 227 height 505
drag, startPoint x: 1075, startPoint y: 409, endPoint x: 1085, endPoint y: 307, distance: 103.3
click at [1085, 307] on div at bounding box center [1041, 293] width 227 height 505
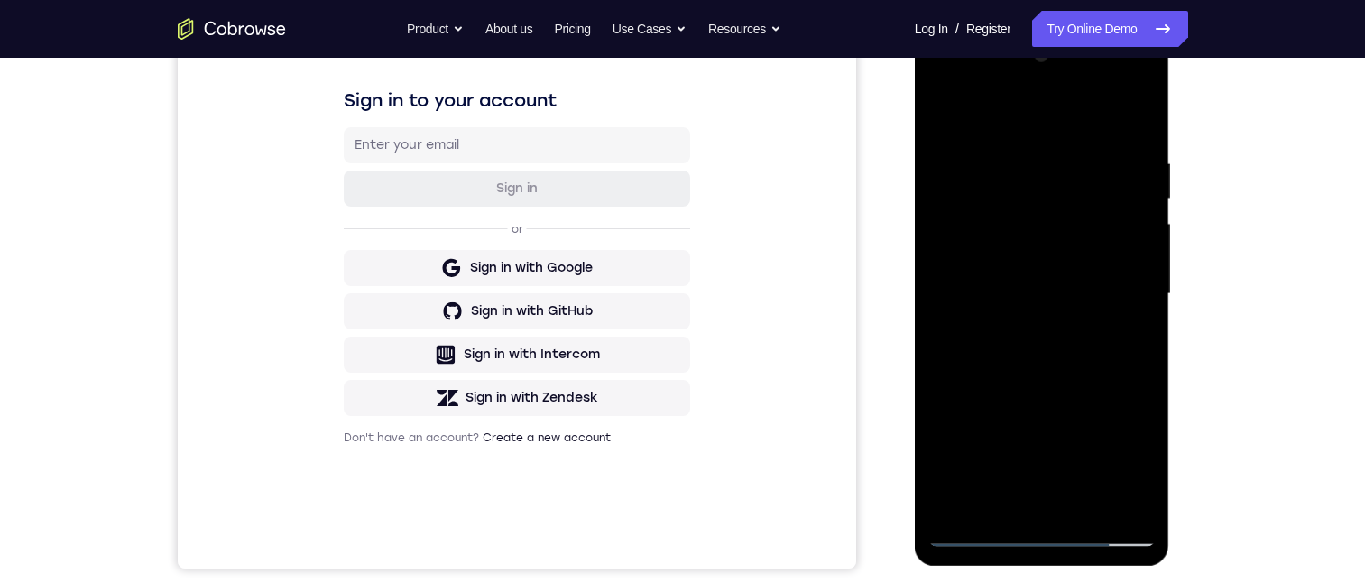
click at [1053, 425] on div at bounding box center [1041, 293] width 227 height 505
drag, startPoint x: 1106, startPoint y: 319, endPoint x: 1103, endPoint y: 295, distance: 24.5
click at [1111, 296] on div at bounding box center [1041, 293] width 227 height 505
drag, startPoint x: 1088, startPoint y: 343, endPoint x: 1116, endPoint y: 201, distance: 144.3
click at [1116, 201] on div at bounding box center [1041, 293] width 227 height 505
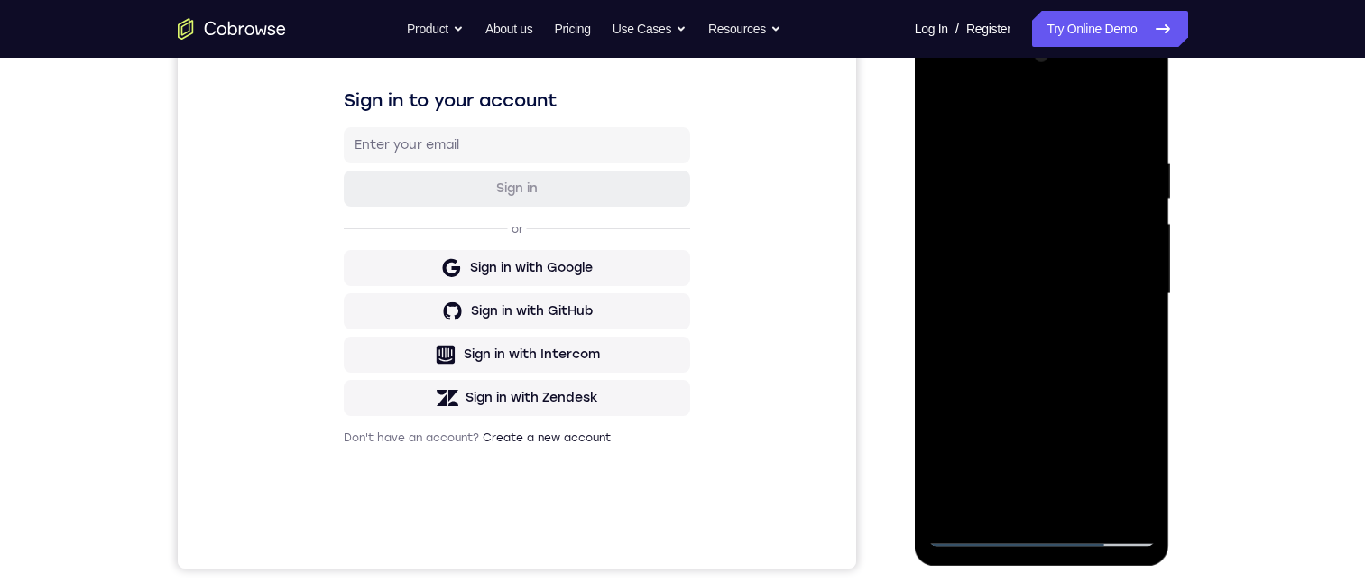
click at [1057, 89] on div at bounding box center [1041, 293] width 227 height 505
click at [1041, 457] on div at bounding box center [1041, 293] width 227 height 505
click at [1092, 437] on div at bounding box center [1041, 293] width 227 height 505
click at [1058, 437] on div at bounding box center [1041, 293] width 227 height 505
click at [1067, 320] on div at bounding box center [1041, 293] width 227 height 505
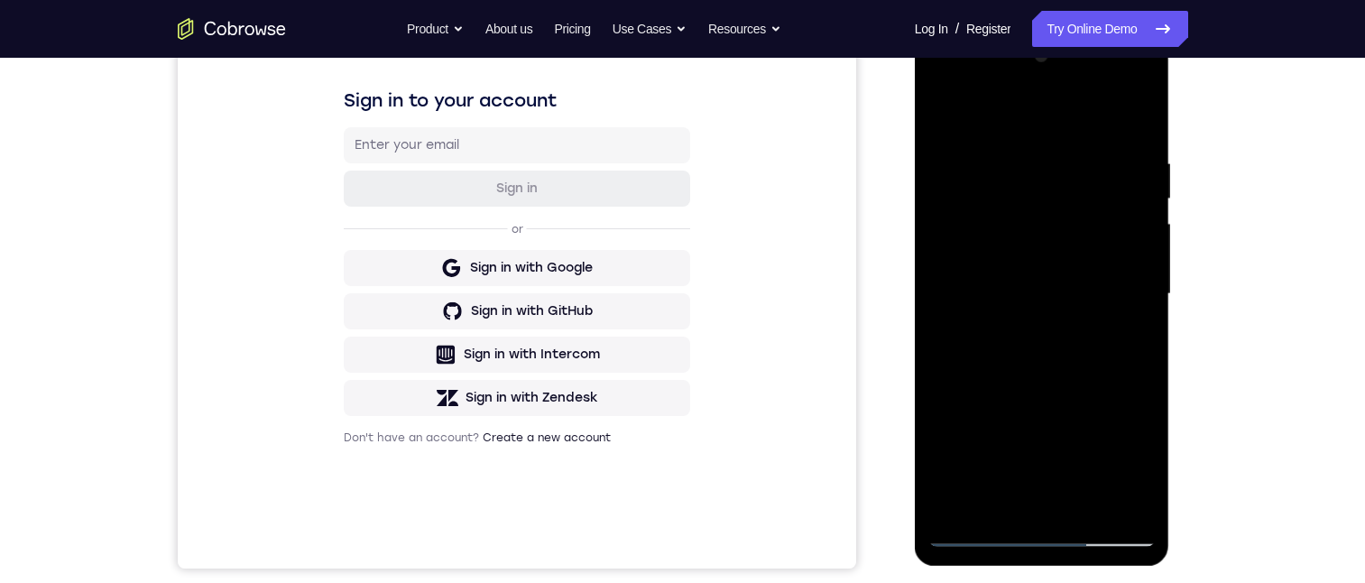
click at [1062, 431] on div at bounding box center [1041, 293] width 227 height 505
drag, startPoint x: 1108, startPoint y: 398, endPoint x: 1043, endPoint y: 396, distance: 65.0
click at [1044, 396] on div at bounding box center [1041, 293] width 227 height 505
drag, startPoint x: 1091, startPoint y: 455, endPoint x: 1090, endPoint y: 311, distance: 143.4
click at [1110, 281] on div at bounding box center [1041, 293] width 227 height 505
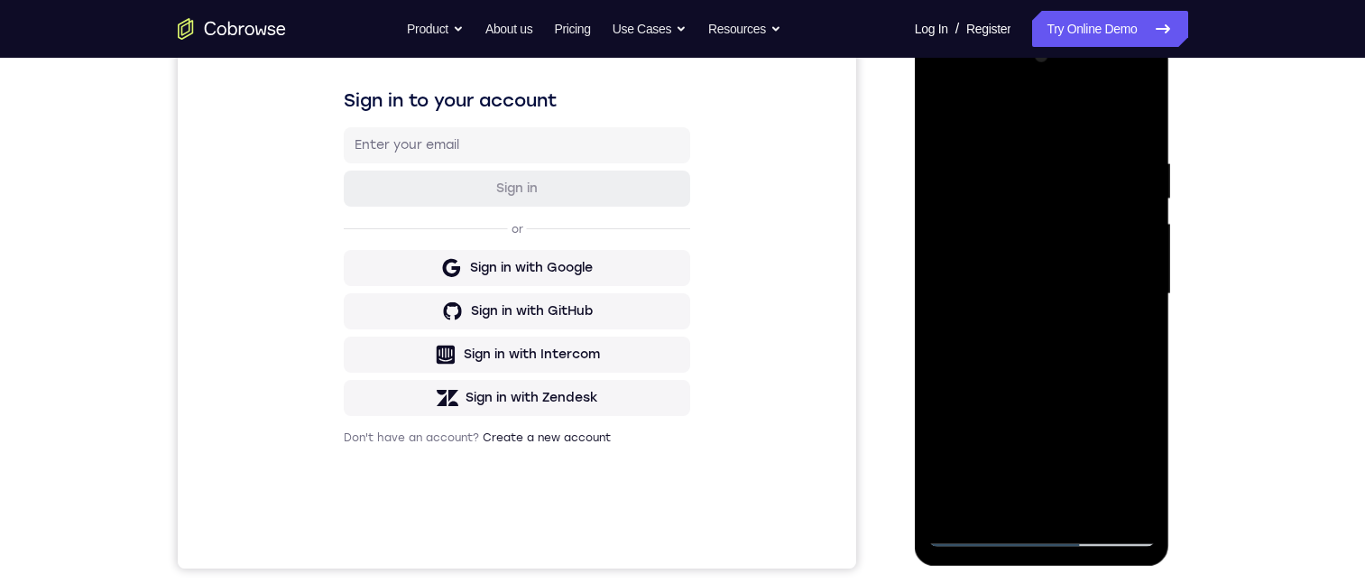
drag, startPoint x: 1090, startPoint y: 423, endPoint x: 1118, endPoint y: 227, distance: 197.8
click at [1118, 231] on div at bounding box center [1041, 293] width 227 height 505
drag, startPoint x: 1124, startPoint y: 272, endPoint x: 1014, endPoint y: 266, distance: 110.2
click at [1014, 266] on div at bounding box center [1041, 293] width 227 height 505
click at [953, 116] on div at bounding box center [1041, 293] width 227 height 505
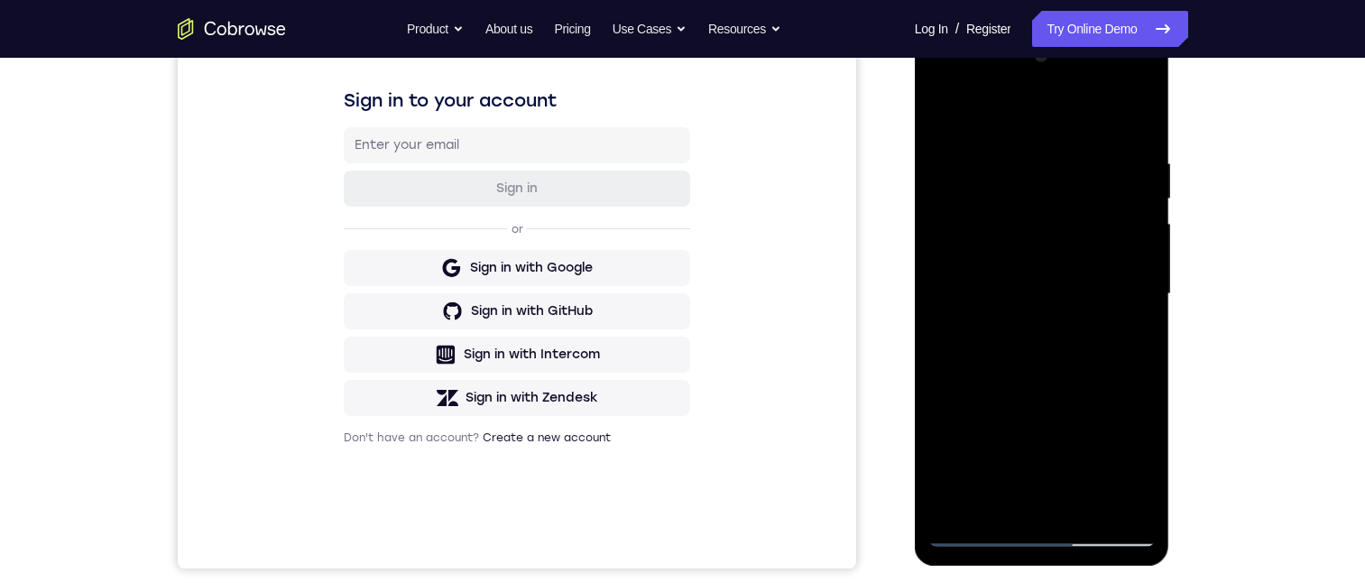
click at [973, 342] on div at bounding box center [1041, 293] width 227 height 505
click at [976, 369] on div at bounding box center [1041, 293] width 227 height 505
click at [950, 206] on div at bounding box center [1041, 293] width 227 height 505
drag, startPoint x: 1046, startPoint y: 387, endPoint x: 1062, endPoint y: 244, distance: 143.3
click at [1062, 244] on div at bounding box center [1041, 293] width 227 height 505
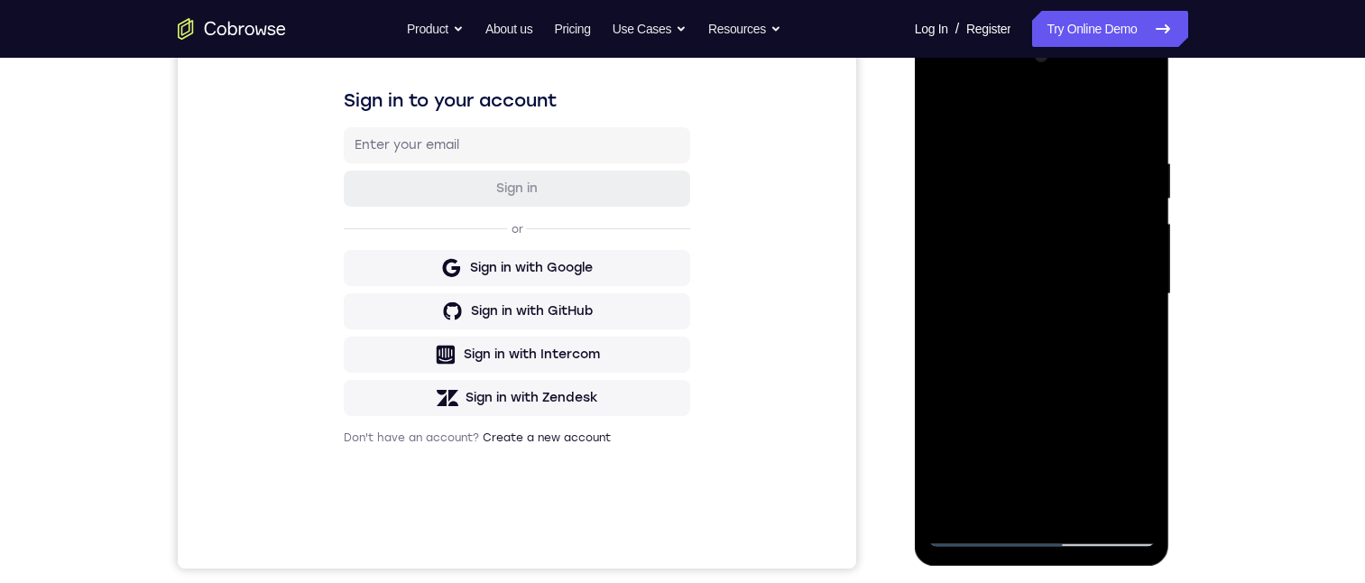
drag, startPoint x: 1060, startPoint y: 343, endPoint x: 1067, endPoint y: 269, distance: 74.3
click at [1067, 268] on div at bounding box center [1041, 293] width 227 height 505
click at [1028, 416] on div at bounding box center [1041, 293] width 227 height 505
drag, startPoint x: 1035, startPoint y: 425, endPoint x: 1063, endPoint y: 253, distance: 173.5
click at [1063, 253] on div at bounding box center [1041, 293] width 227 height 505
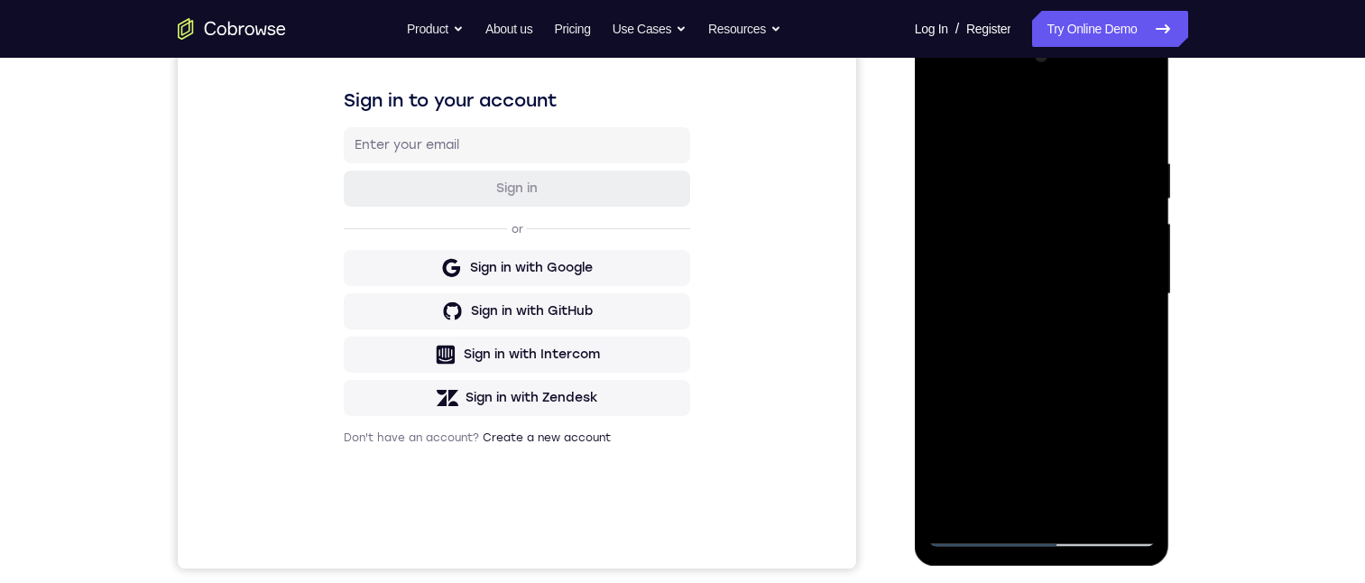
drag, startPoint x: 1044, startPoint y: 309, endPoint x: 1044, endPoint y: 248, distance: 61.3
click at [1044, 254] on div at bounding box center [1041, 293] width 227 height 505
click at [1049, 318] on div at bounding box center [1041, 293] width 227 height 505
click at [963, 374] on div at bounding box center [1041, 293] width 227 height 505
click at [1118, 378] on div at bounding box center [1041, 293] width 227 height 505
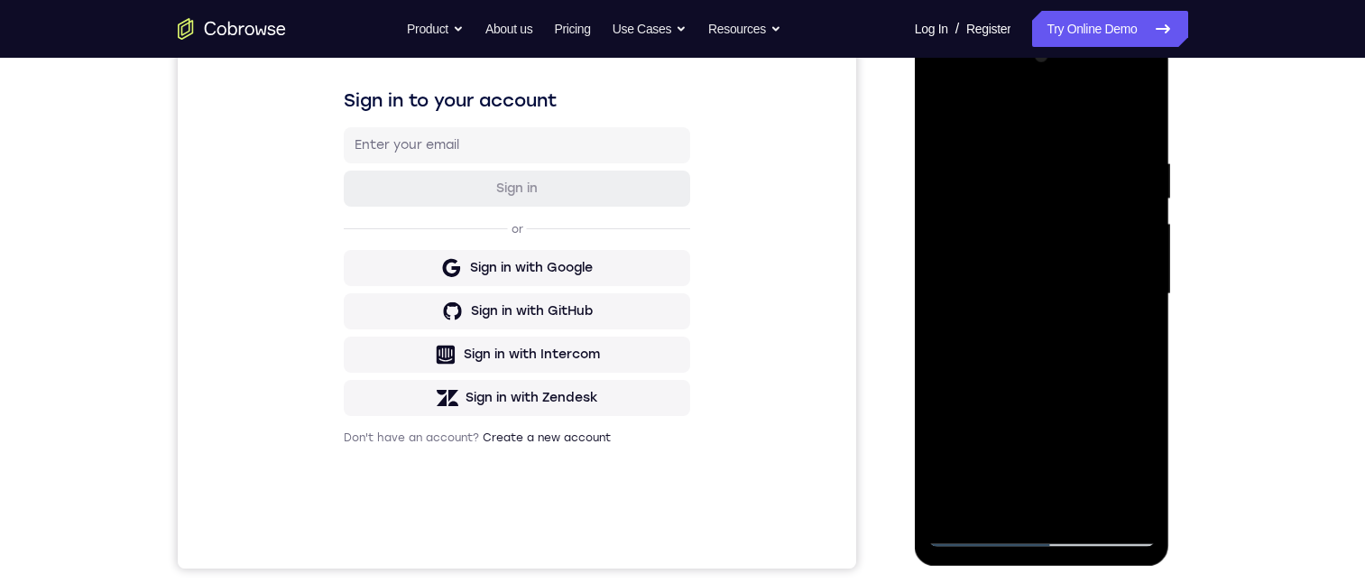
click at [1122, 376] on div at bounding box center [1041, 293] width 227 height 505
click at [1041, 317] on div at bounding box center [1041, 293] width 227 height 505
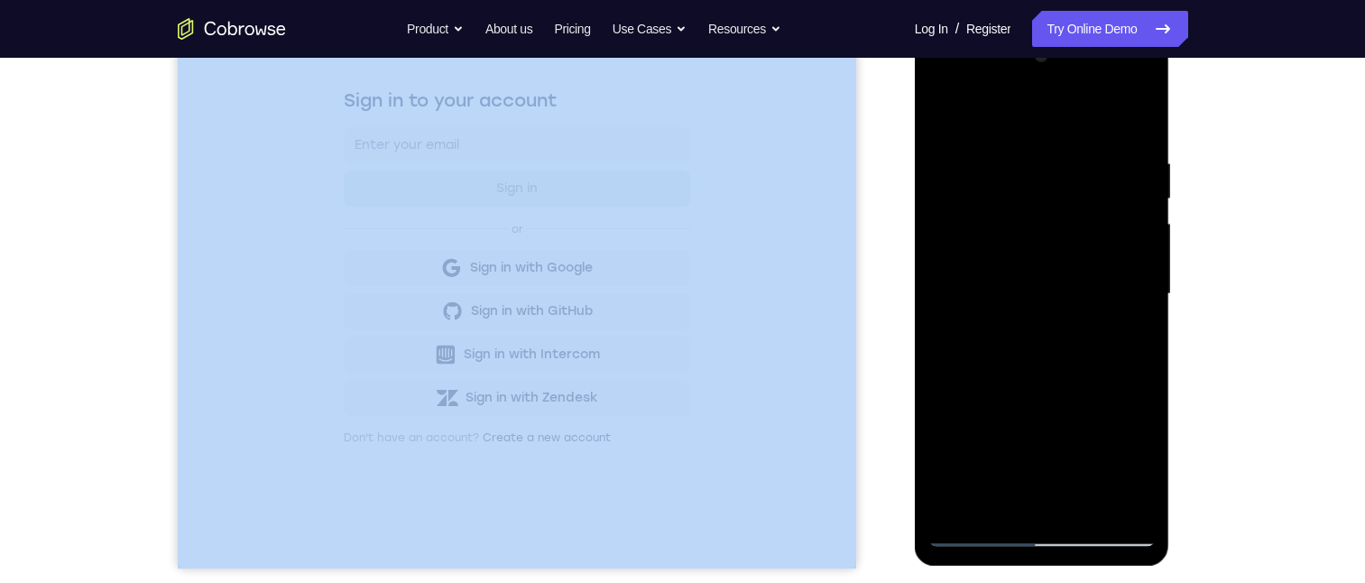
click at [877, 452] on div "Your Support Agent Your Customer Web iOS Android" at bounding box center [683, 236] width 1010 height 667
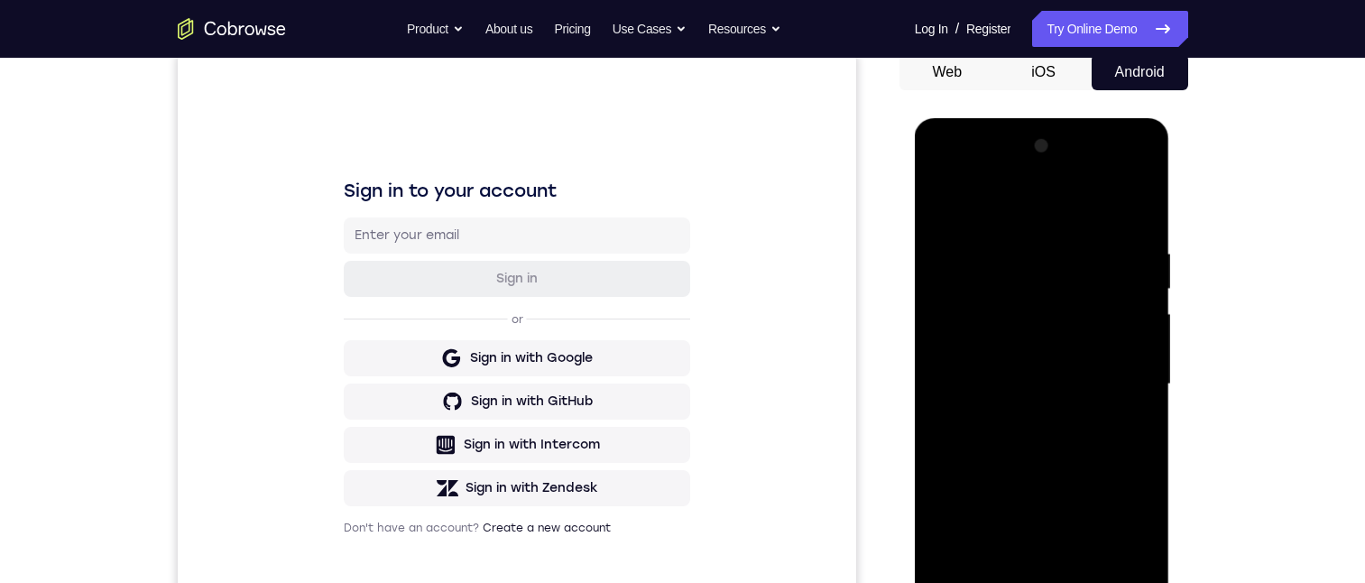
click at [1342, 276] on div "Your Support Agent Your Customer Web iOS Android Next Steps We’d be happy to gi…" at bounding box center [682, 472] width 1365 height 1190
